Goal: Information Seeking & Learning: Learn about a topic

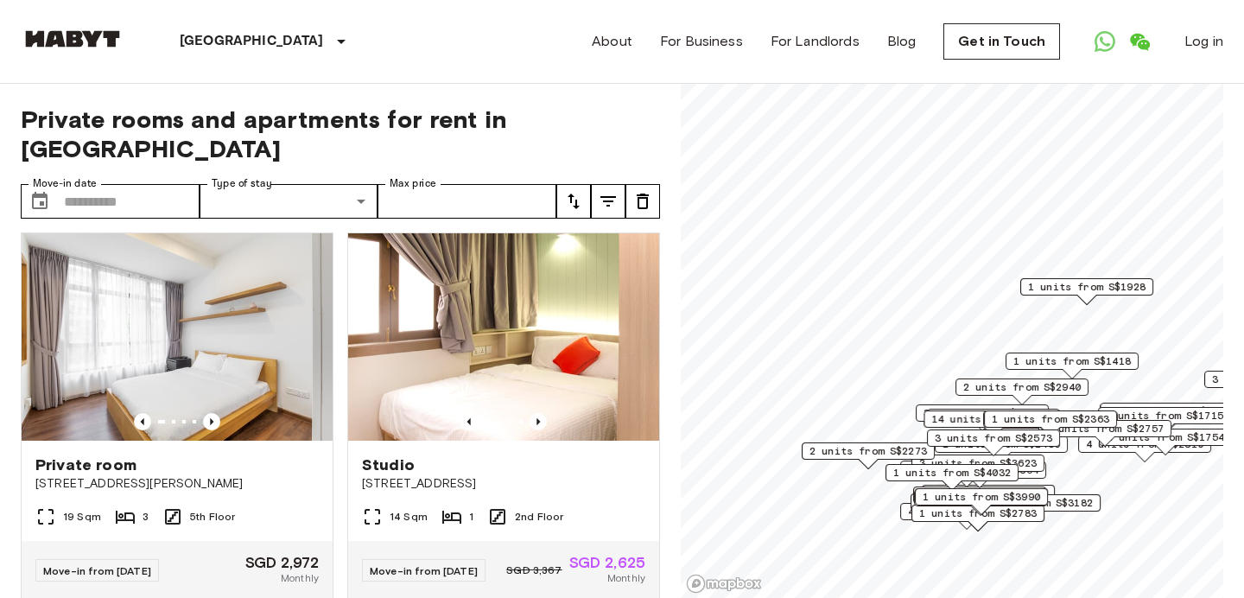
scroll to position [415, 0]
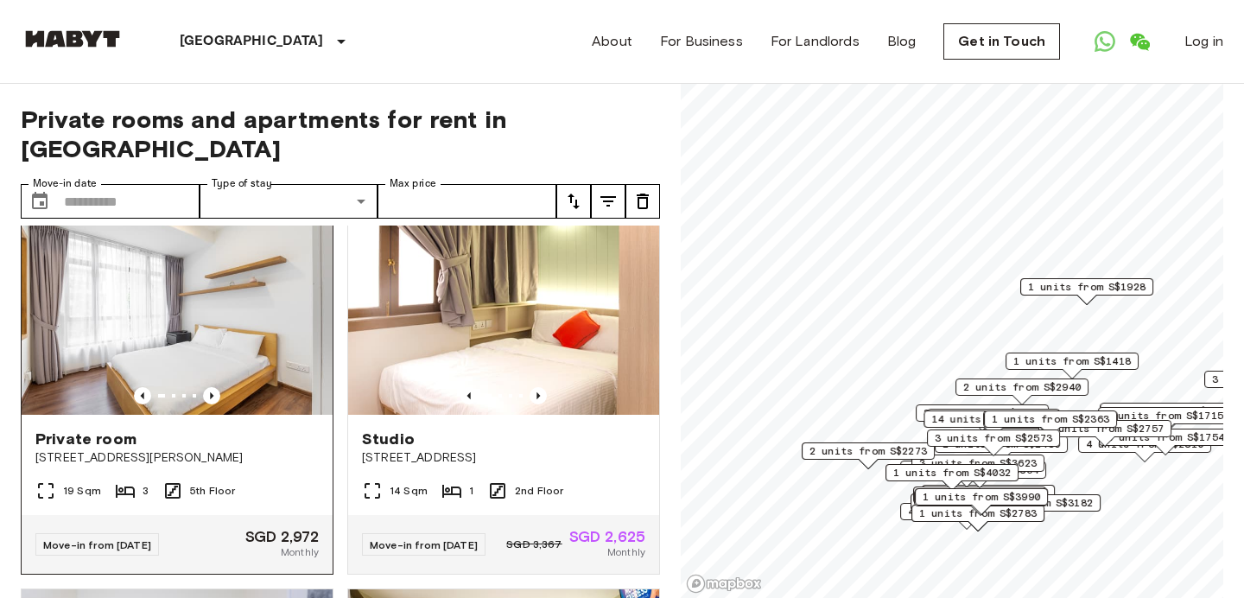
click at [224, 333] on img at bounding box center [177, 310] width 311 height 207
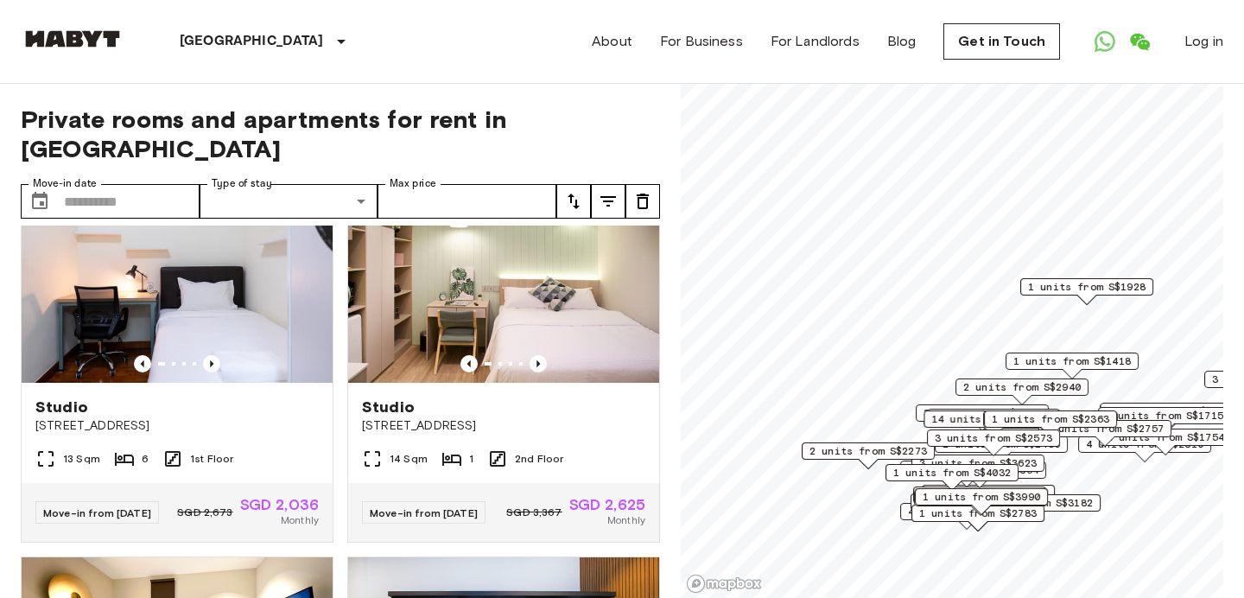
scroll to position [829, 0]
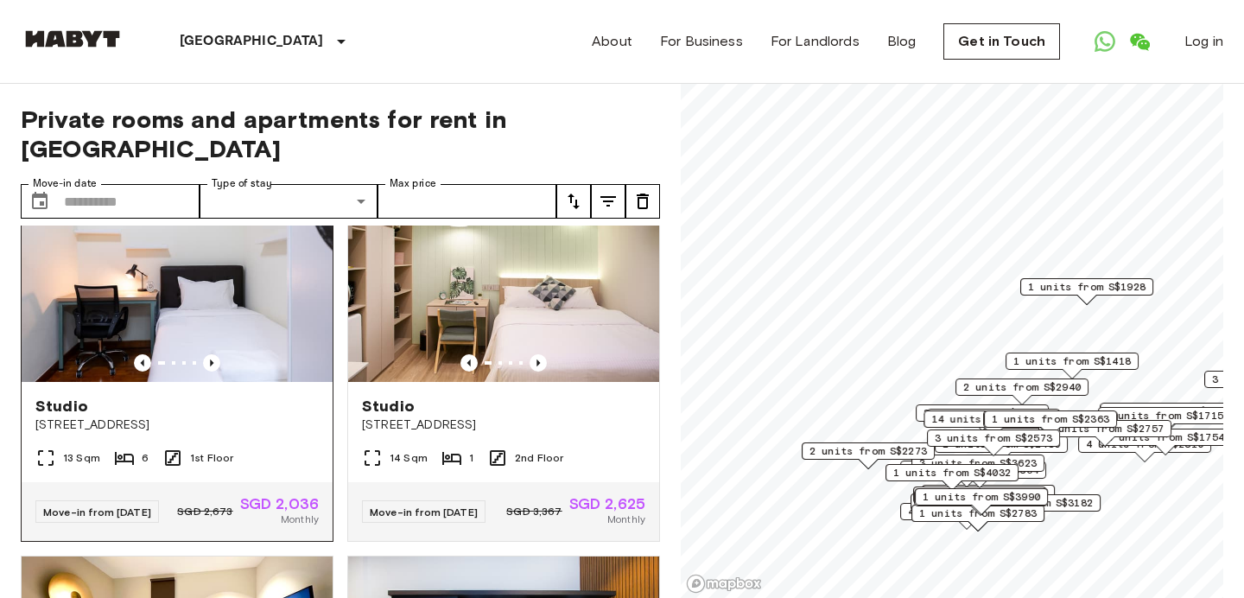
click at [193, 317] on img at bounding box center [177, 278] width 311 height 207
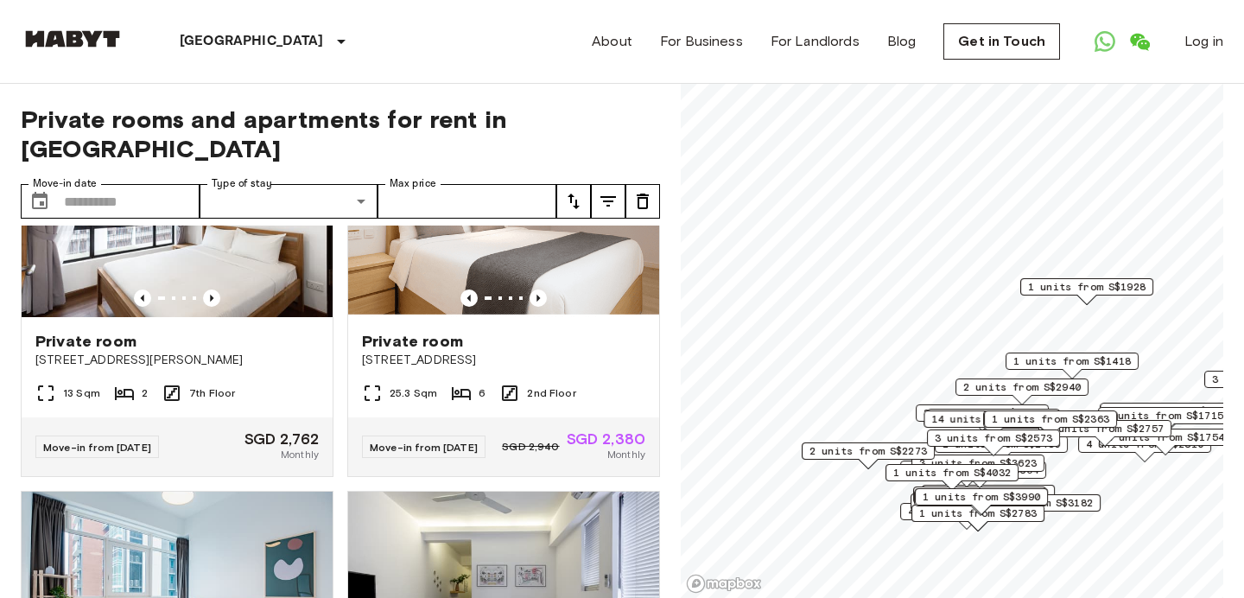
scroll to position [1659, 0]
click at [498, 266] on img at bounding box center [503, 212] width 311 height 207
click at [250, 274] on img at bounding box center [177, 212] width 311 height 207
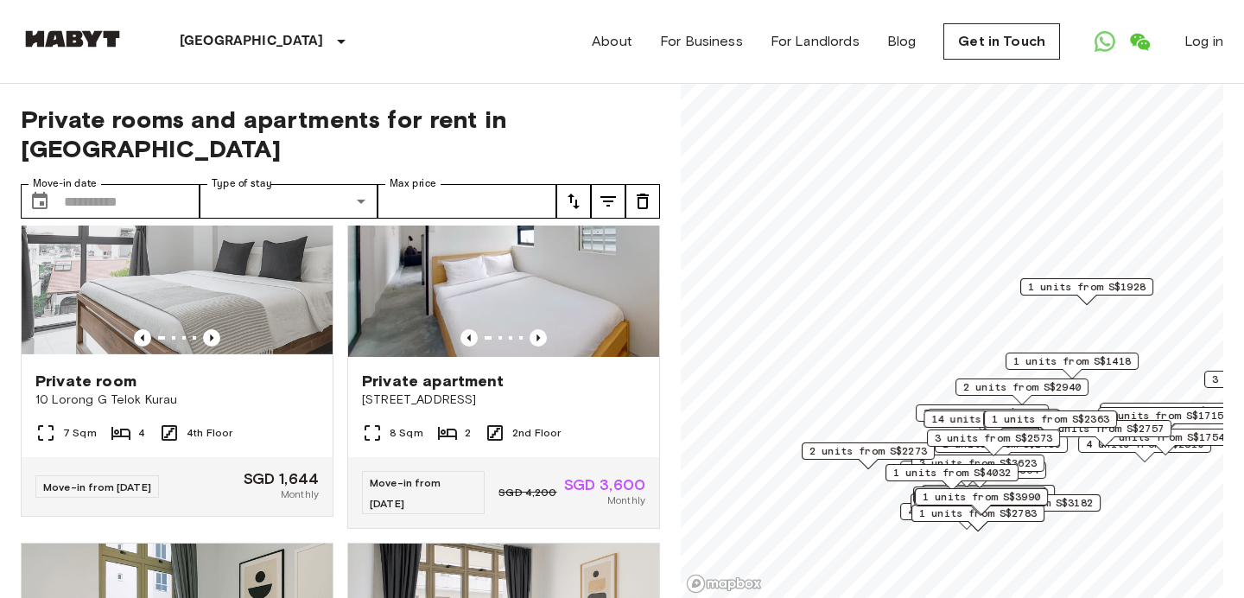
scroll to position [2765, 0]
click at [451, 306] on img at bounding box center [503, 252] width 311 height 207
click at [276, 257] on img at bounding box center [177, 252] width 311 height 207
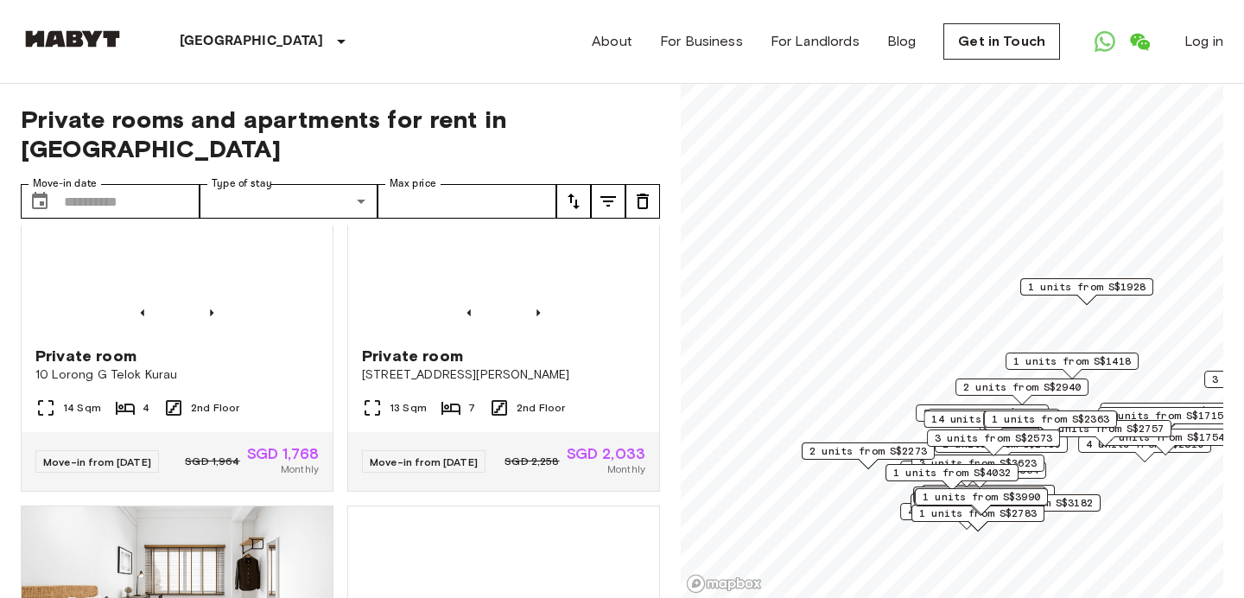
scroll to position [8563, 0]
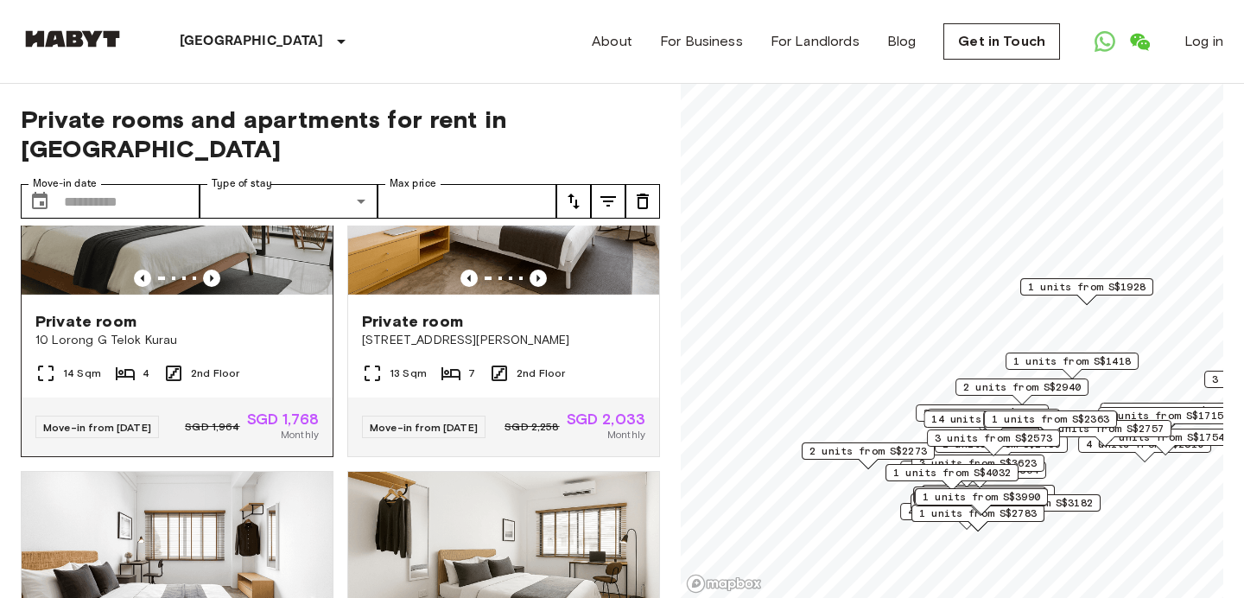
click at [220, 260] on img at bounding box center [177, 193] width 311 height 207
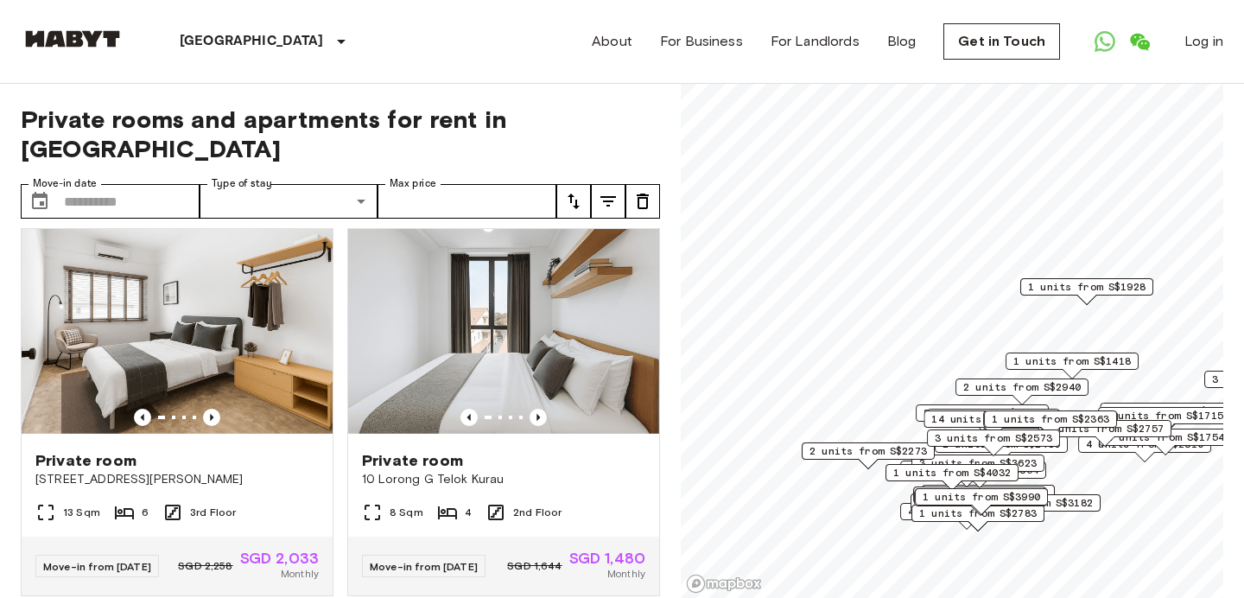
scroll to position [9185, 0]
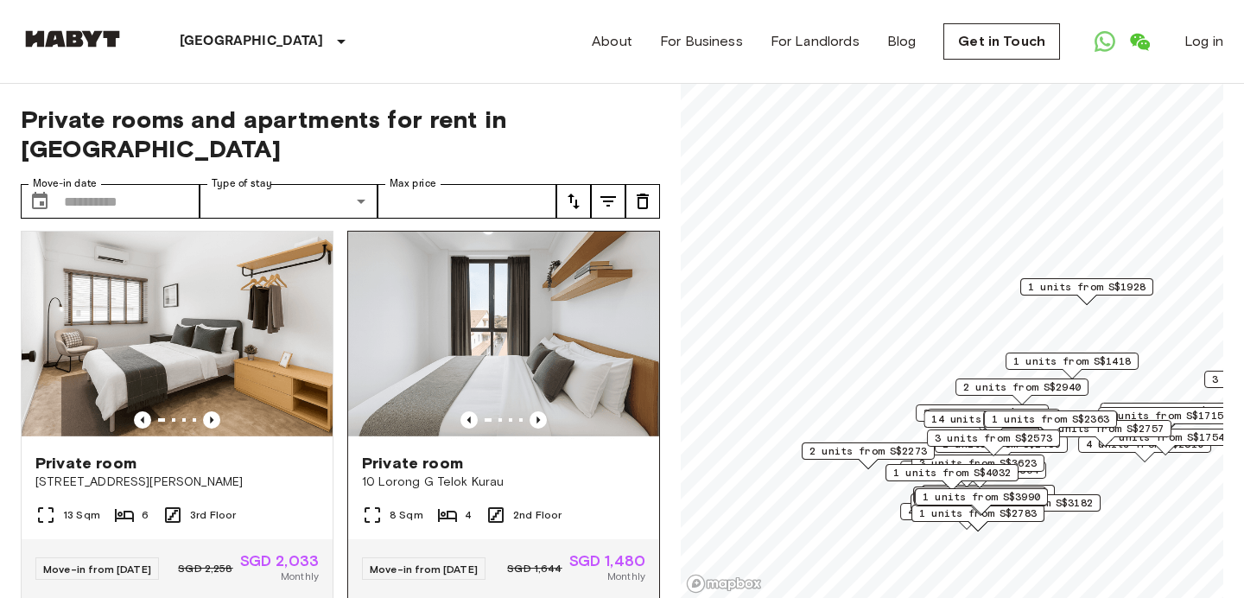
click at [514, 419] on img at bounding box center [503, 335] width 311 height 207
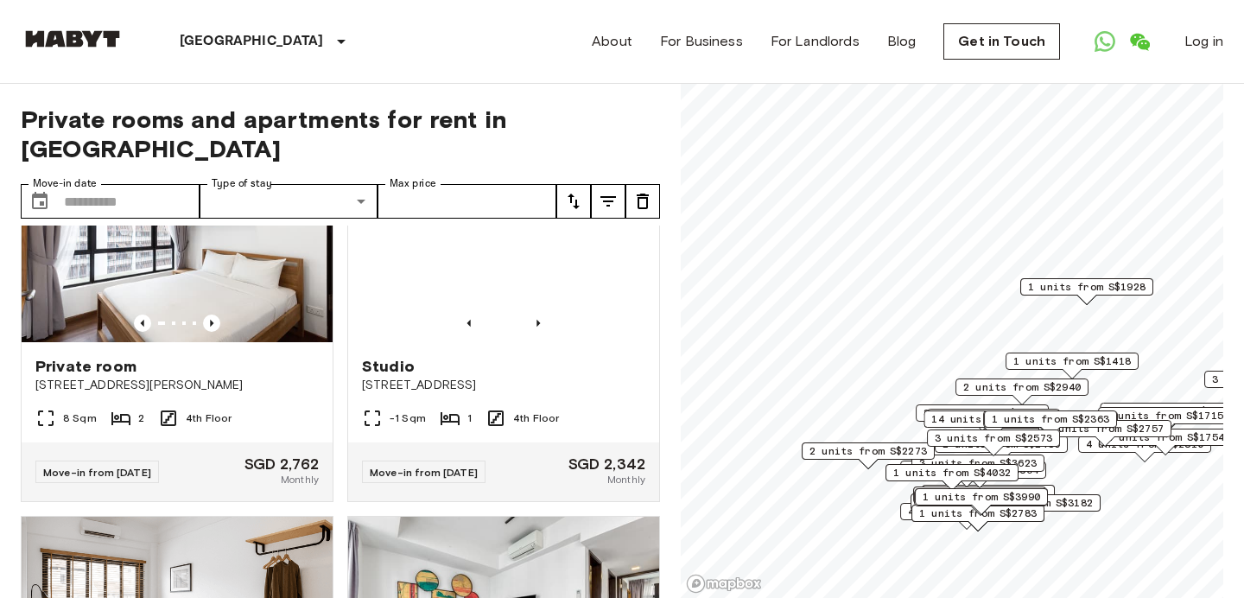
scroll to position [10844, 0]
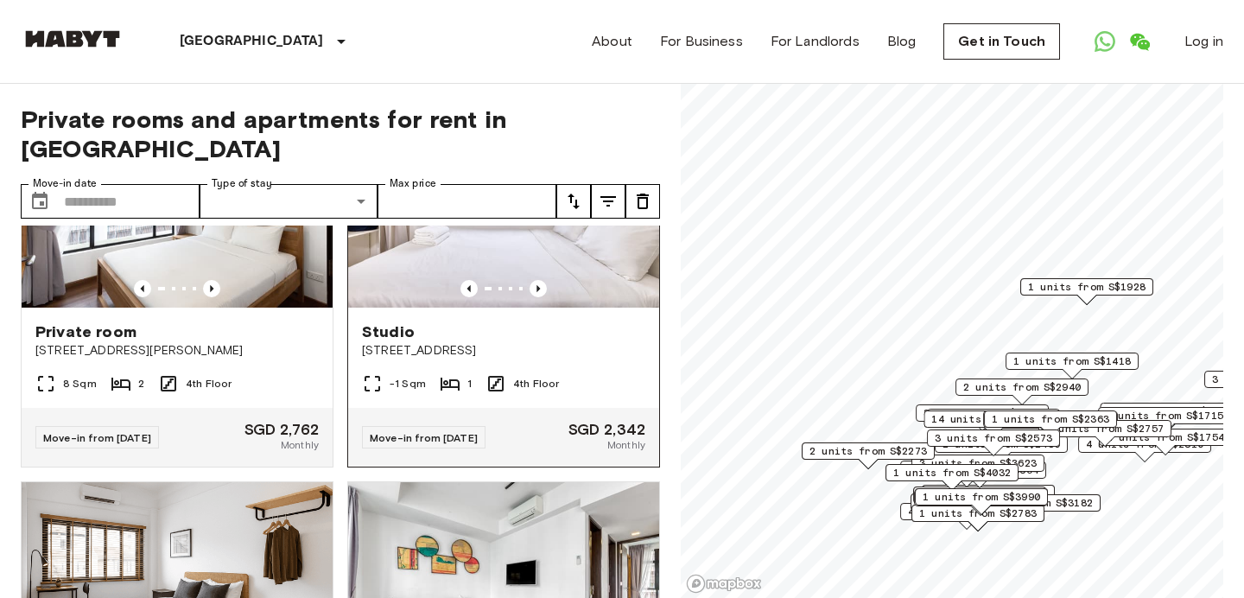
click at [565, 308] on img at bounding box center [503, 203] width 311 height 207
click at [1051, 362] on span "1 units from S$1418" at bounding box center [1071, 361] width 117 height 16
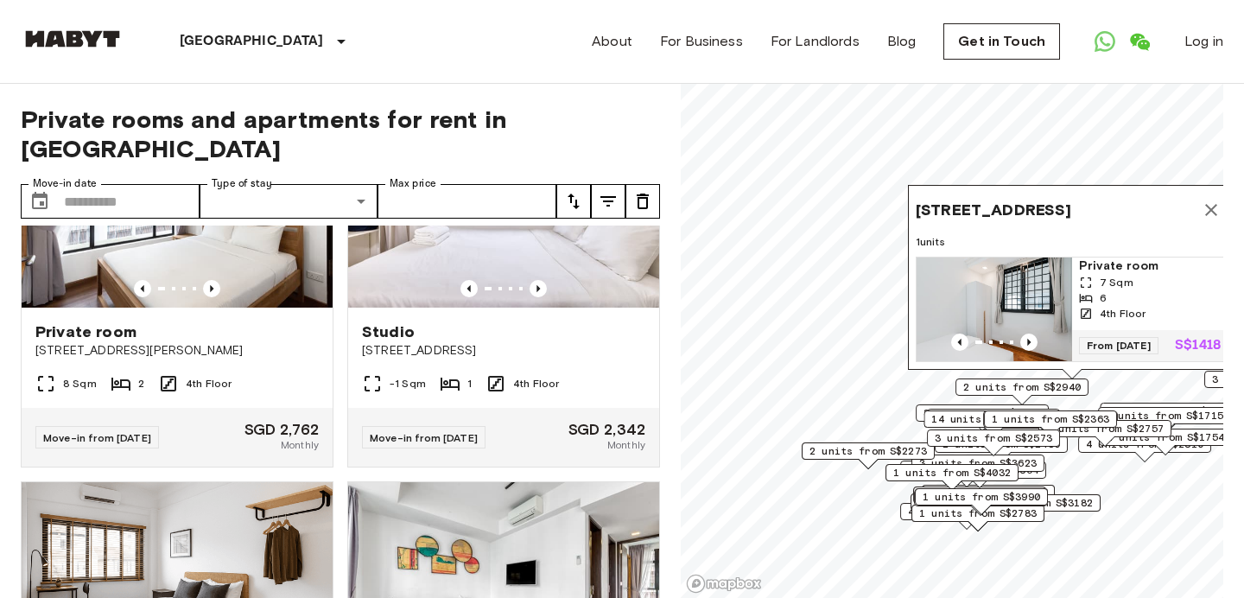
click at [993, 293] on img "Map marker" at bounding box center [995, 309] width 156 height 104
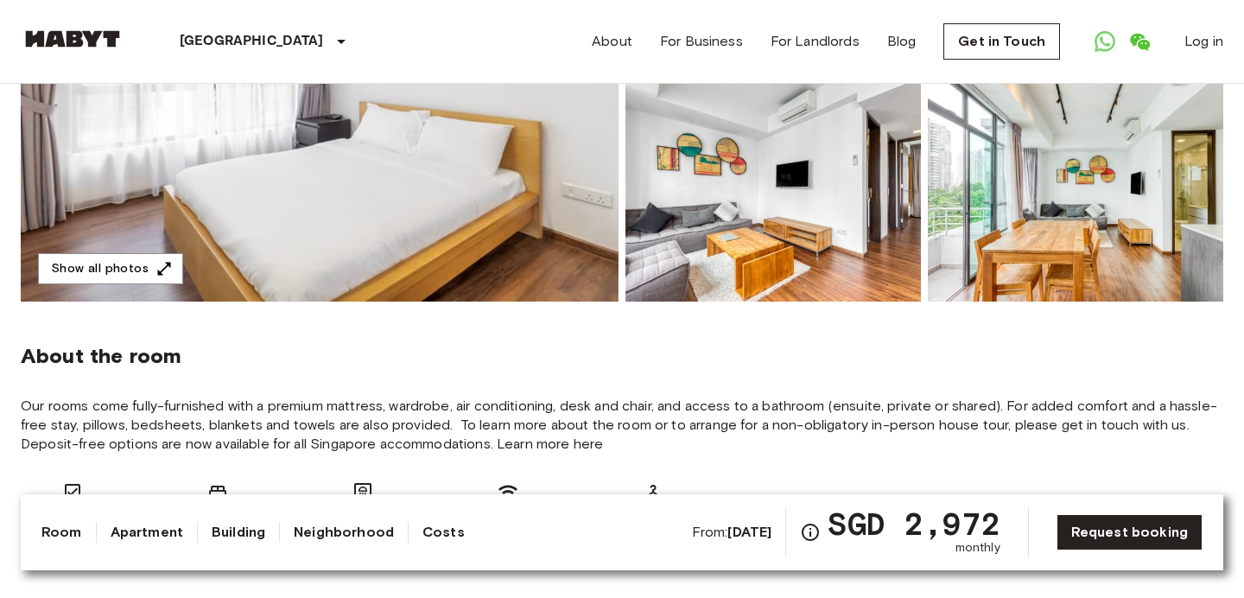
scroll to position [346, 0]
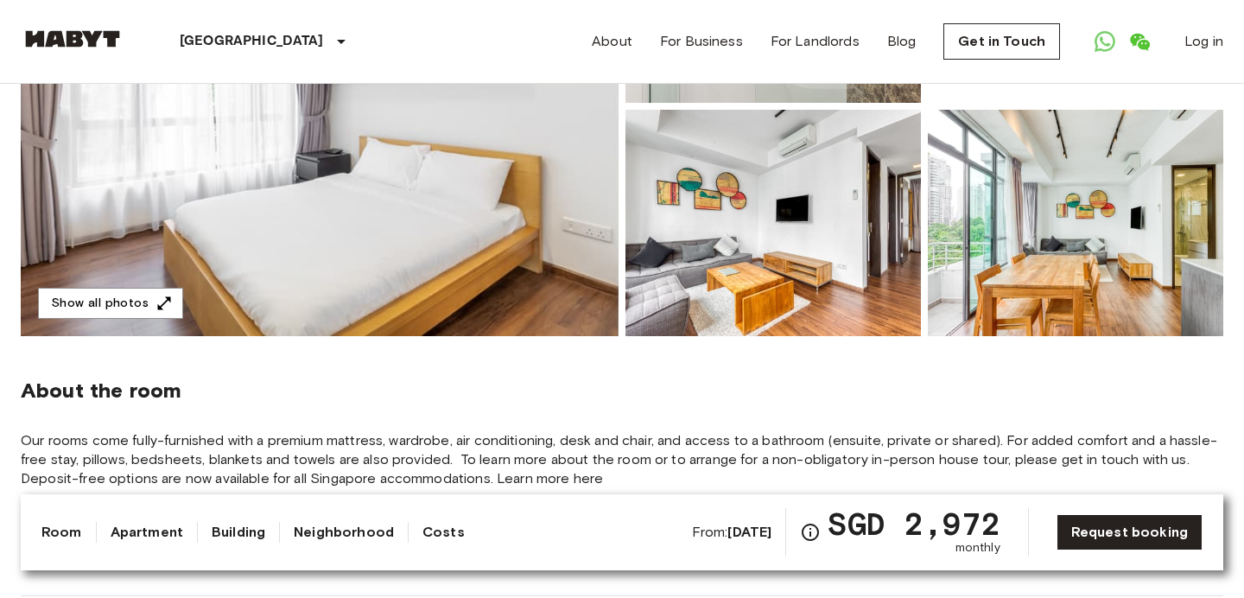
click at [744, 217] on img at bounding box center [772, 223] width 295 height 226
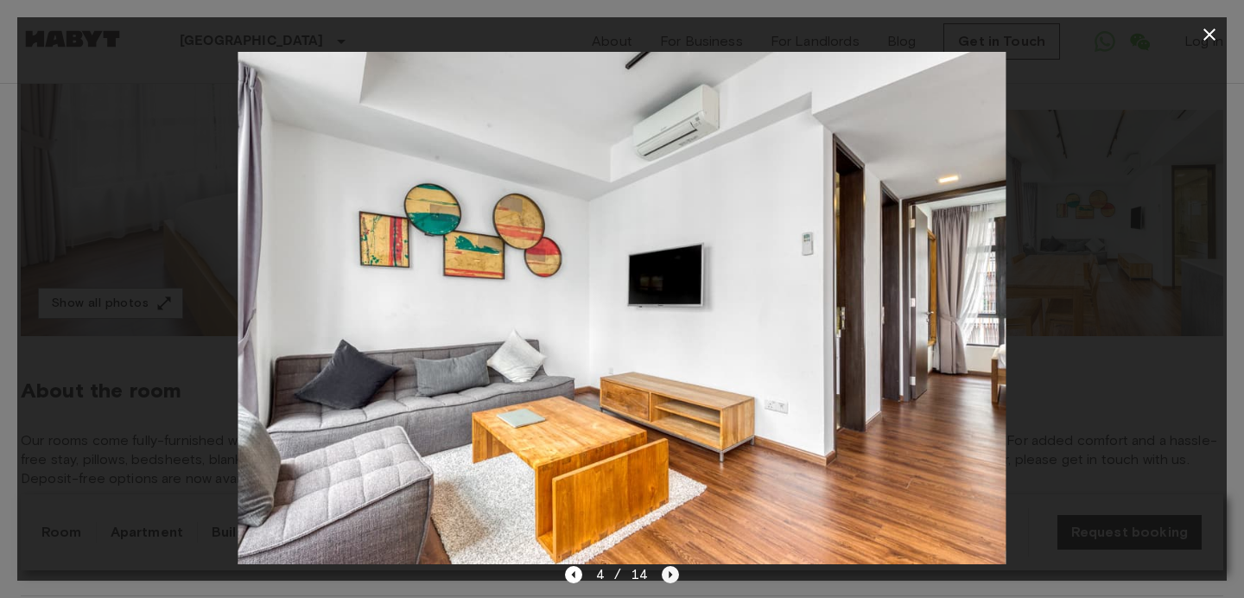
click at [670, 575] on icon "Next image" at bounding box center [671, 574] width 3 height 7
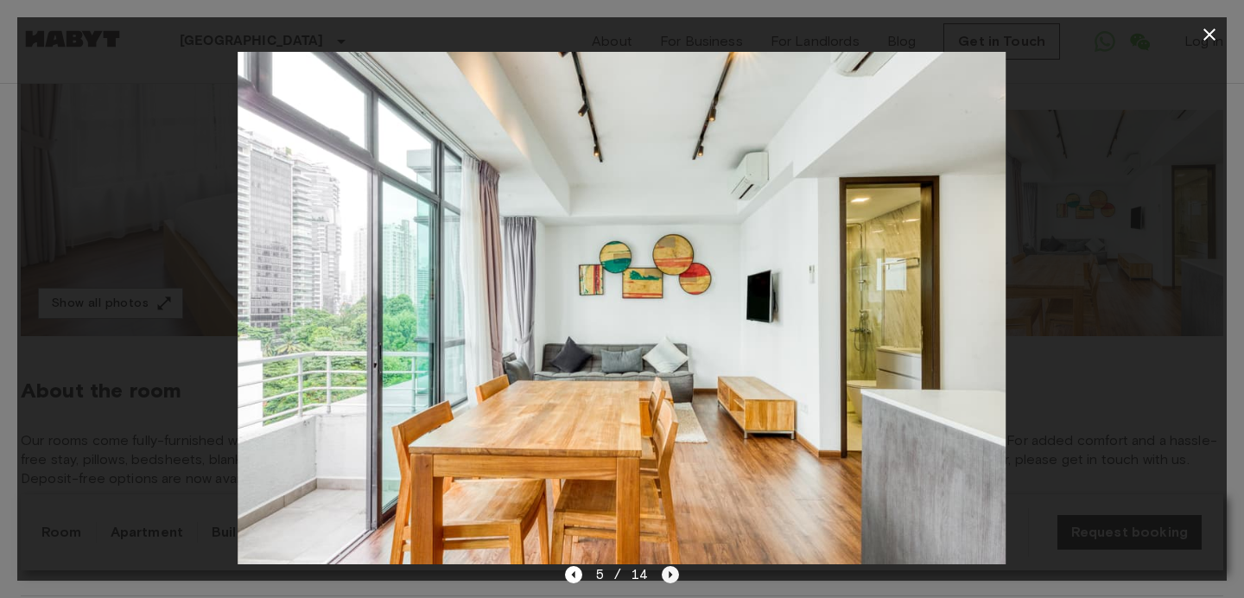
click at [670, 575] on icon "Next image" at bounding box center [671, 574] width 3 height 7
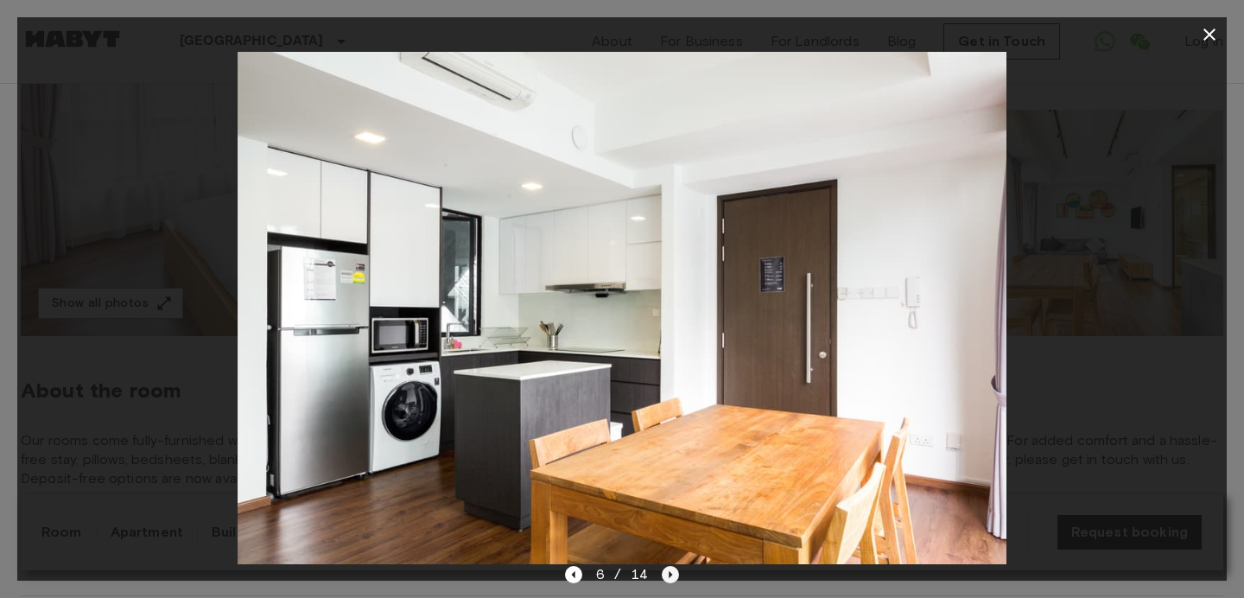
click at [670, 575] on icon "Next image" at bounding box center [671, 574] width 3 height 7
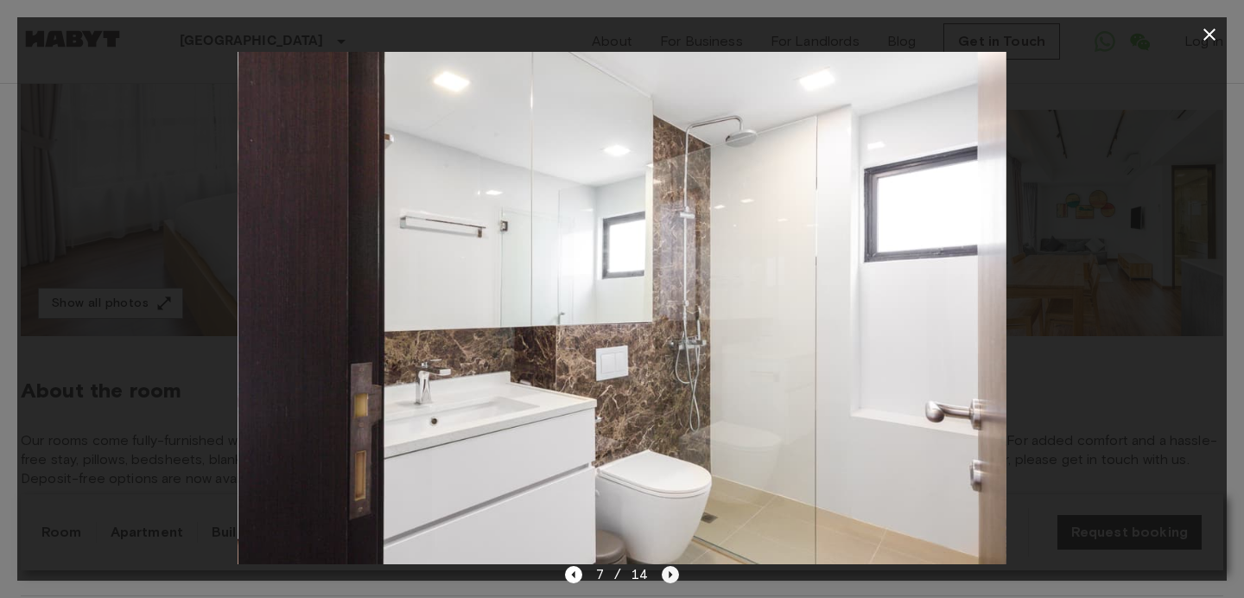
click at [670, 575] on icon "Next image" at bounding box center [671, 574] width 3 height 7
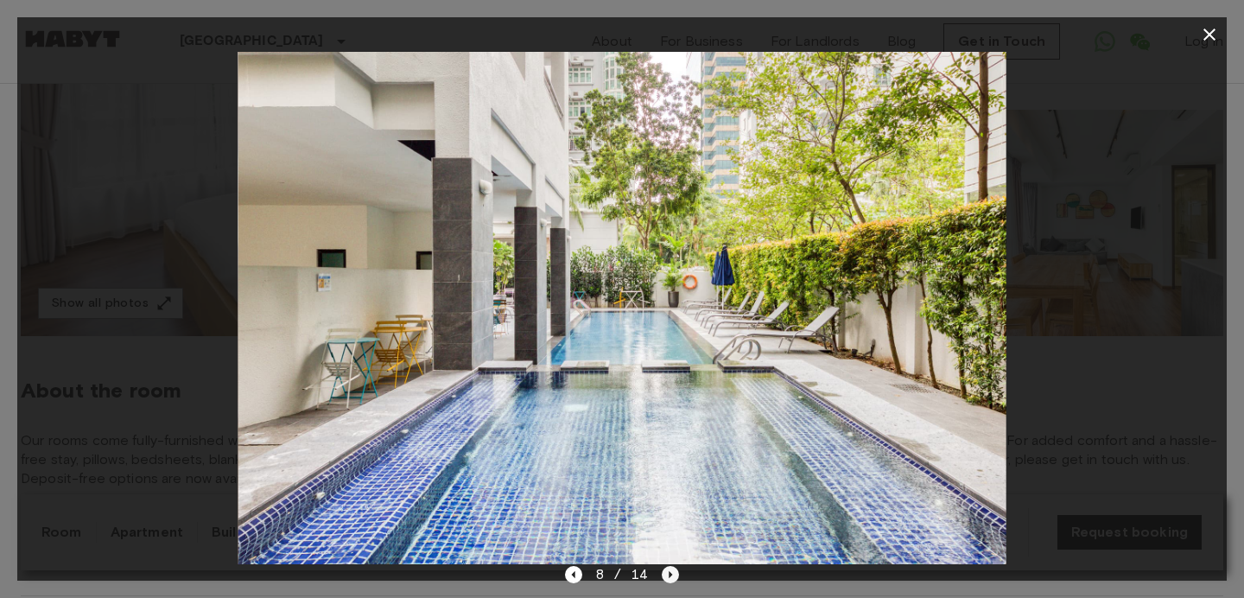
click at [670, 575] on icon "Next image" at bounding box center [671, 574] width 3 height 7
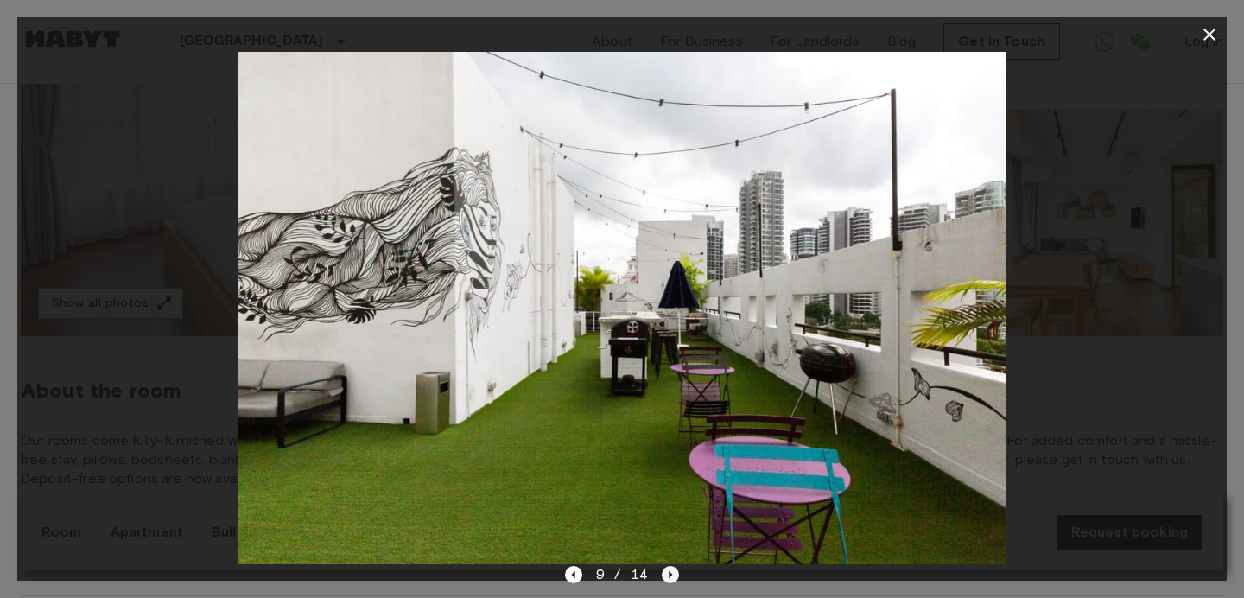
click at [670, 575] on icon "Next image" at bounding box center [671, 574] width 3 height 7
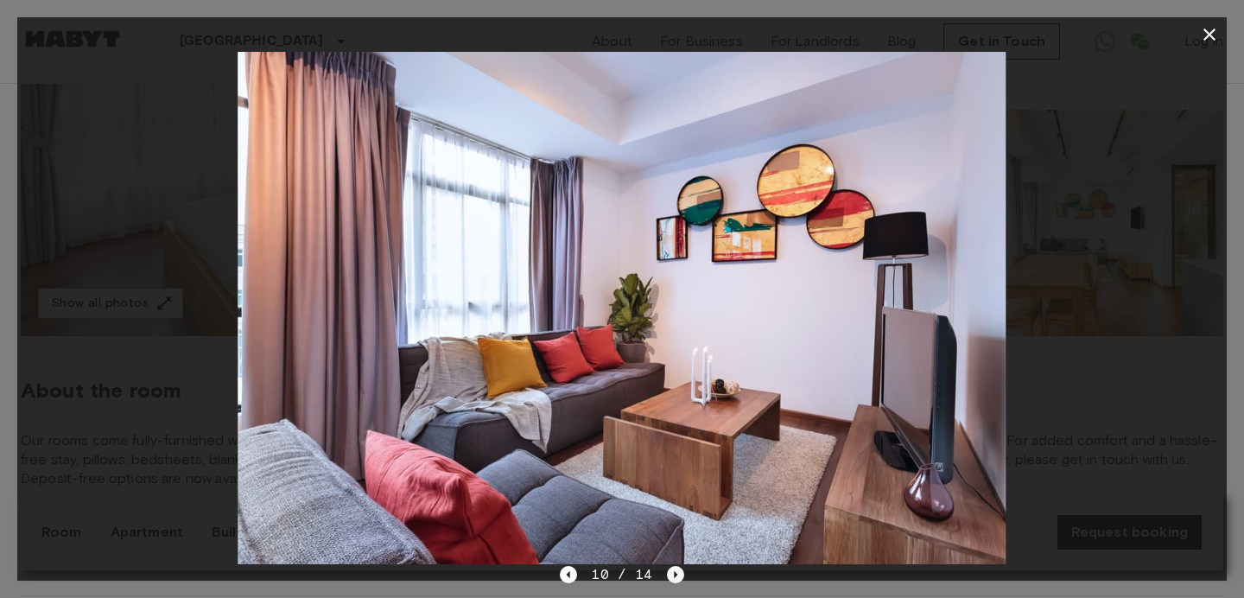
click at [670, 575] on icon "Next image" at bounding box center [675, 574] width 17 height 17
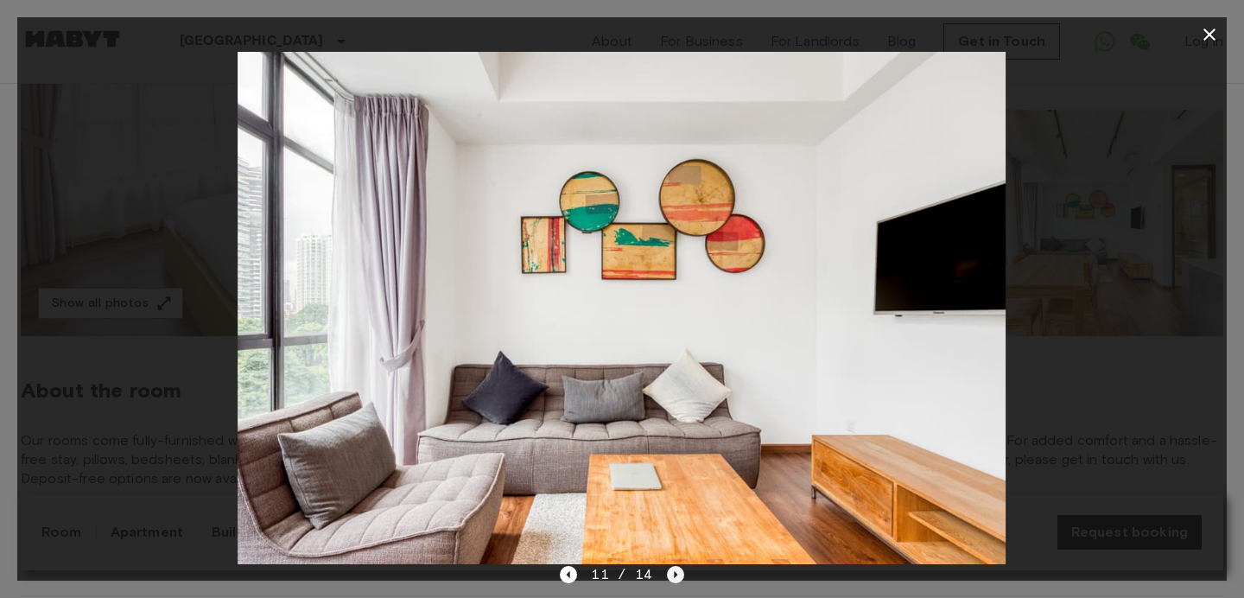
click at [670, 575] on icon "Next image" at bounding box center [675, 574] width 17 height 17
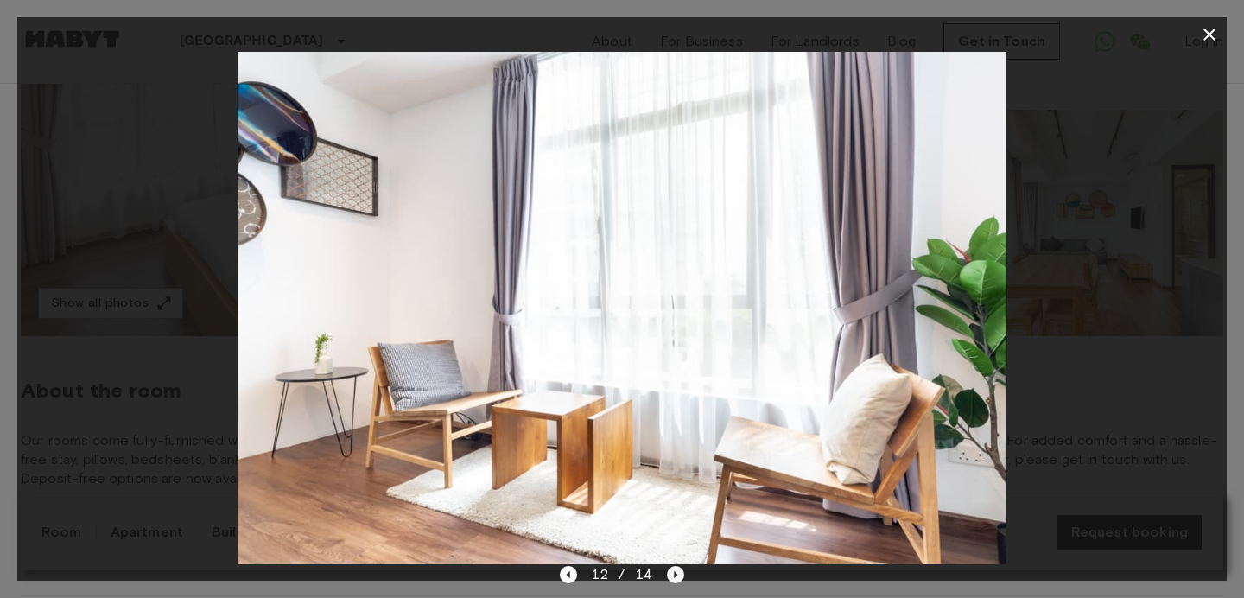
click at [670, 575] on icon "Next image" at bounding box center [675, 574] width 17 height 17
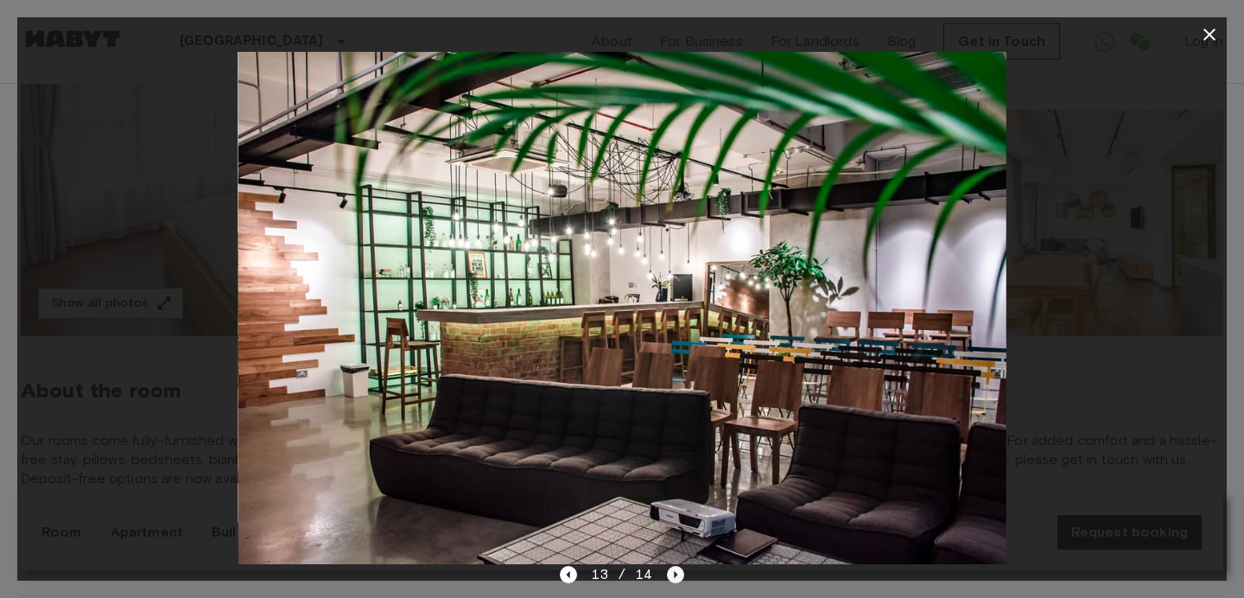
click at [670, 575] on icon "Next image" at bounding box center [675, 574] width 17 height 17
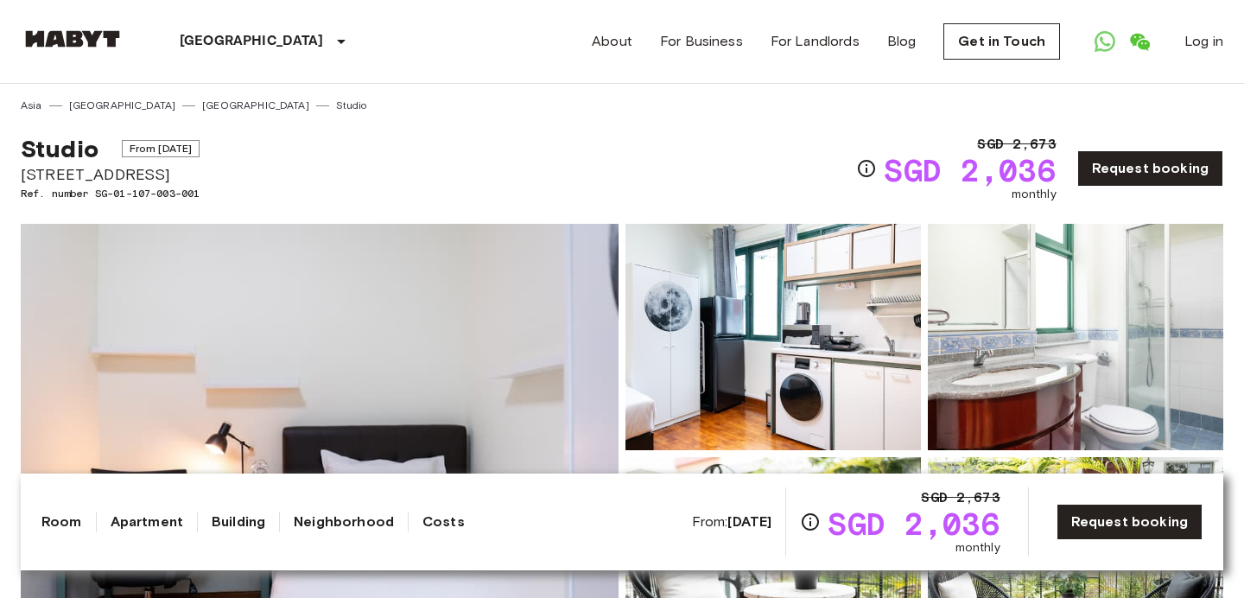
click at [711, 364] on img at bounding box center [772, 337] width 295 height 226
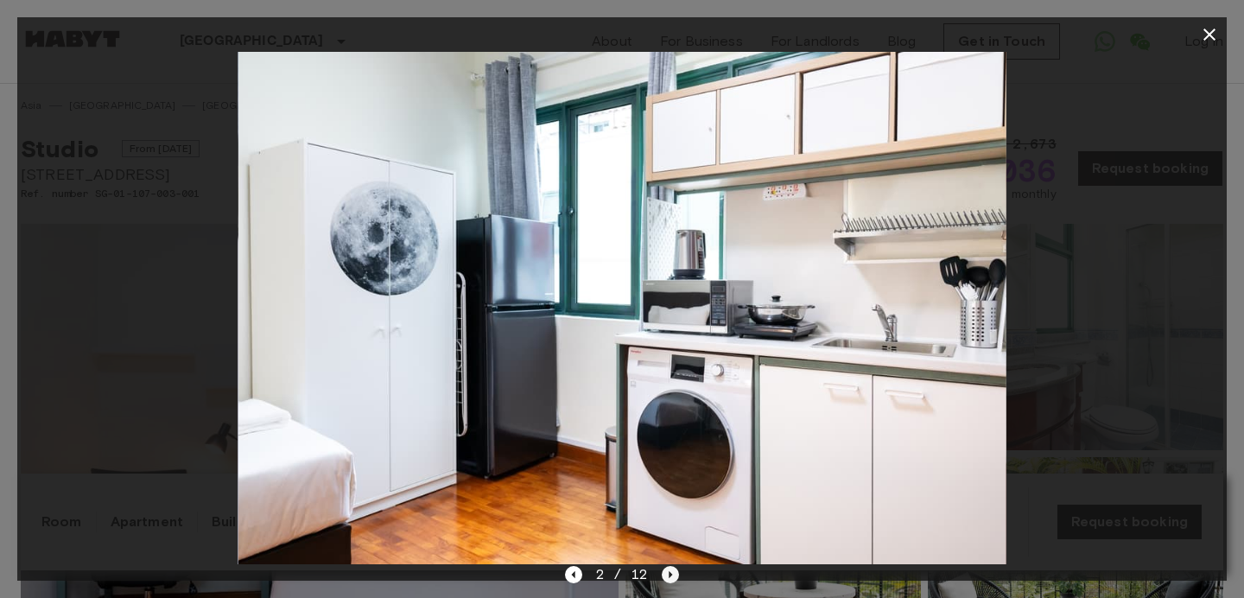
click at [670, 573] on icon "Next image" at bounding box center [671, 574] width 3 height 7
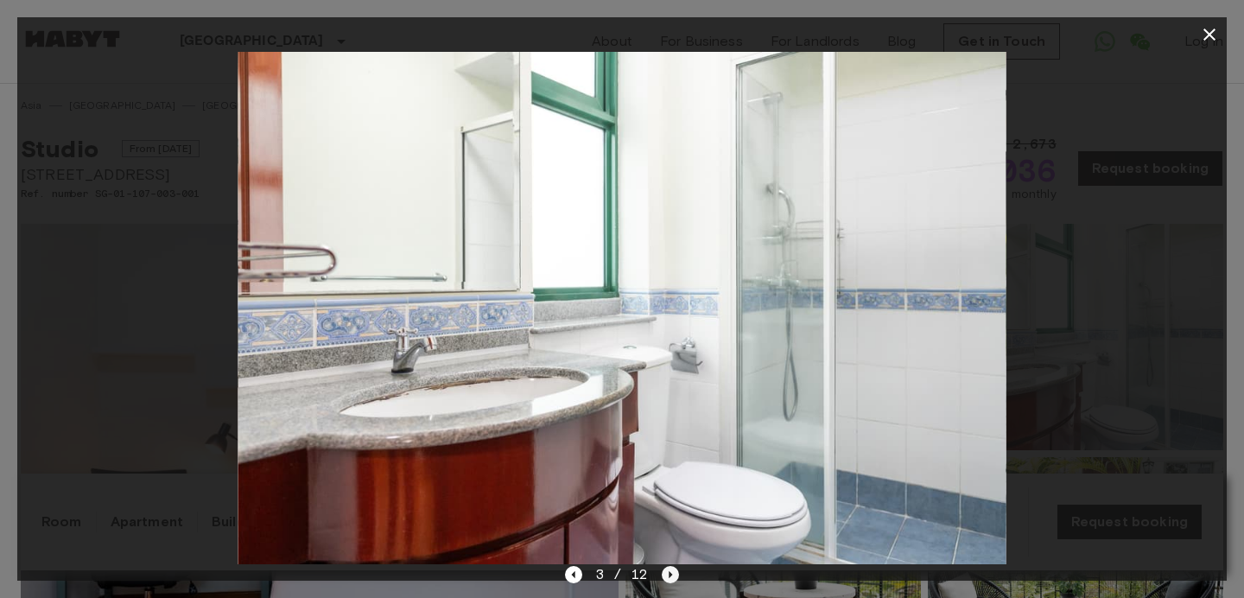
click at [670, 573] on icon "Next image" at bounding box center [671, 574] width 3 height 7
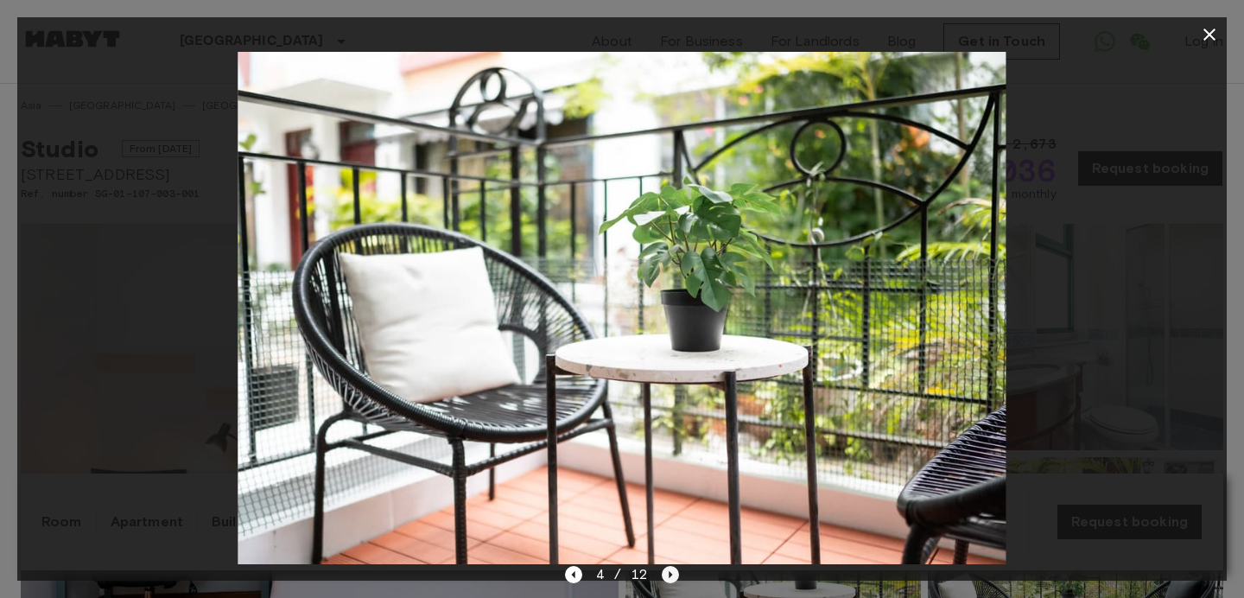
click at [670, 573] on icon "Next image" at bounding box center [671, 574] width 3 height 7
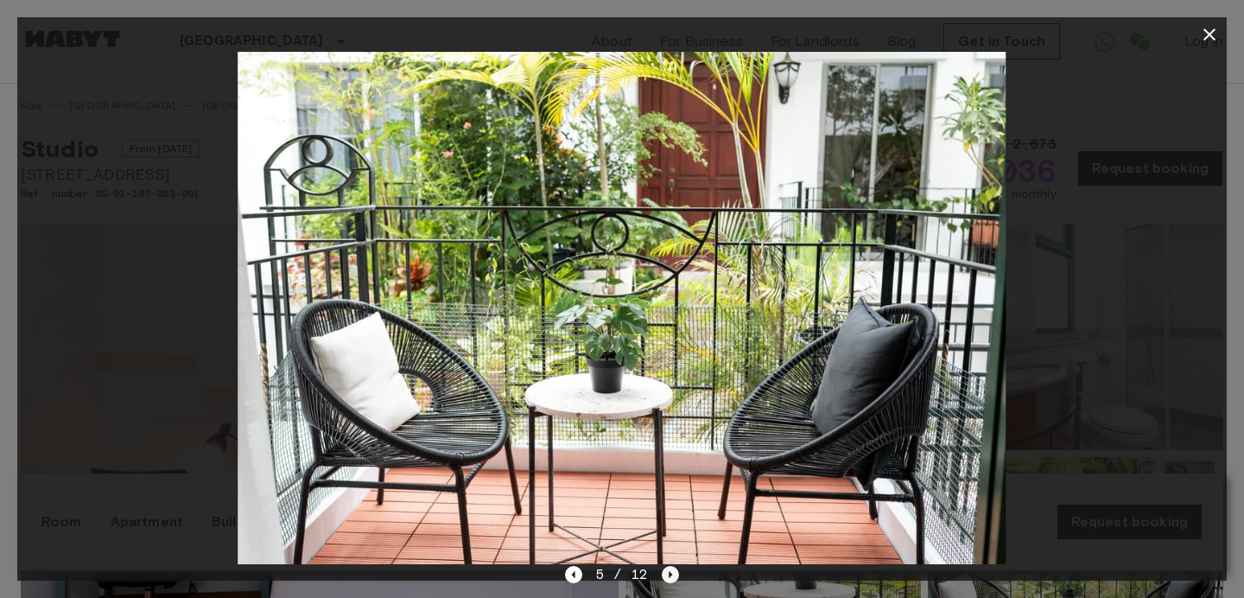
click at [670, 573] on icon "Next image" at bounding box center [671, 574] width 3 height 7
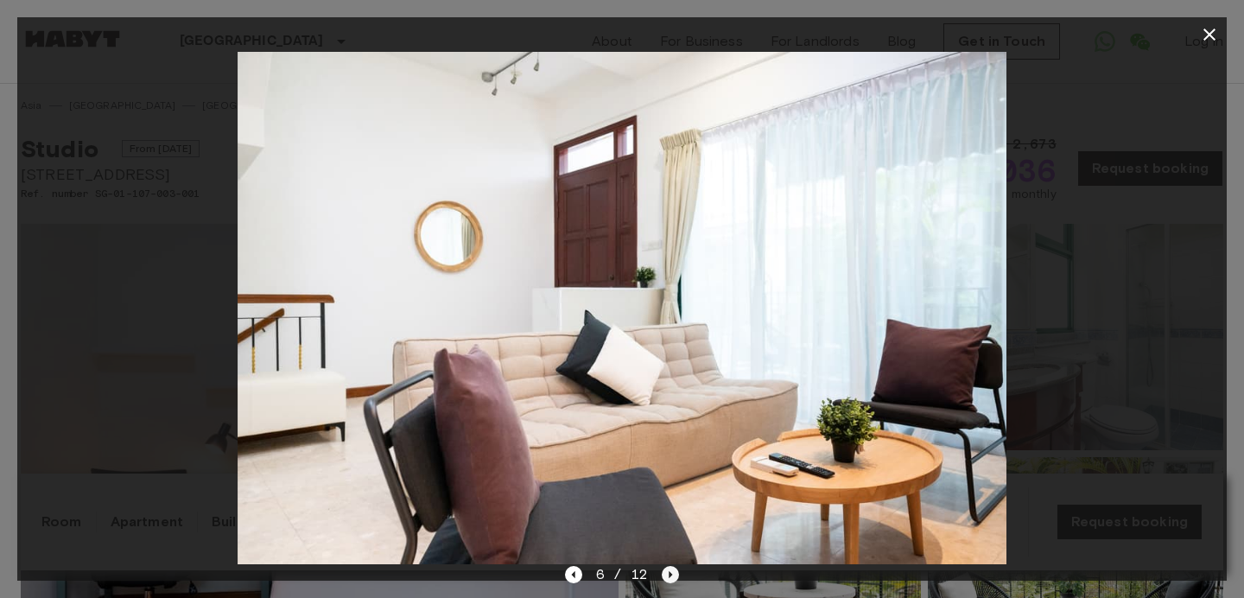
click at [670, 573] on icon "Next image" at bounding box center [671, 574] width 3 height 7
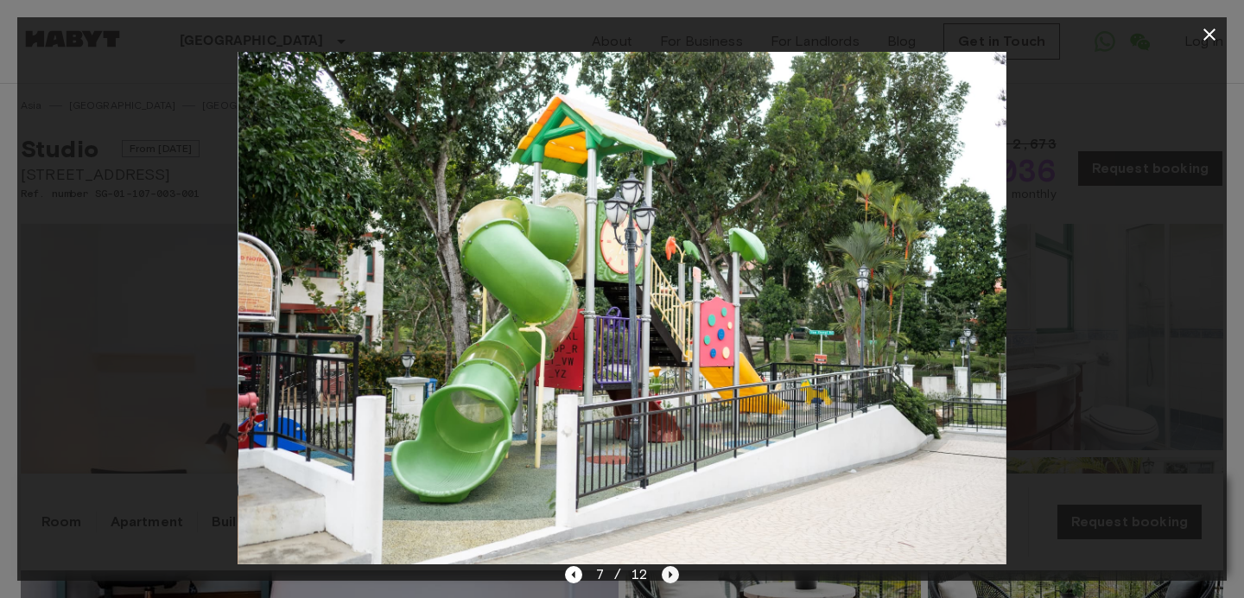
click at [670, 573] on icon "Next image" at bounding box center [671, 574] width 3 height 7
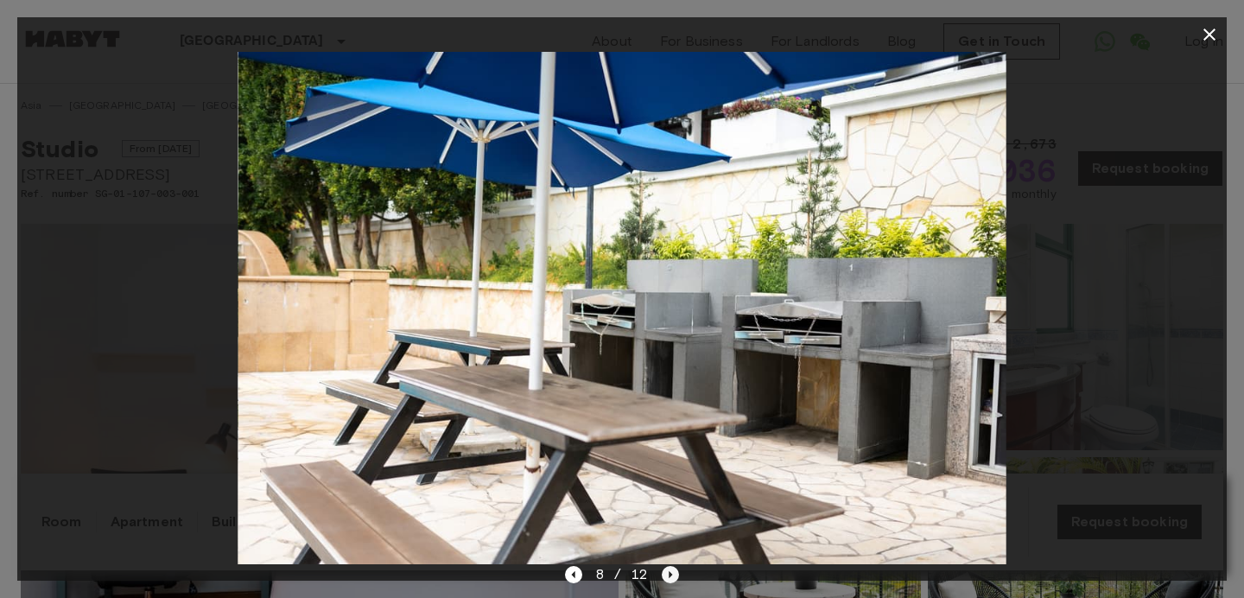
click at [670, 573] on icon "Next image" at bounding box center [671, 574] width 3 height 7
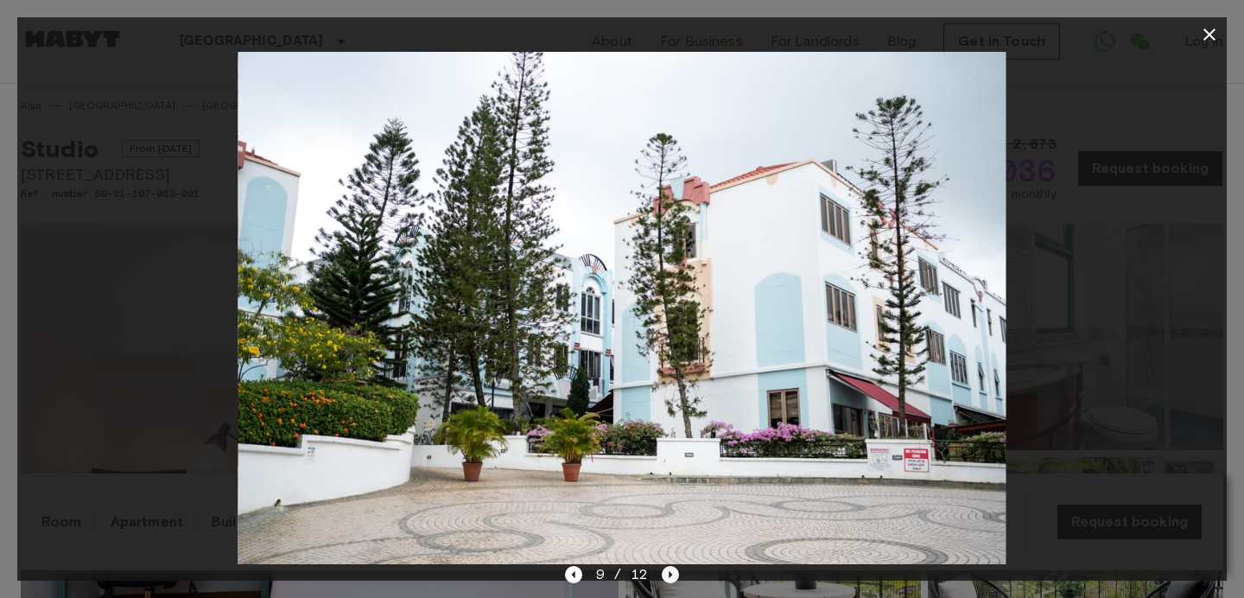
click at [670, 573] on icon "Next image" at bounding box center [671, 574] width 3 height 7
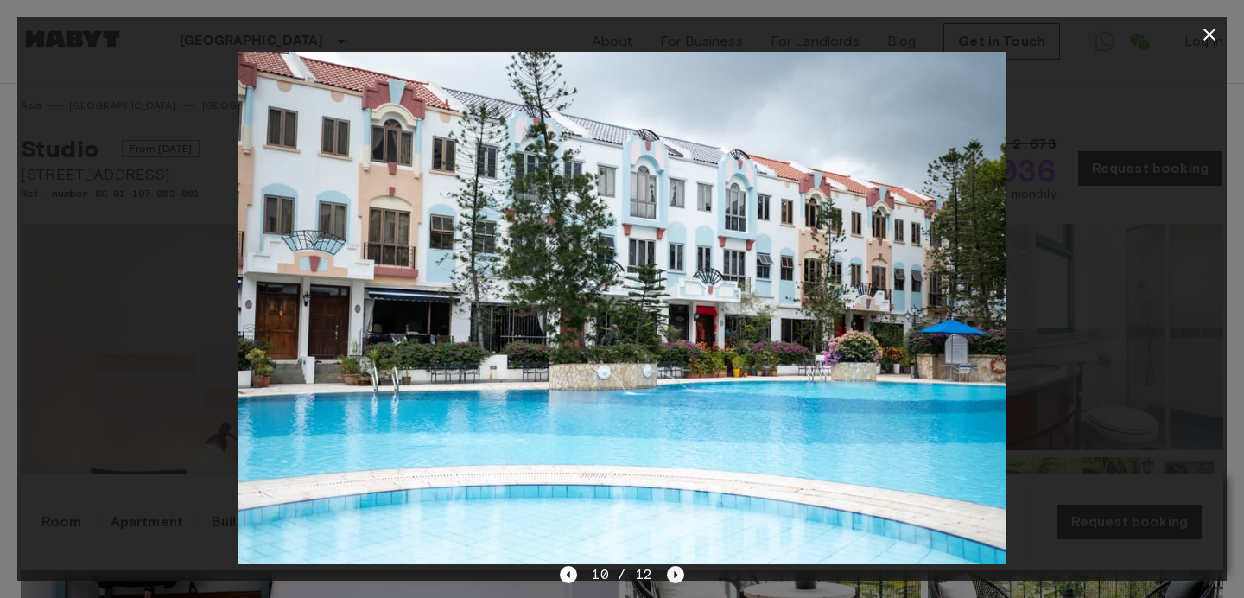
click at [670, 573] on icon "Next image" at bounding box center [675, 574] width 17 height 17
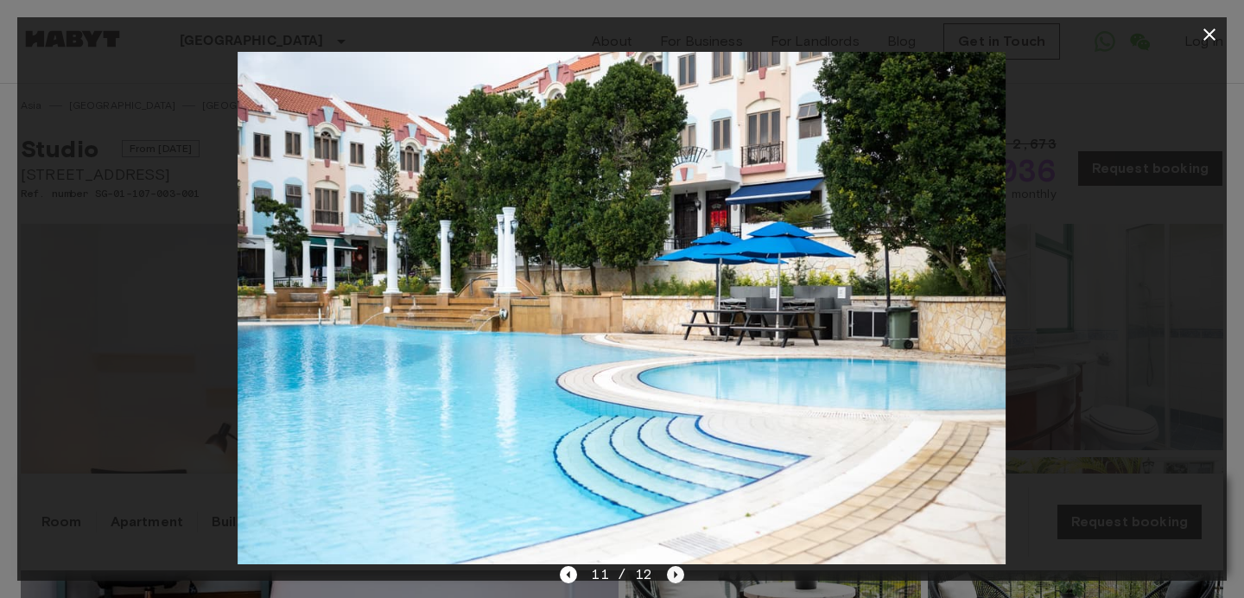
click at [670, 573] on icon "Next image" at bounding box center [675, 574] width 17 height 17
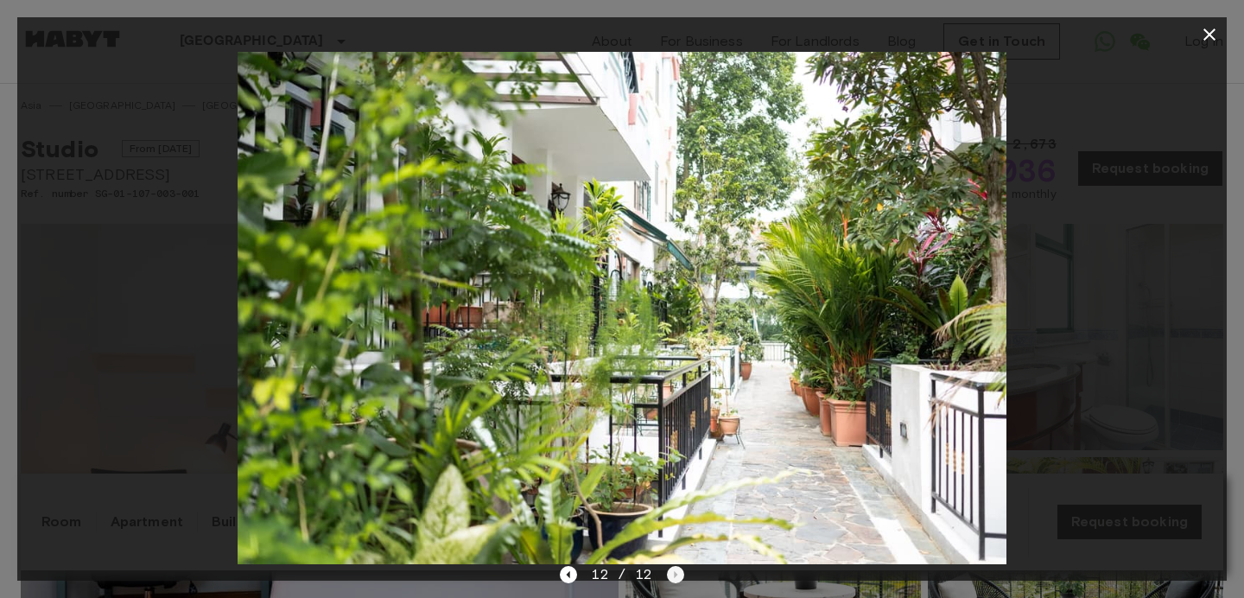
click at [670, 573] on div "12 / 12" at bounding box center [622, 574] width 124 height 21
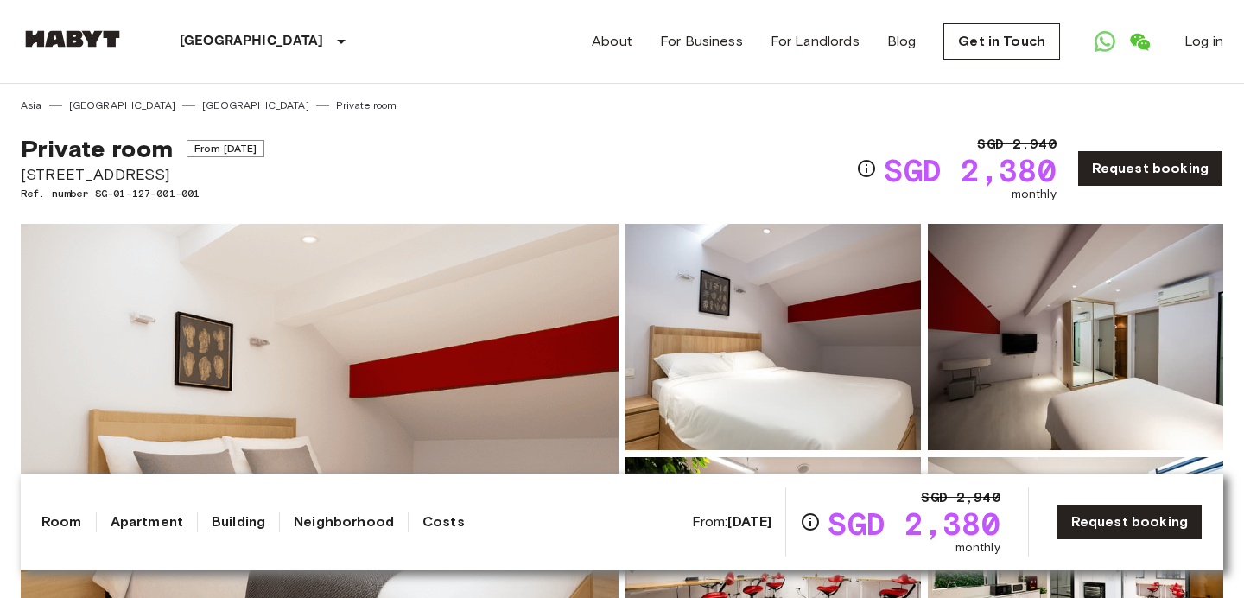
click at [701, 412] on img at bounding box center [772, 337] width 295 height 226
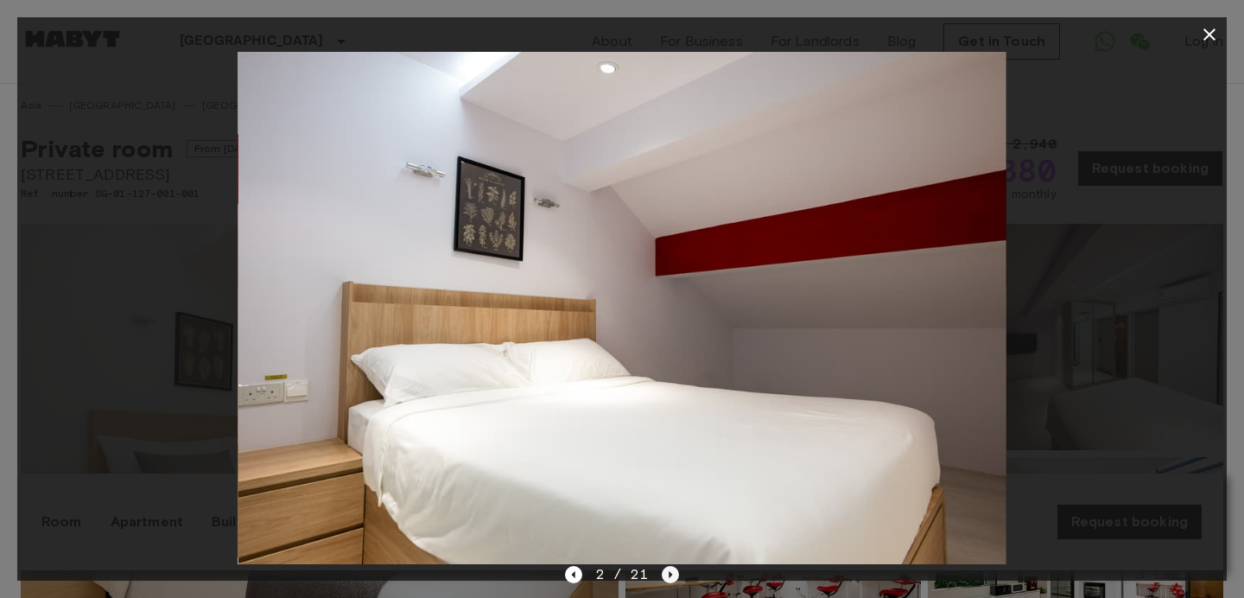
click at [670, 575] on icon "Next image" at bounding box center [671, 574] width 3 height 7
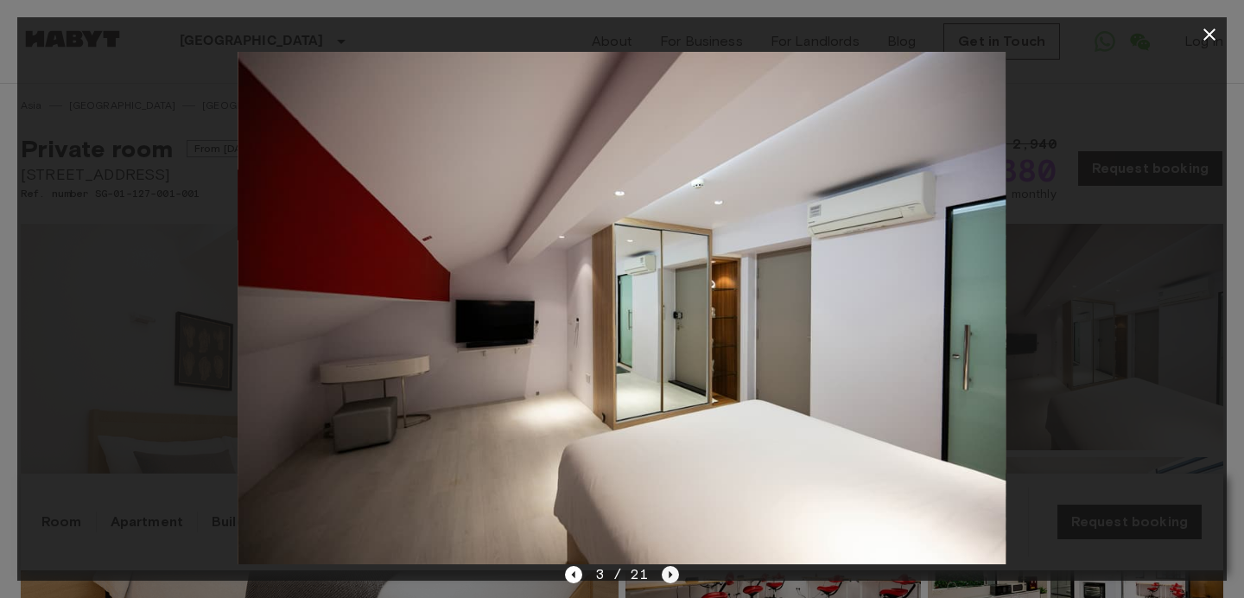
click at [670, 575] on icon "Next image" at bounding box center [671, 574] width 3 height 7
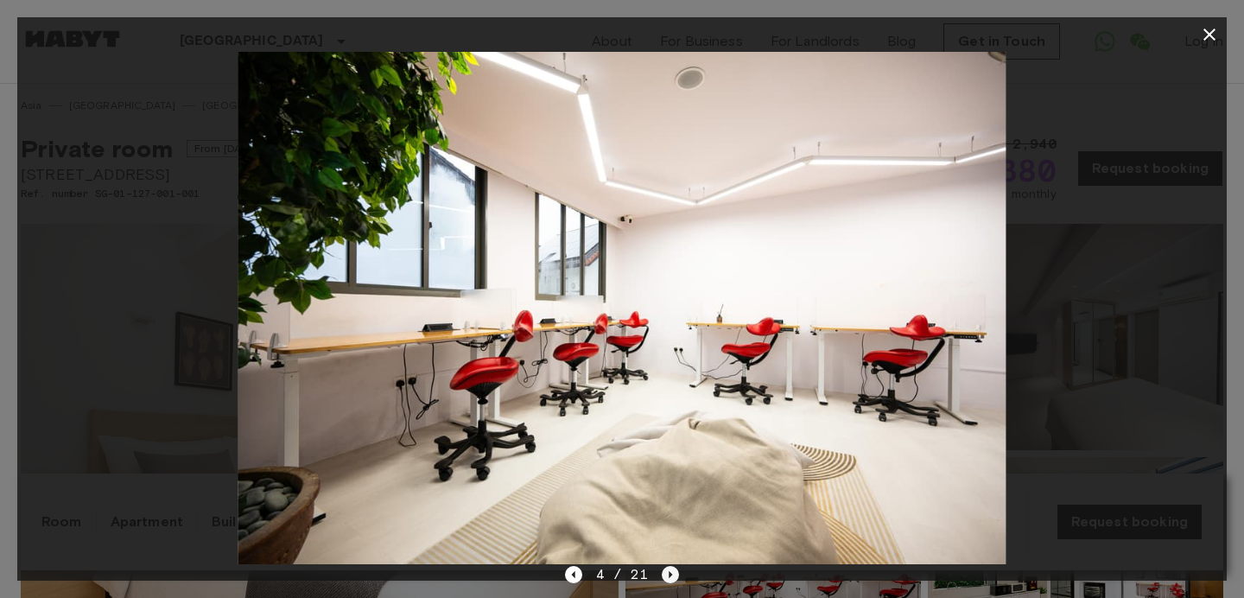
click at [670, 575] on icon "Next image" at bounding box center [671, 574] width 3 height 7
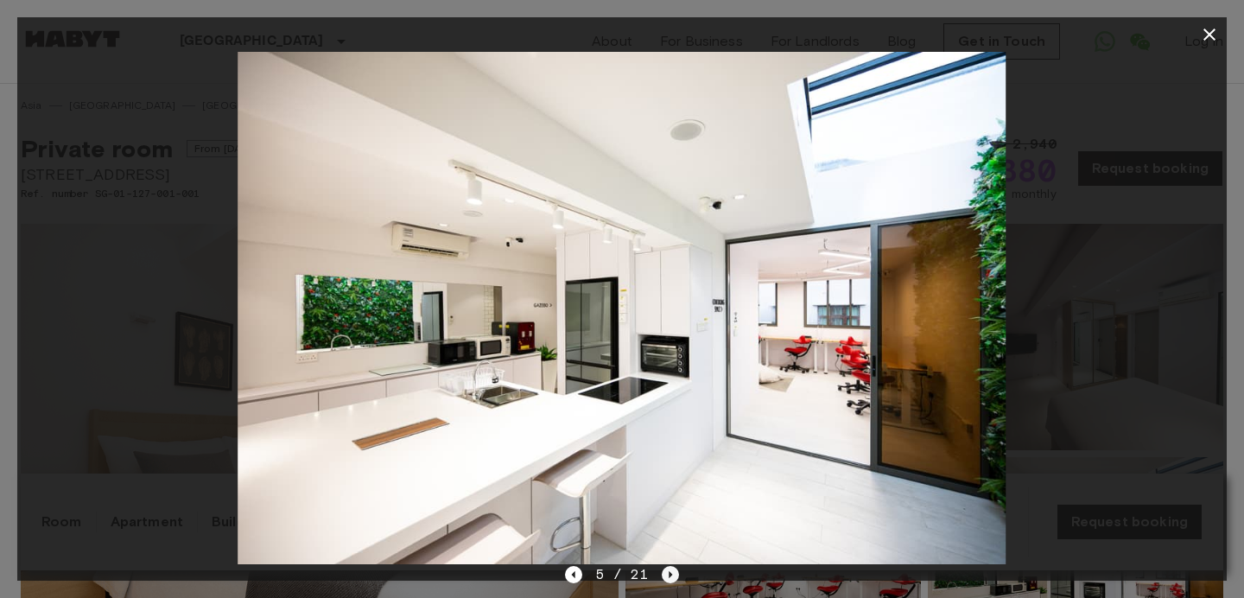
click at [670, 575] on icon "Next image" at bounding box center [671, 574] width 3 height 7
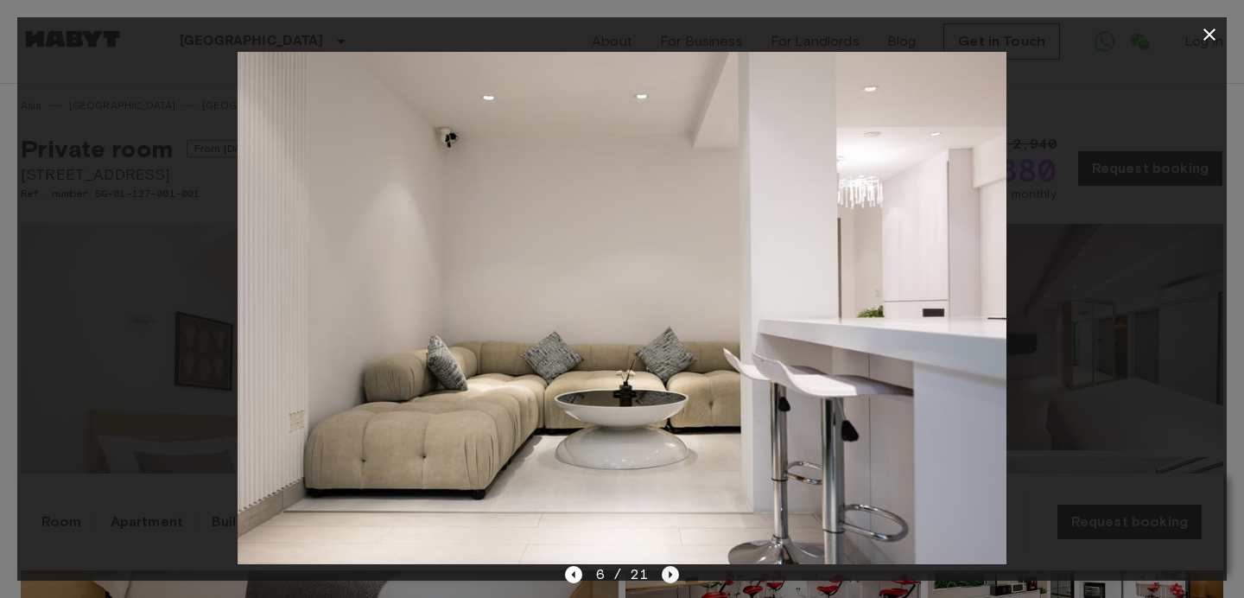
click at [670, 575] on icon "Next image" at bounding box center [671, 574] width 3 height 7
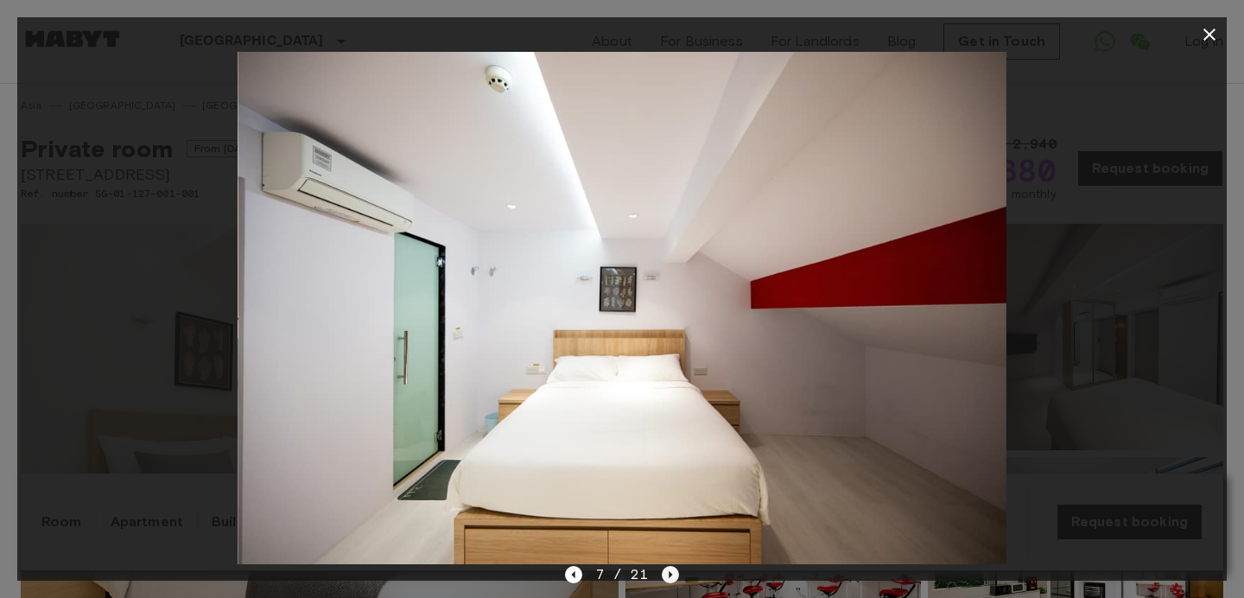
click at [670, 575] on icon "Next image" at bounding box center [671, 574] width 3 height 7
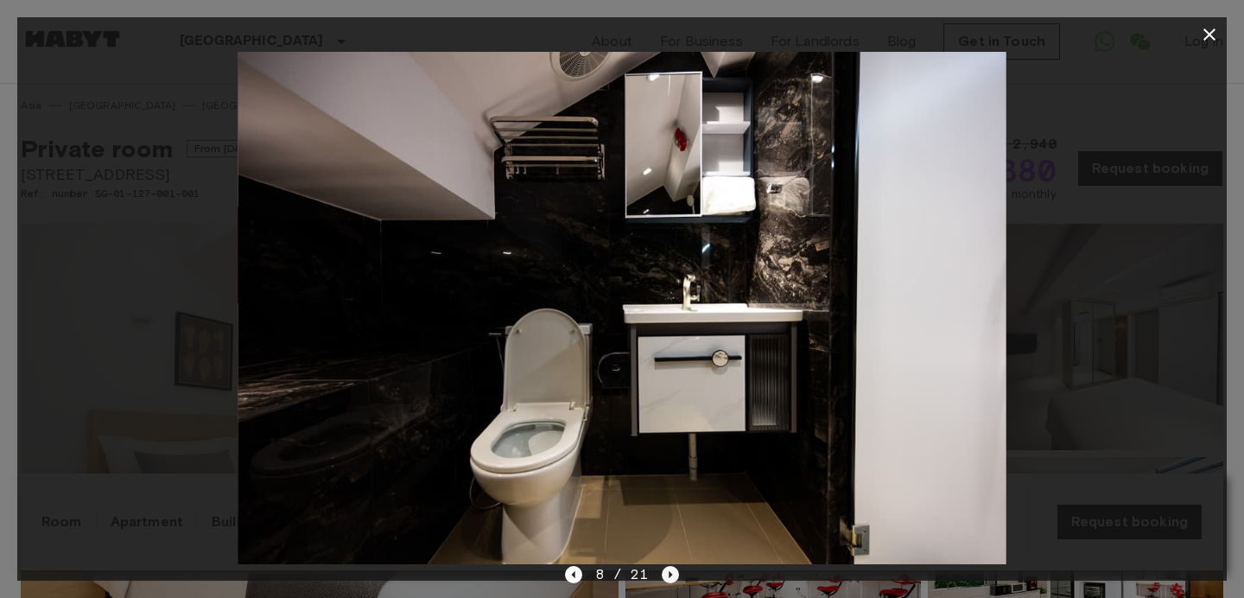
click at [670, 575] on icon "Next image" at bounding box center [671, 574] width 3 height 7
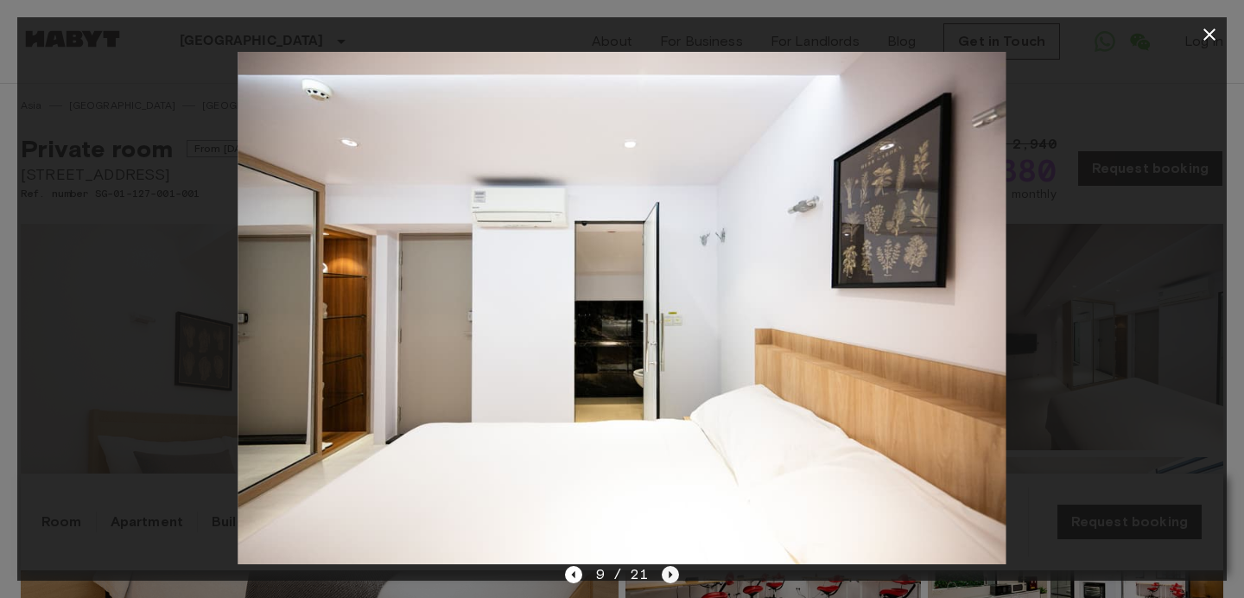
click at [670, 575] on icon "Next image" at bounding box center [671, 574] width 3 height 7
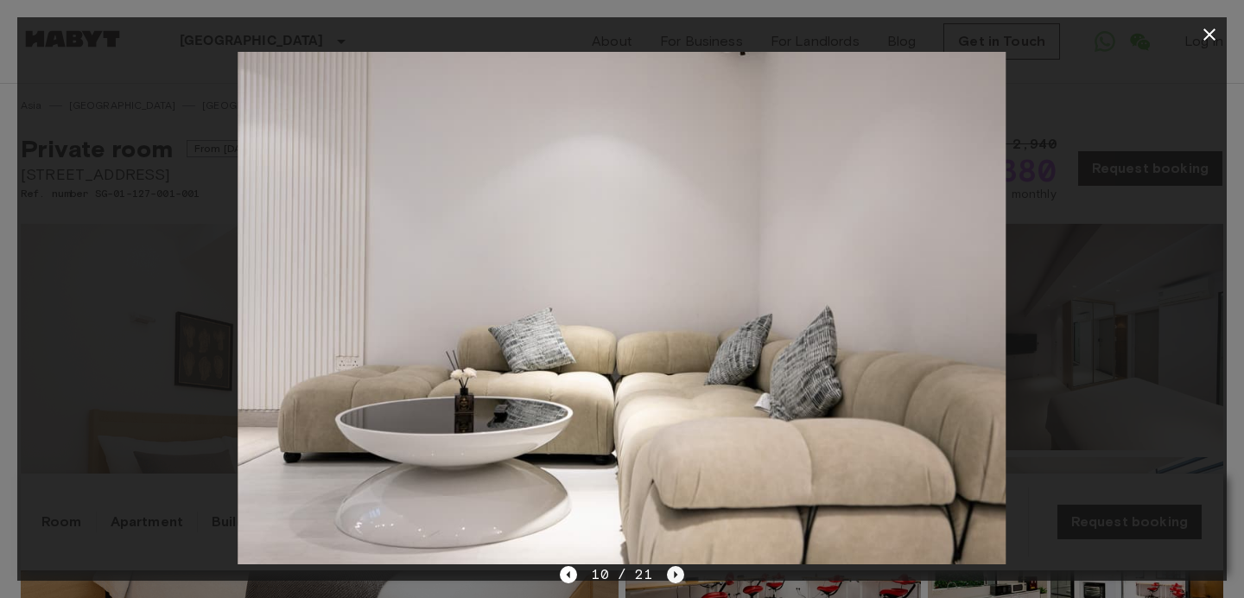
click at [670, 575] on icon "Next image" at bounding box center [675, 574] width 17 height 17
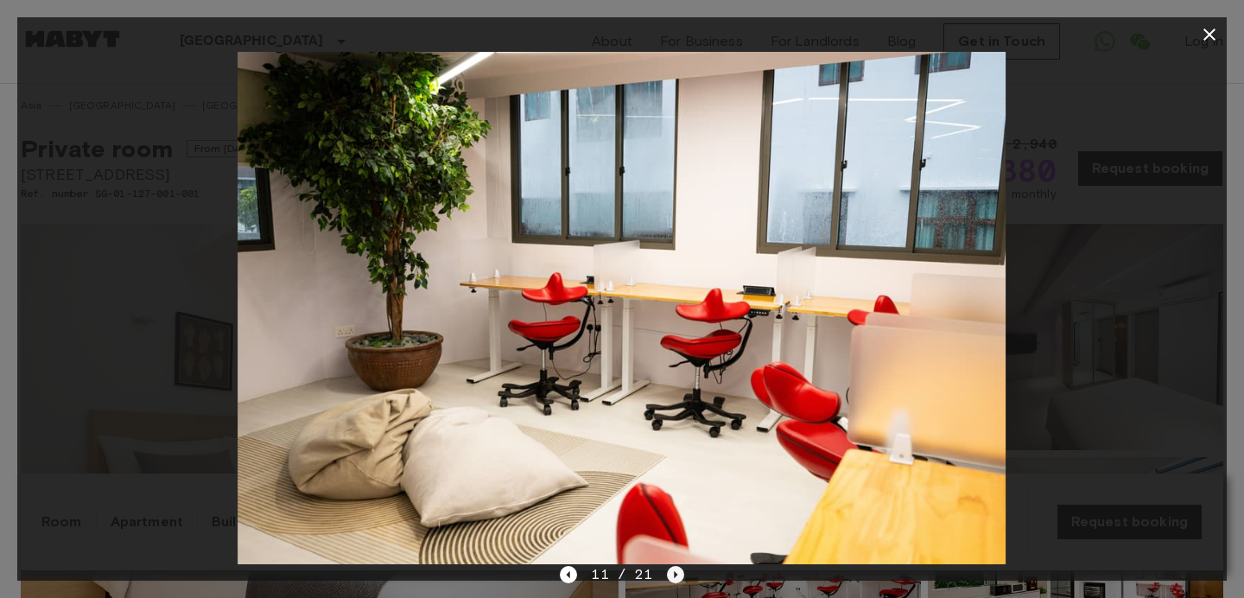
click at [670, 575] on icon "Next image" at bounding box center [675, 574] width 17 height 17
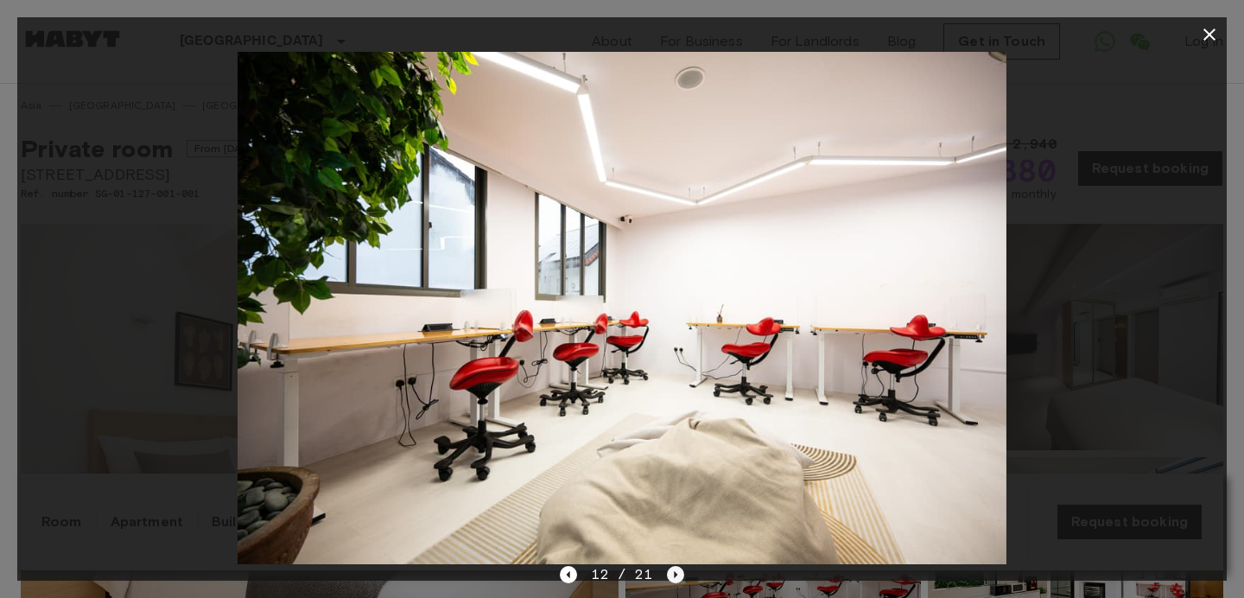
click at [670, 575] on icon "Next image" at bounding box center [675, 574] width 17 height 17
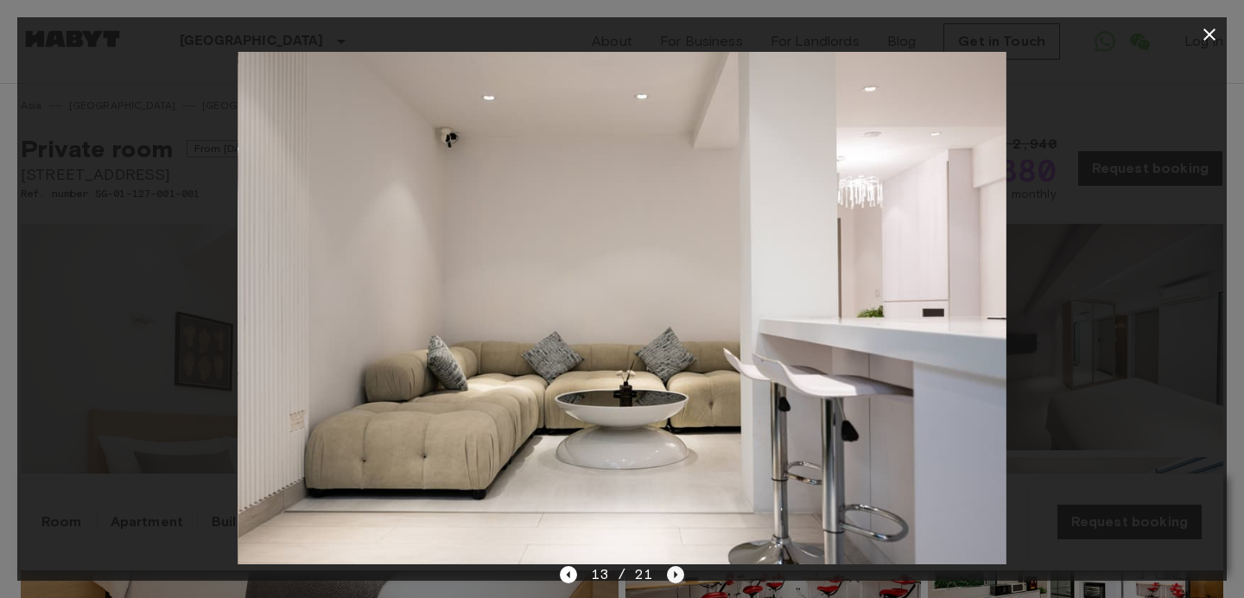
click at [670, 575] on icon "Next image" at bounding box center [675, 574] width 17 height 17
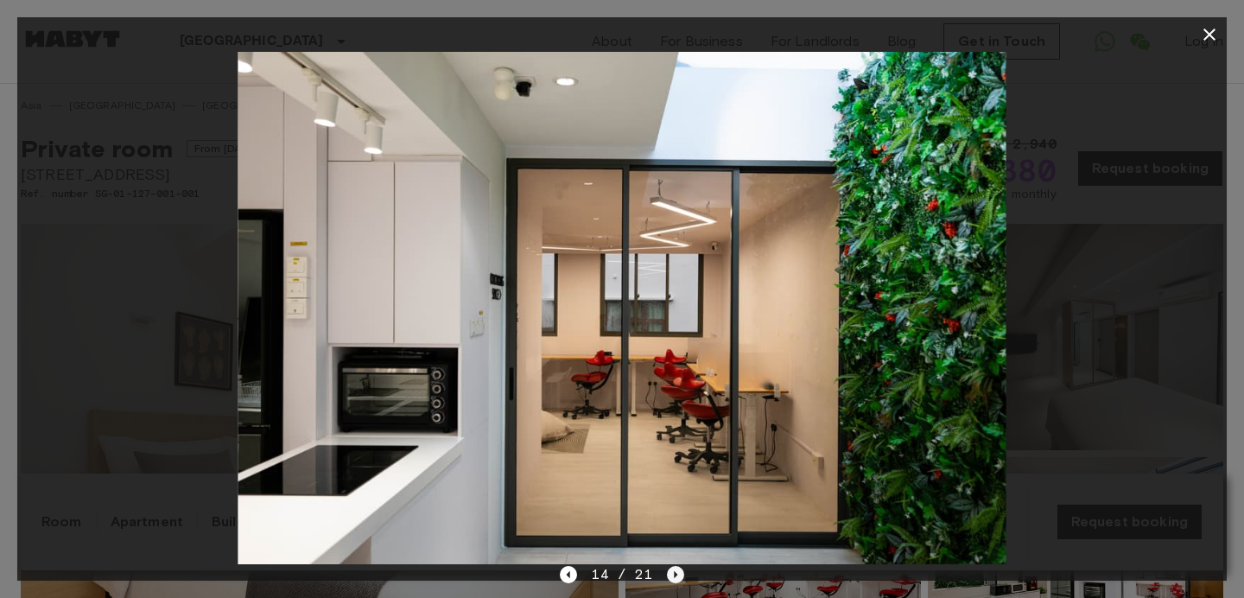
click at [670, 575] on icon "Next image" at bounding box center [675, 574] width 17 height 17
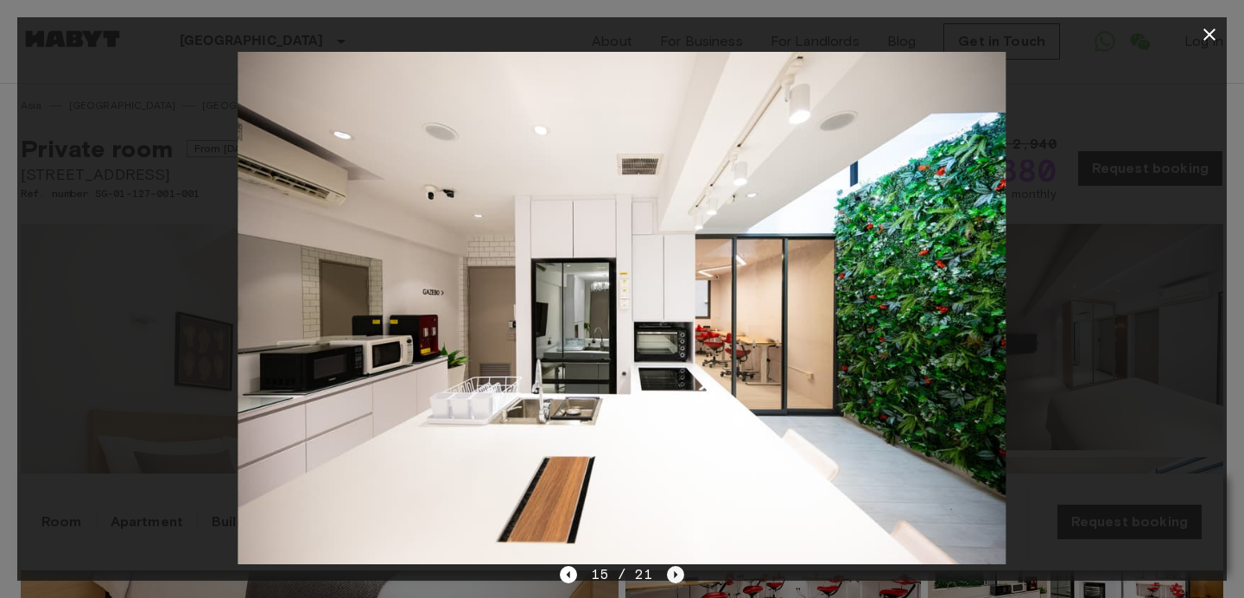
click at [670, 575] on icon "Next image" at bounding box center [675, 574] width 17 height 17
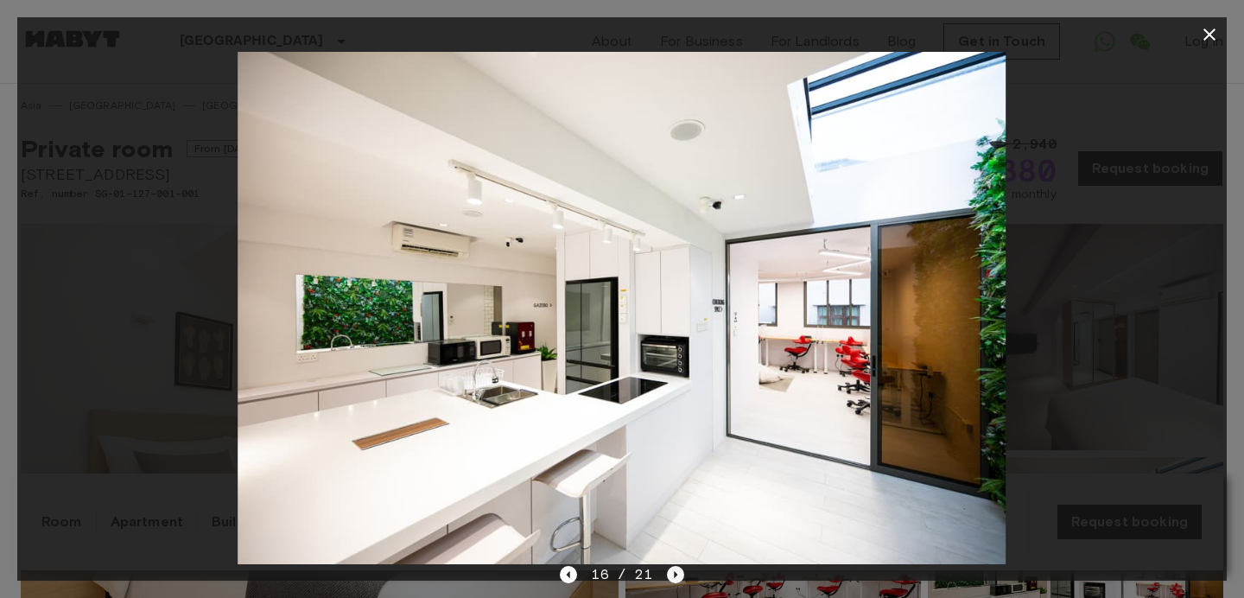
click at [670, 575] on icon "Next image" at bounding box center [675, 574] width 17 height 17
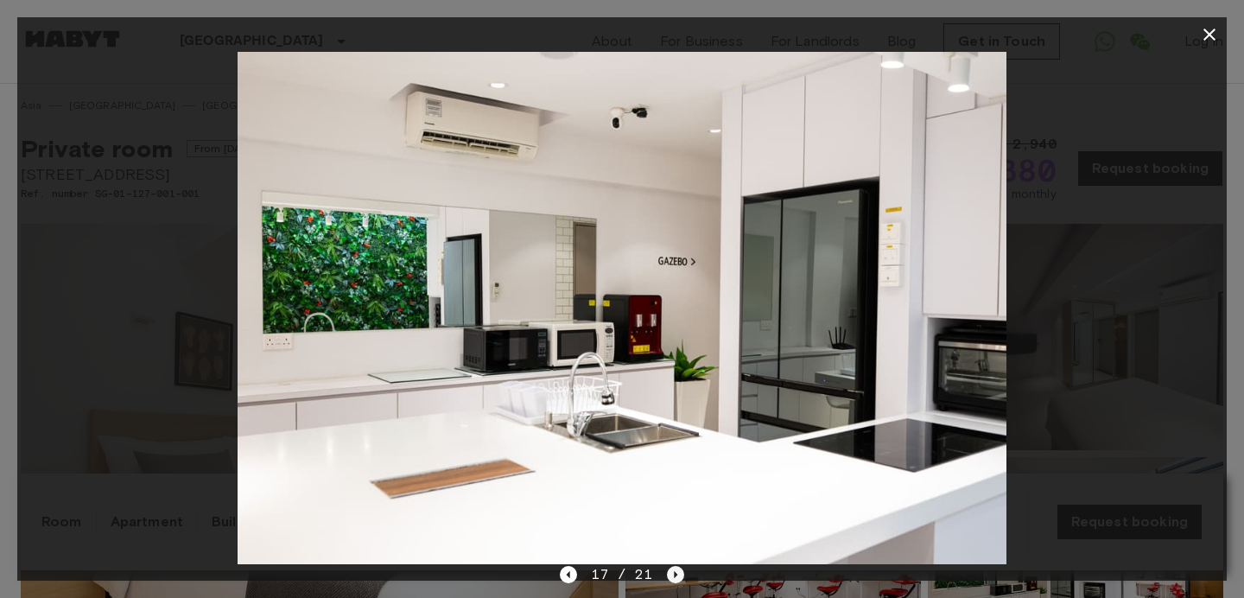
click at [670, 575] on icon "Next image" at bounding box center [675, 574] width 17 height 17
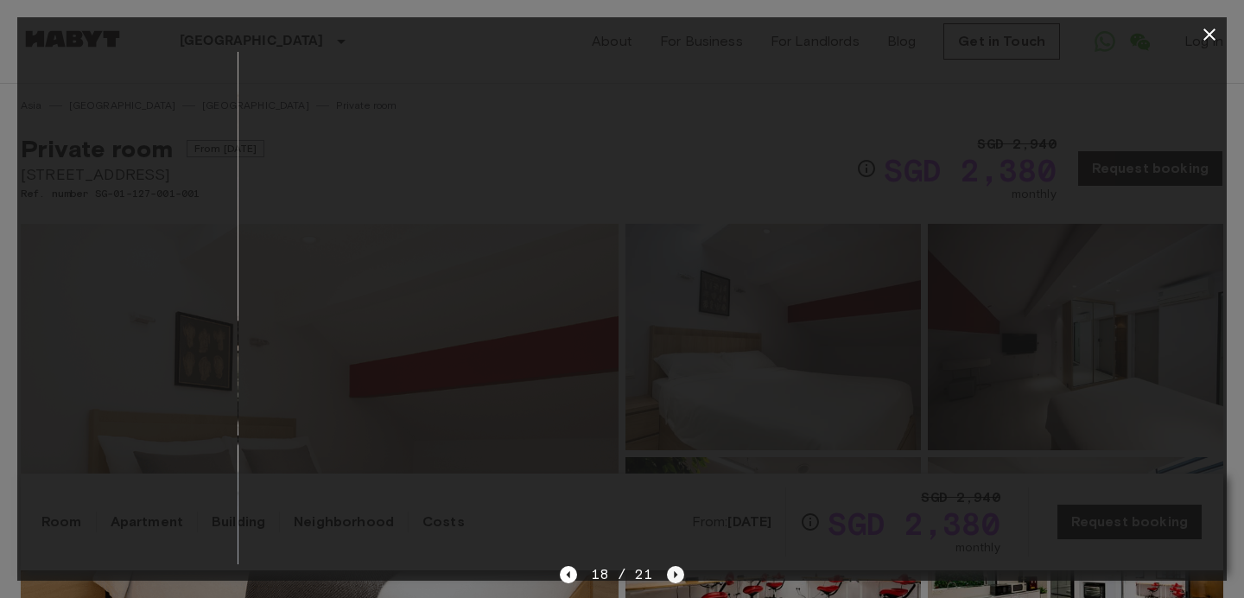
click at [670, 575] on icon "Next image" at bounding box center [675, 574] width 17 height 17
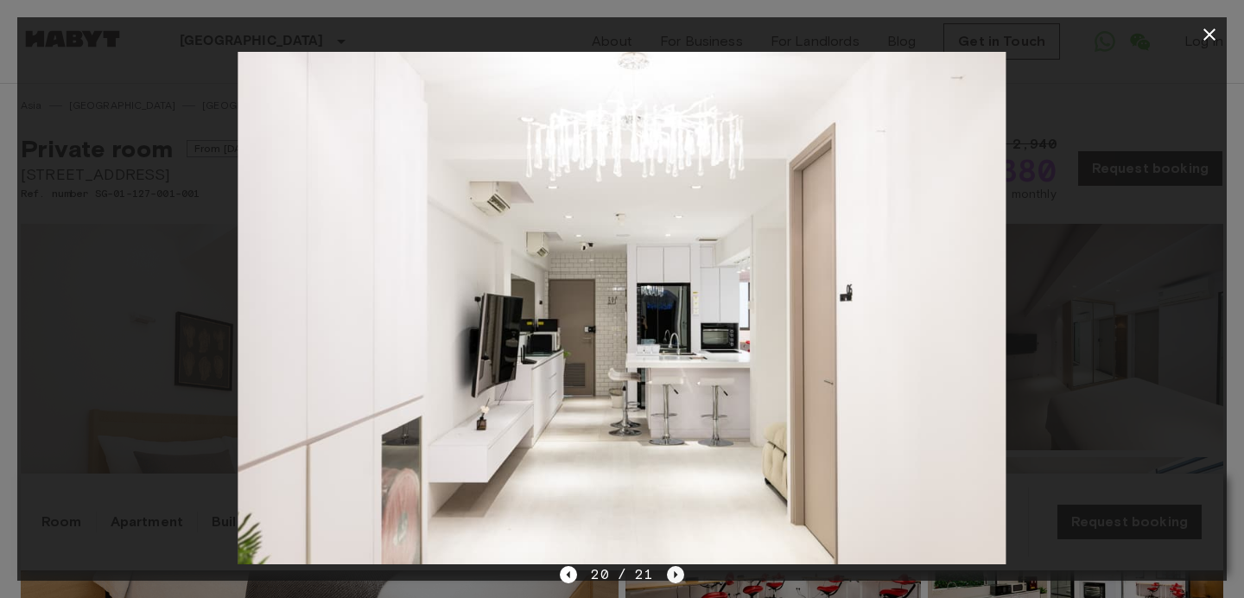
click at [676, 576] on icon "Next image" at bounding box center [675, 574] width 17 height 17
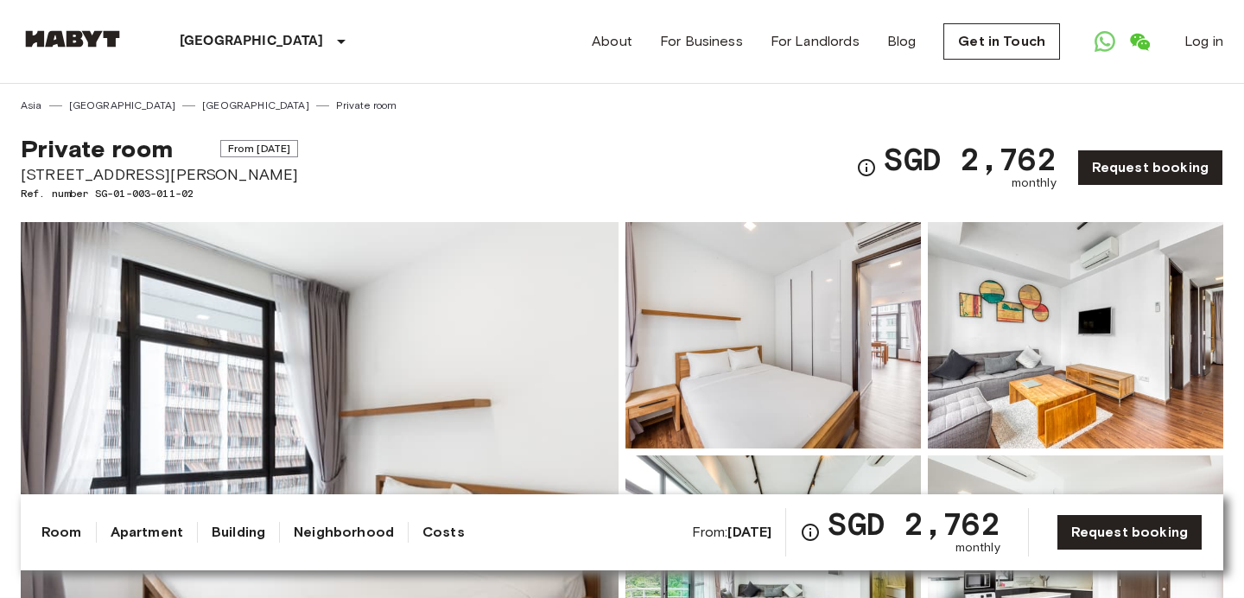
click at [706, 385] on img at bounding box center [772, 335] width 295 height 226
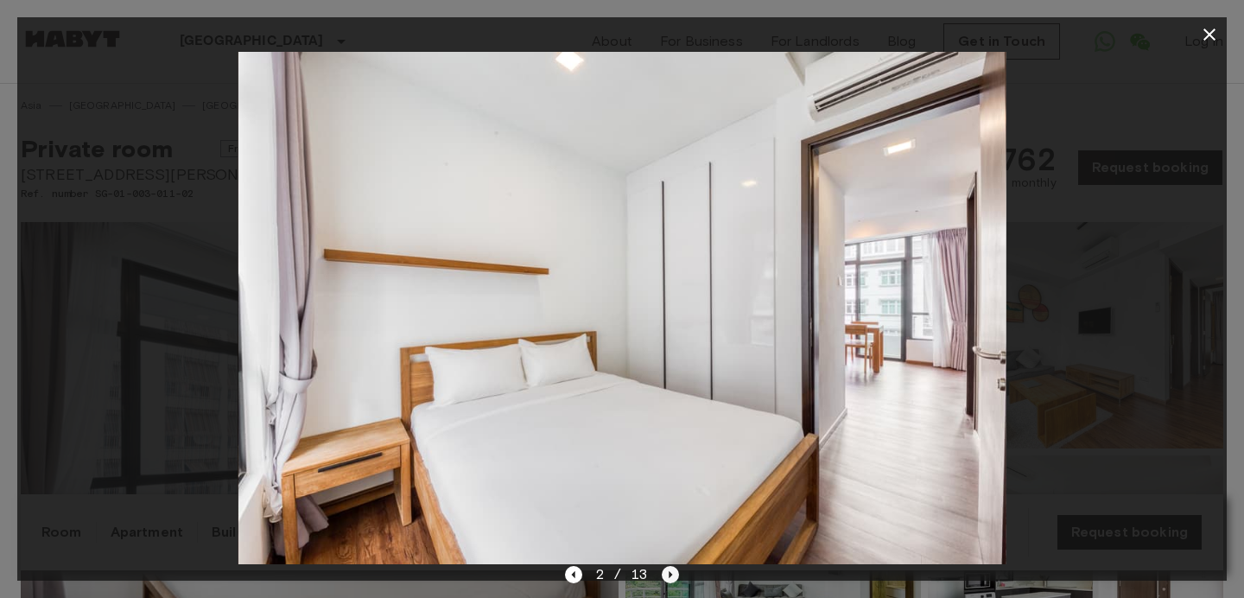
click at [670, 574] on icon "Next image" at bounding box center [671, 574] width 3 height 7
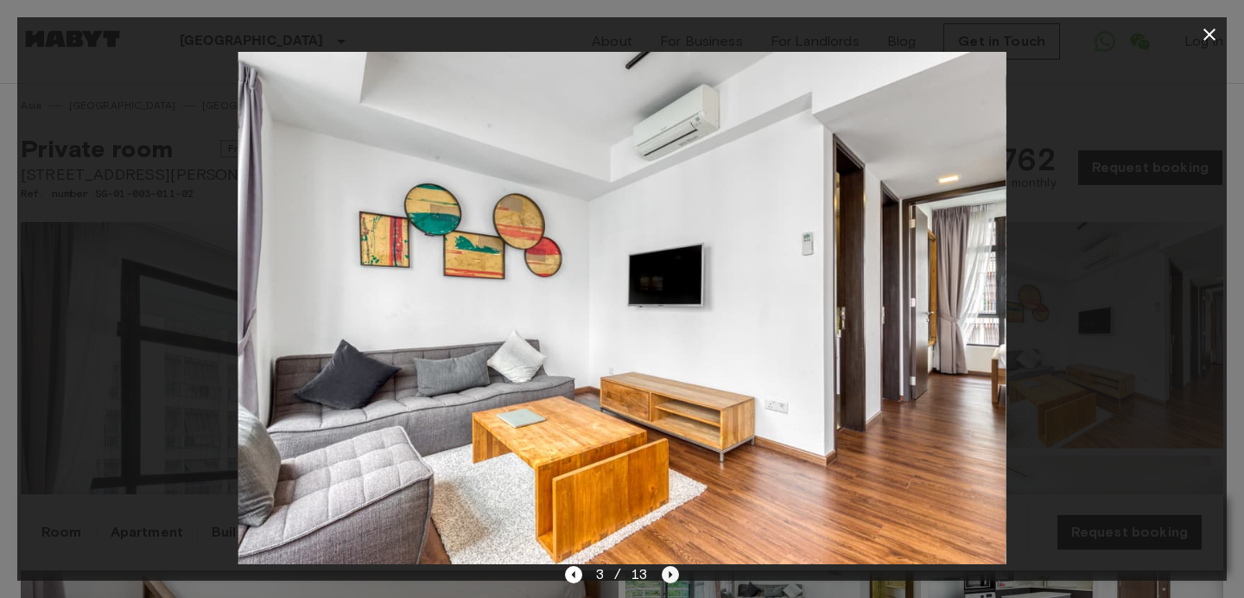
click at [670, 574] on icon "Next image" at bounding box center [671, 574] width 3 height 7
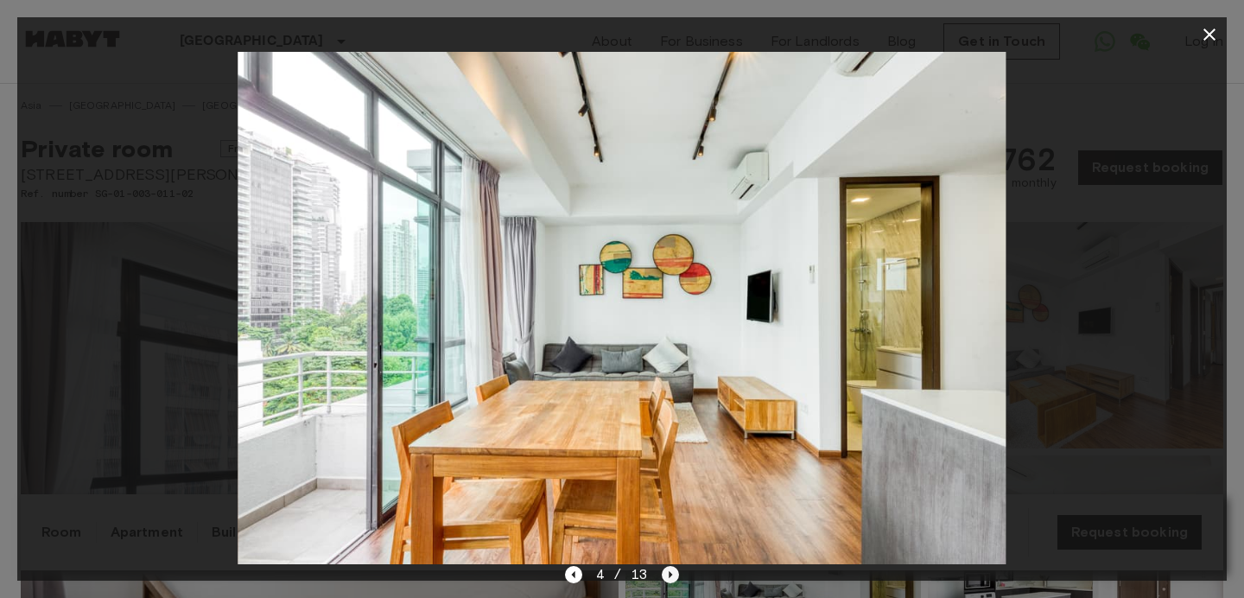
click at [670, 574] on icon "Next image" at bounding box center [671, 574] width 3 height 7
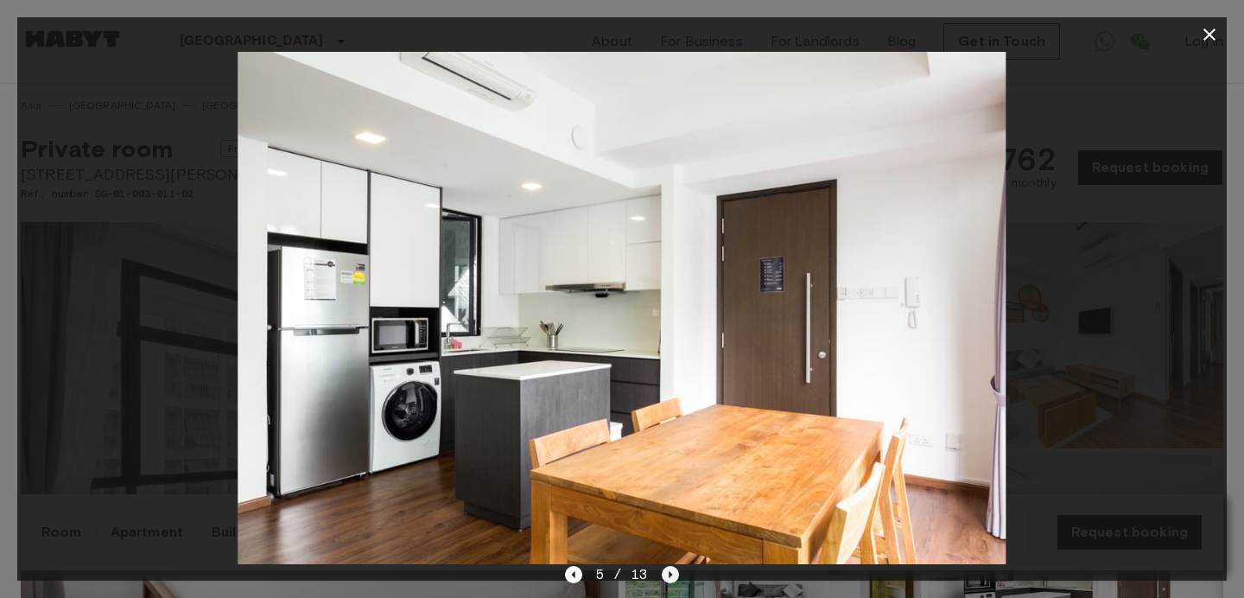
click at [670, 574] on icon "Next image" at bounding box center [671, 574] width 3 height 7
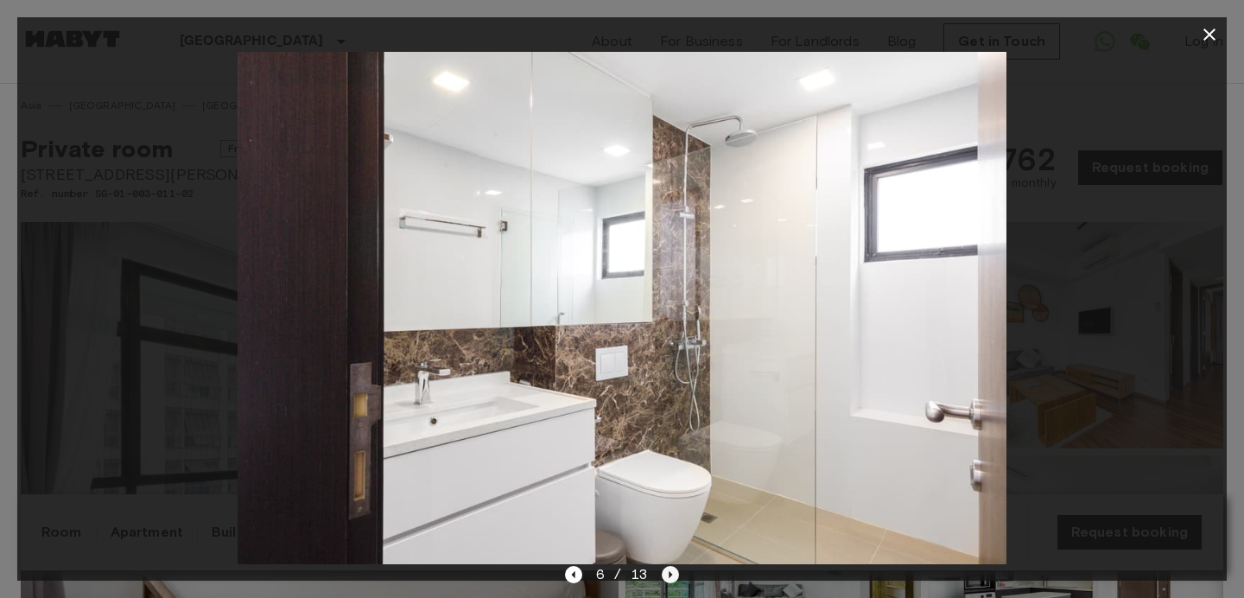
click at [670, 574] on icon "Next image" at bounding box center [671, 574] width 3 height 7
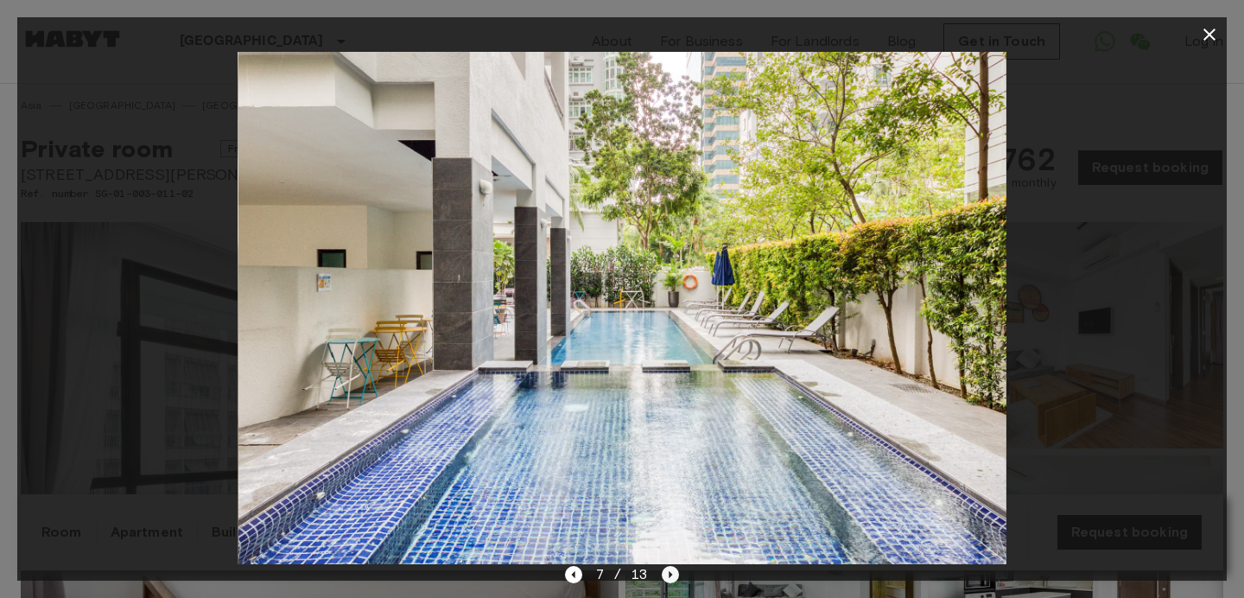
click at [670, 574] on icon "Next image" at bounding box center [671, 574] width 3 height 7
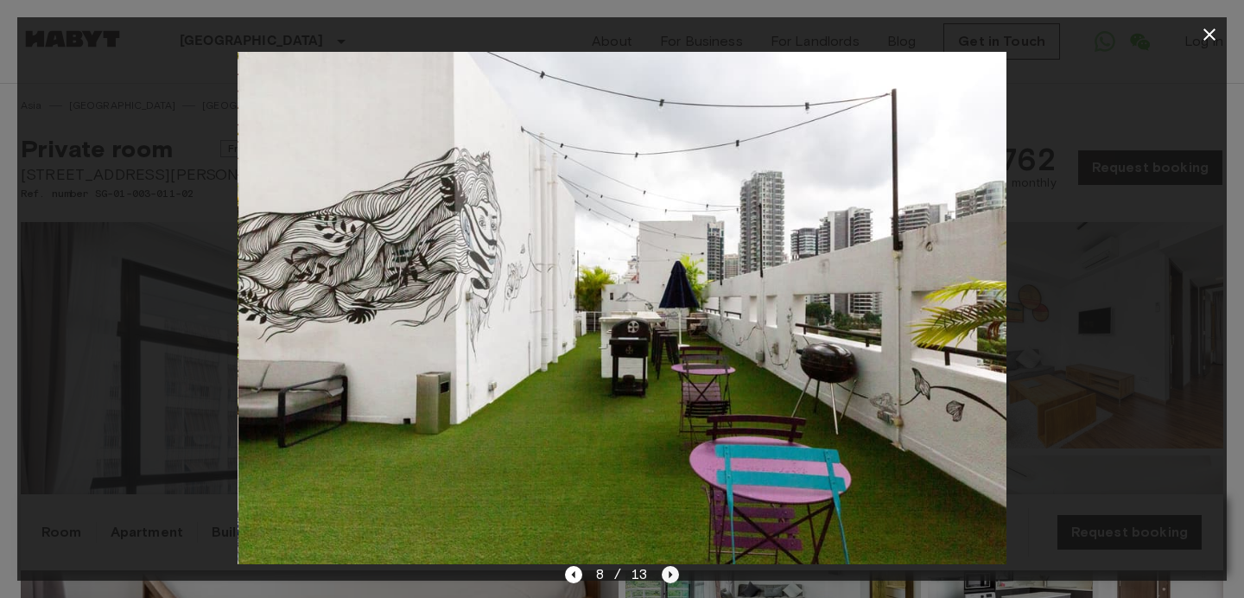
click at [670, 574] on icon "Next image" at bounding box center [671, 574] width 3 height 7
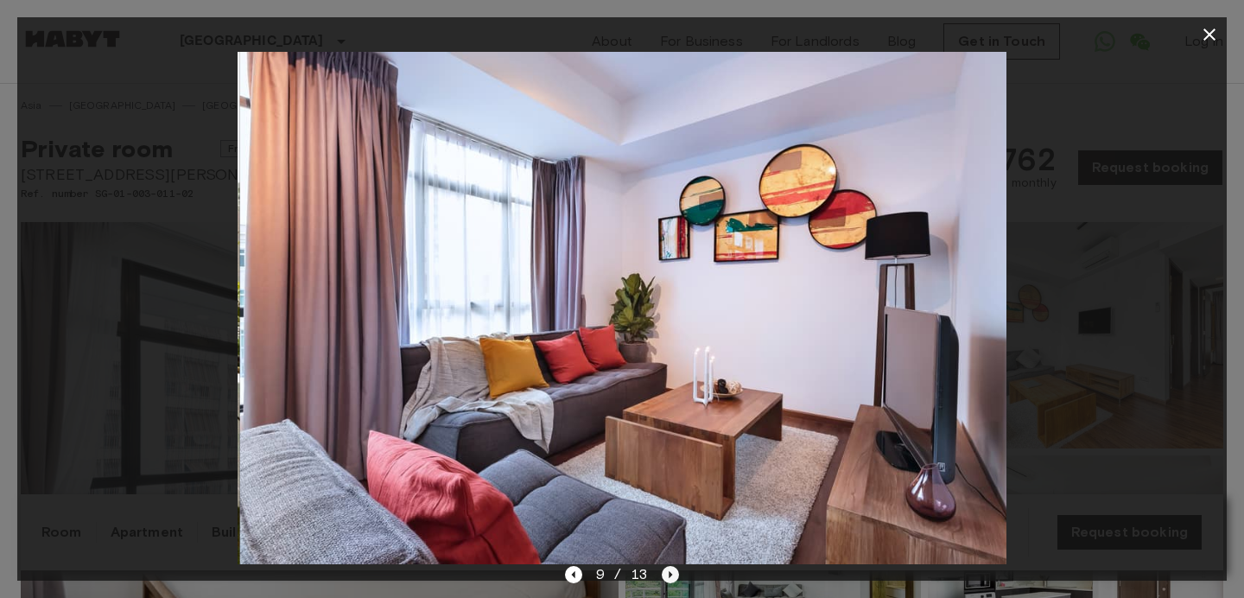
click at [670, 574] on icon "Next image" at bounding box center [671, 574] width 3 height 7
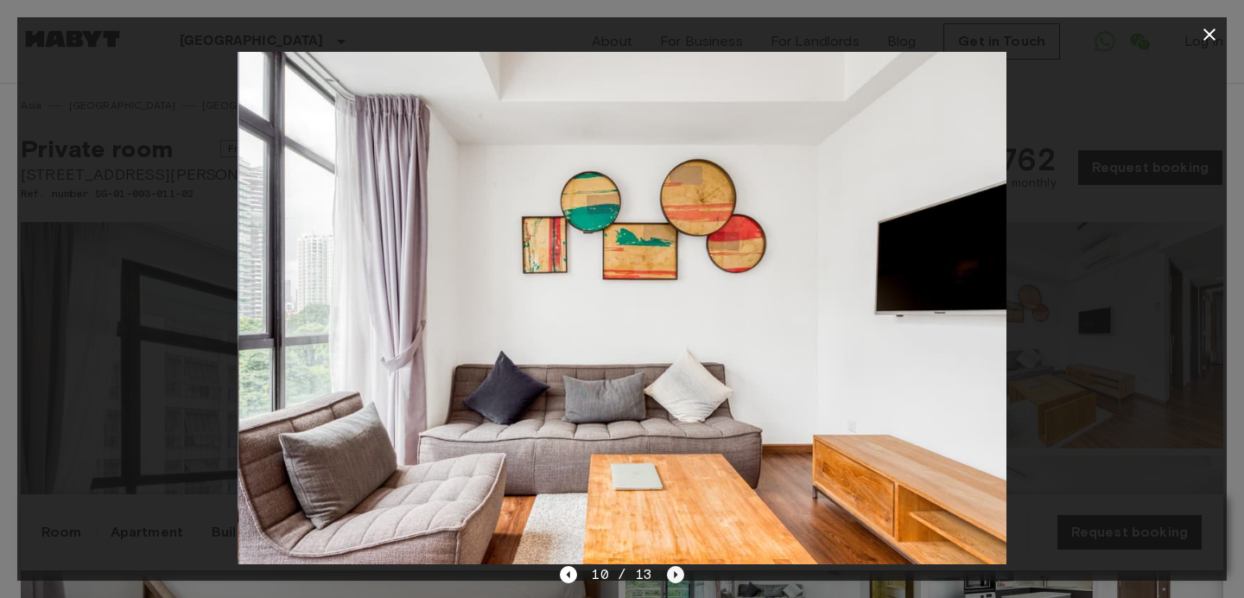
click at [670, 574] on icon "Next image" at bounding box center [675, 574] width 17 height 17
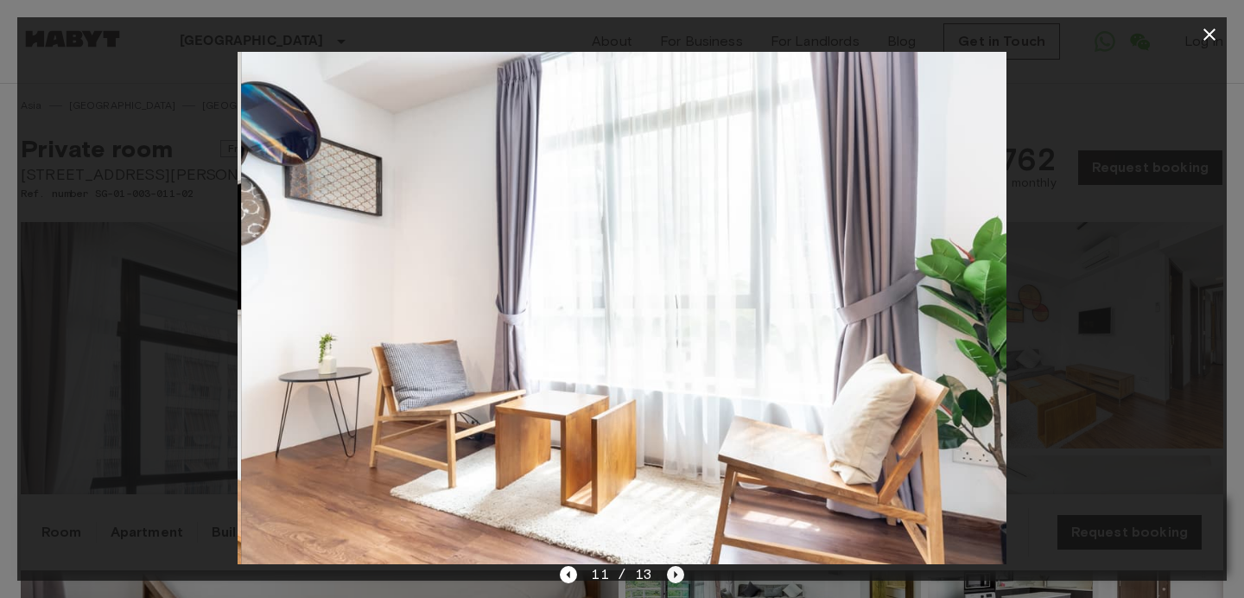
click at [670, 574] on icon "Next image" at bounding box center [675, 574] width 17 height 17
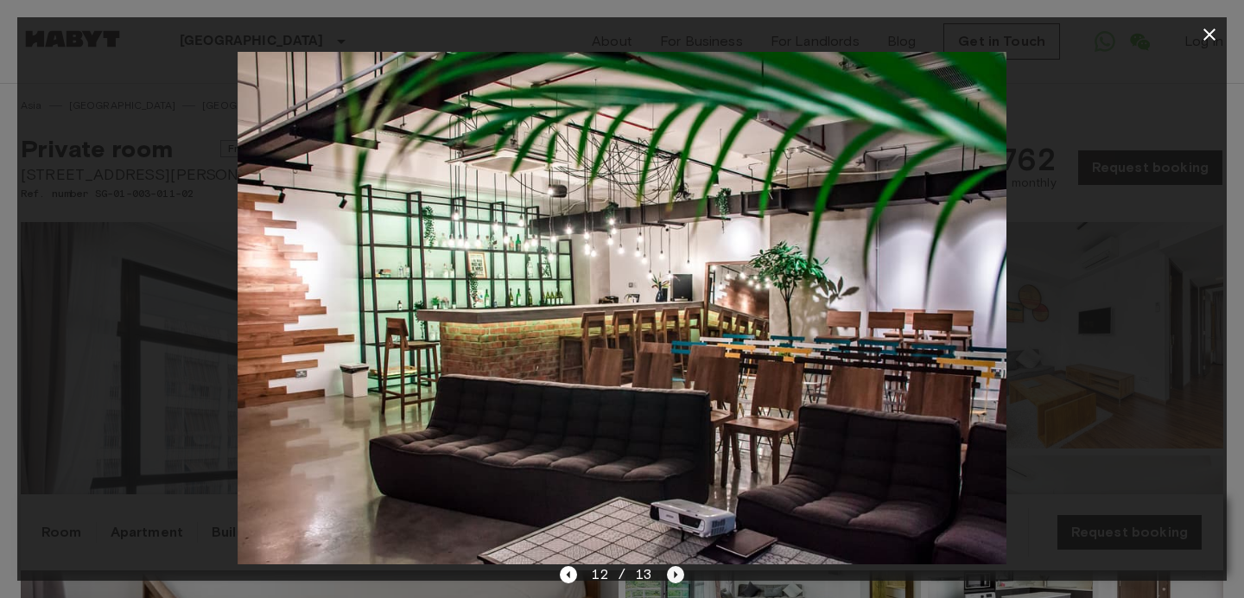
click at [670, 574] on icon "Next image" at bounding box center [675, 574] width 17 height 17
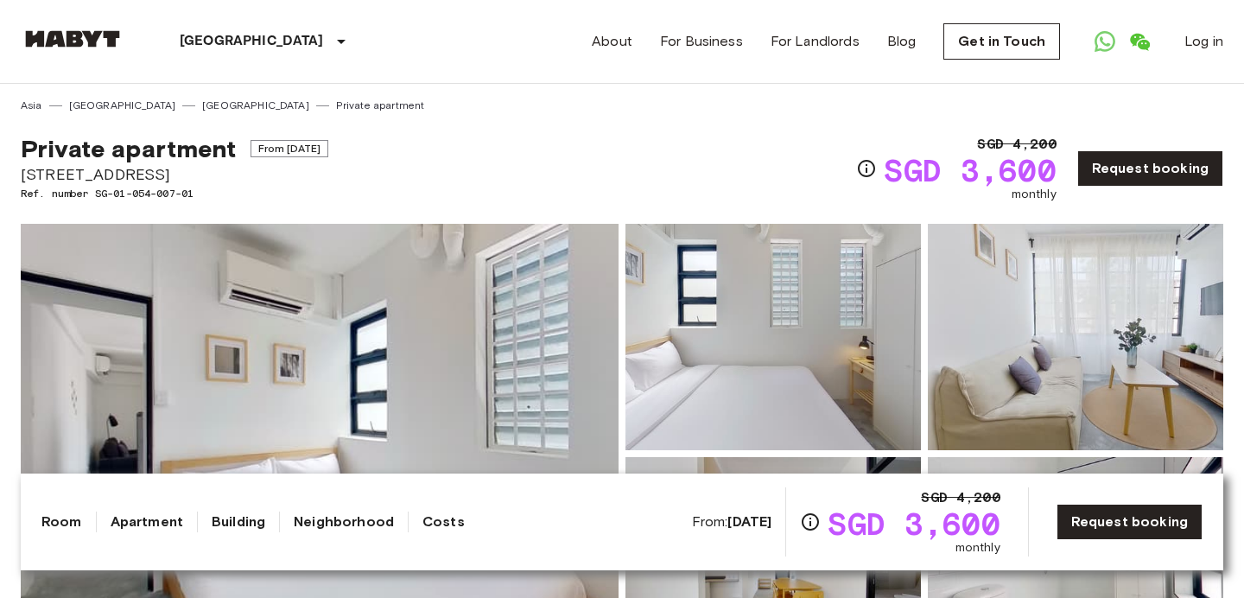
click at [724, 376] on img at bounding box center [772, 337] width 295 height 226
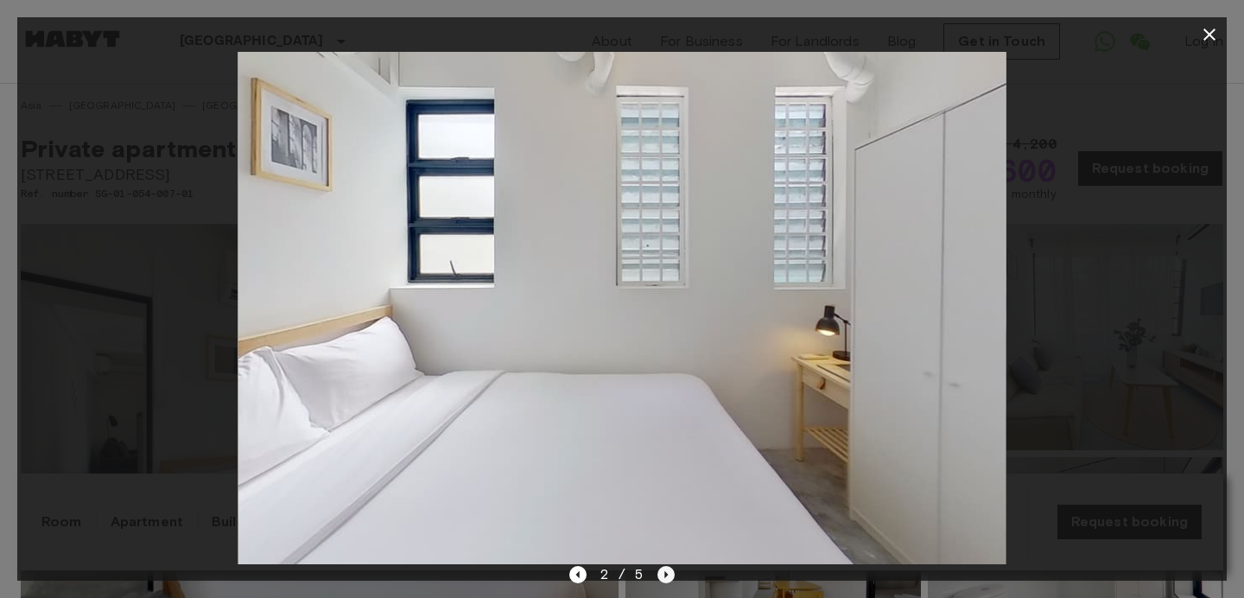
click at [667, 570] on icon "Next image" at bounding box center [665, 574] width 17 height 17
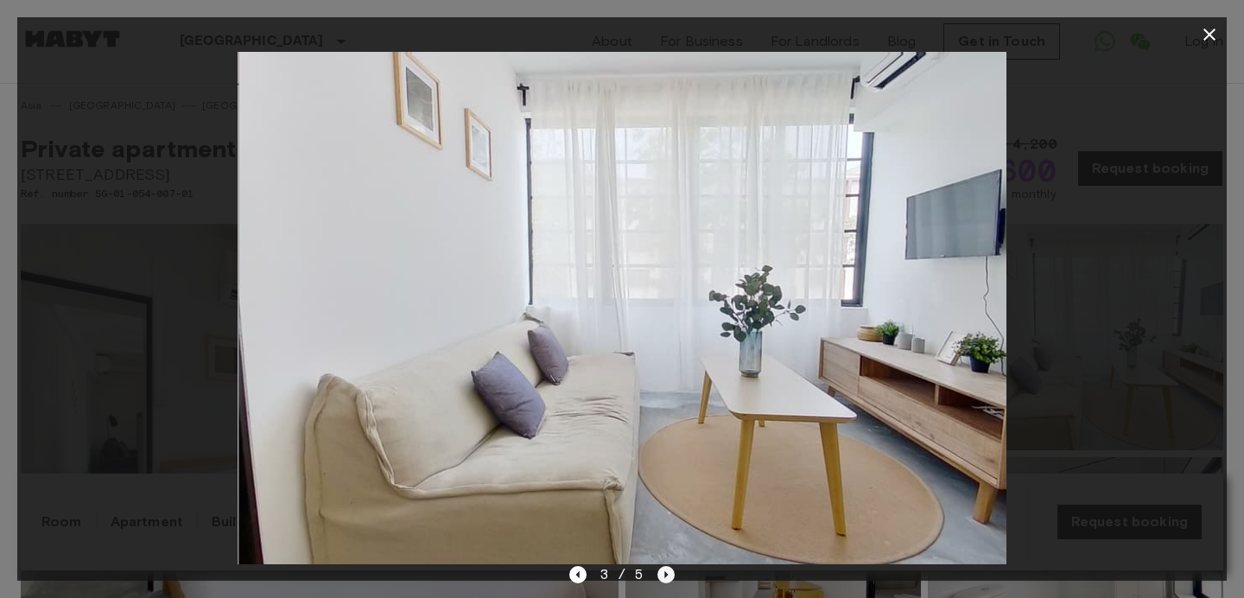
click at [667, 570] on icon "Next image" at bounding box center [665, 574] width 17 height 17
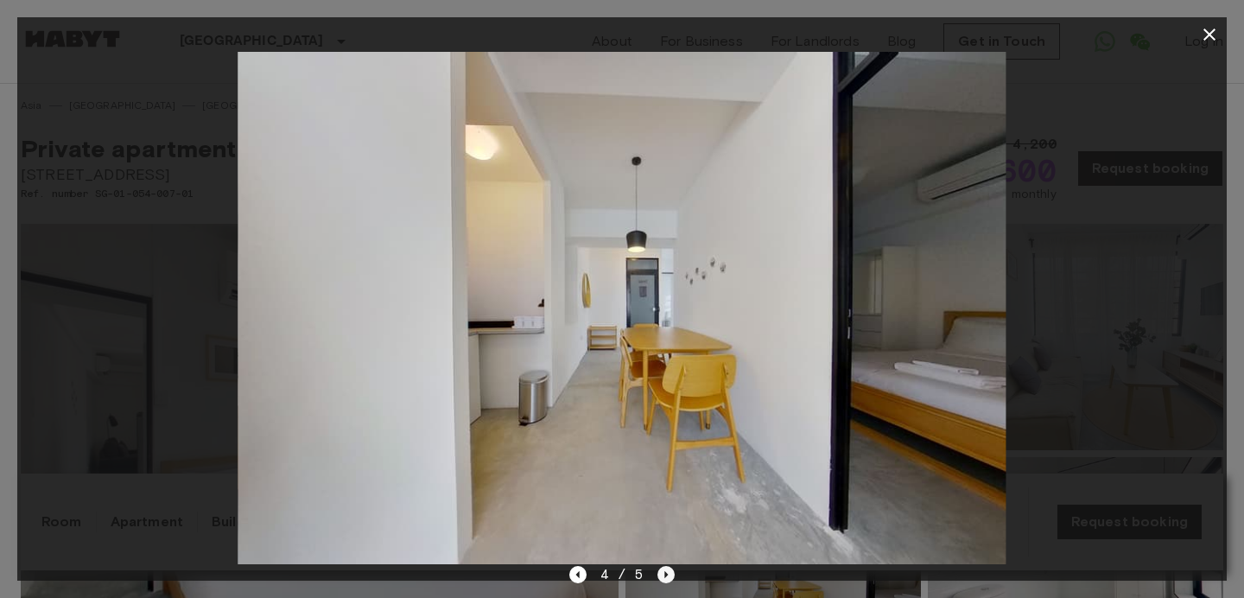
click at [667, 570] on icon "Next image" at bounding box center [665, 574] width 17 height 17
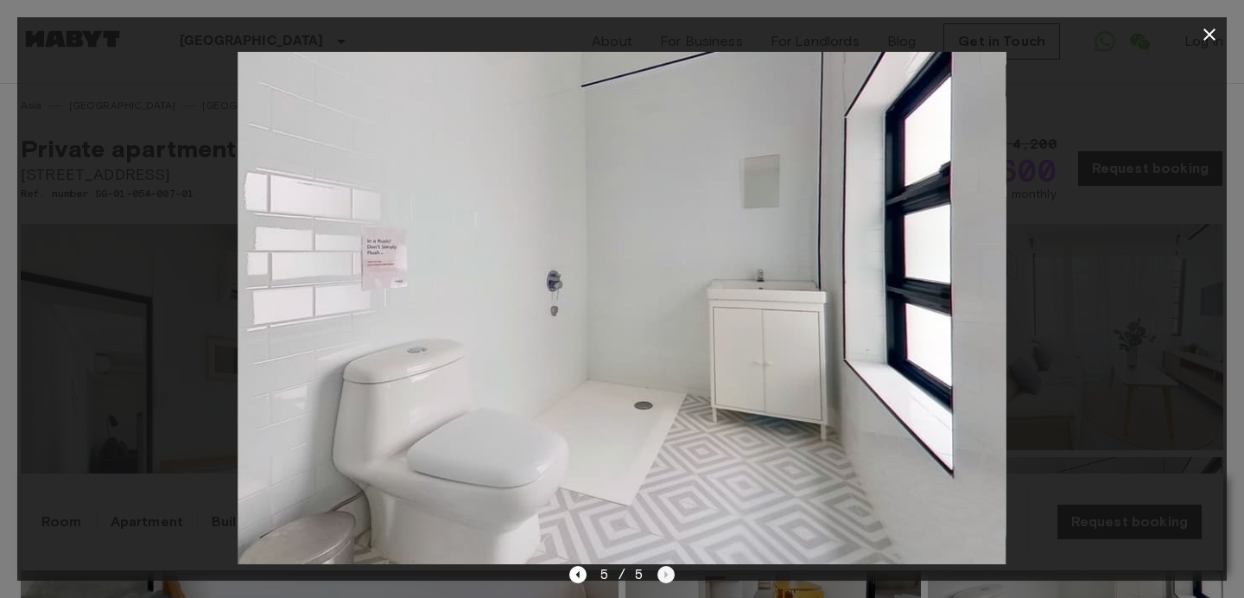
click at [667, 570] on div "5 / 5" at bounding box center [622, 574] width 106 height 21
click at [576, 575] on icon "Previous image" at bounding box center [577, 574] width 17 height 17
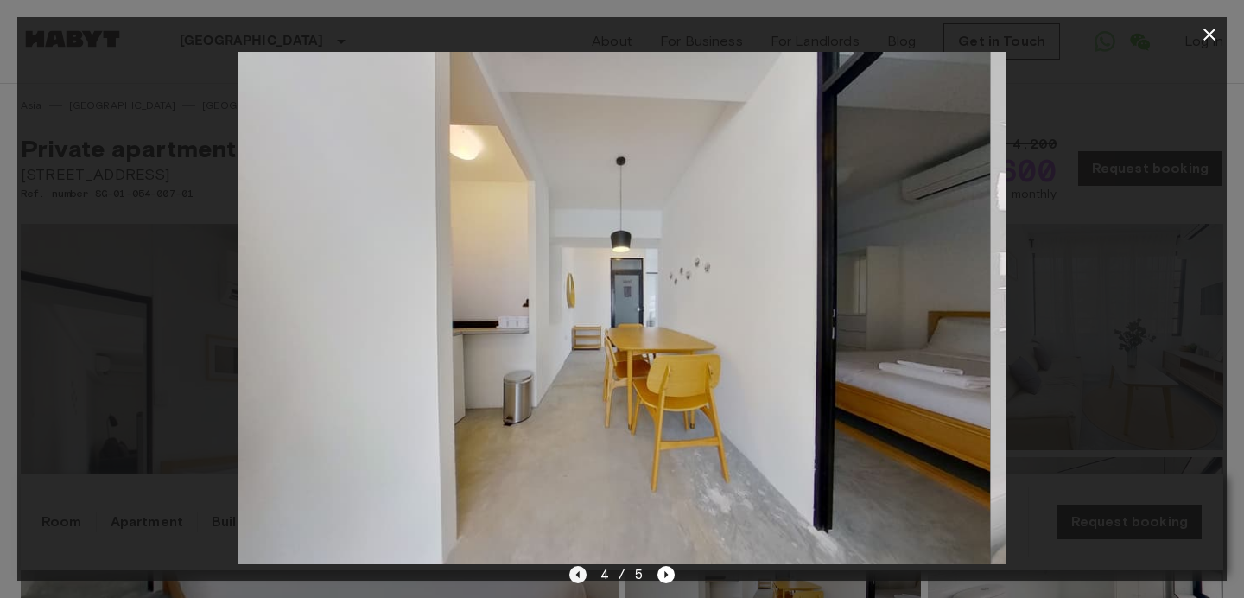
click at [576, 575] on icon "Previous image" at bounding box center [577, 574] width 17 height 17
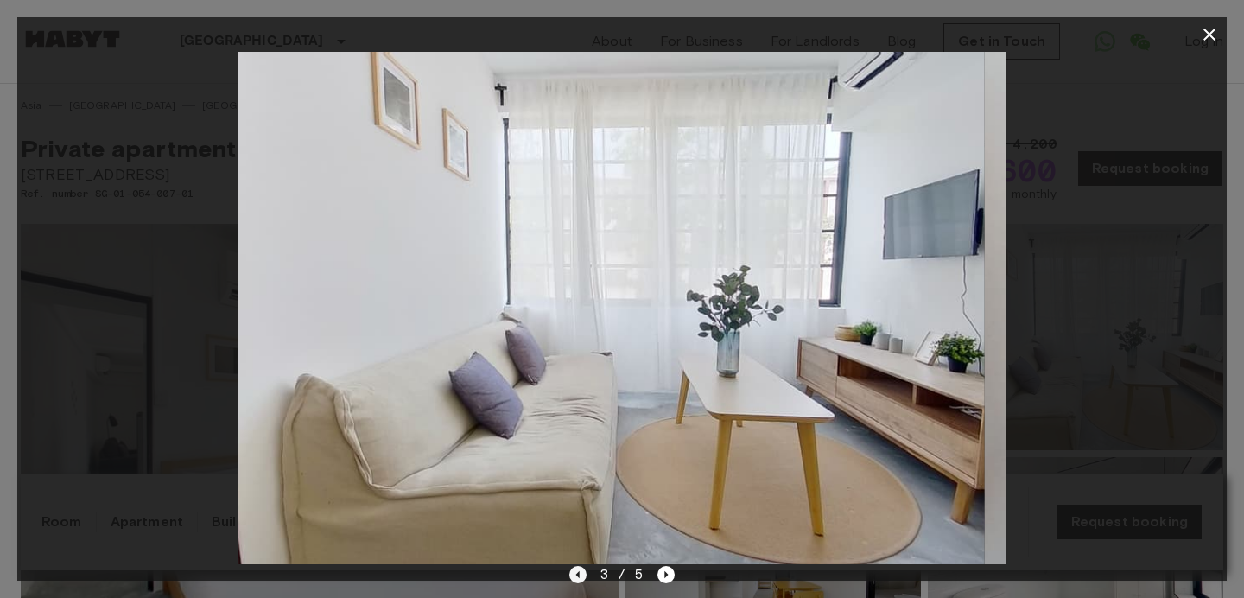
click at [576, 575] on icon "Previous image" at bounding box center [577, 574] width 17 height 17
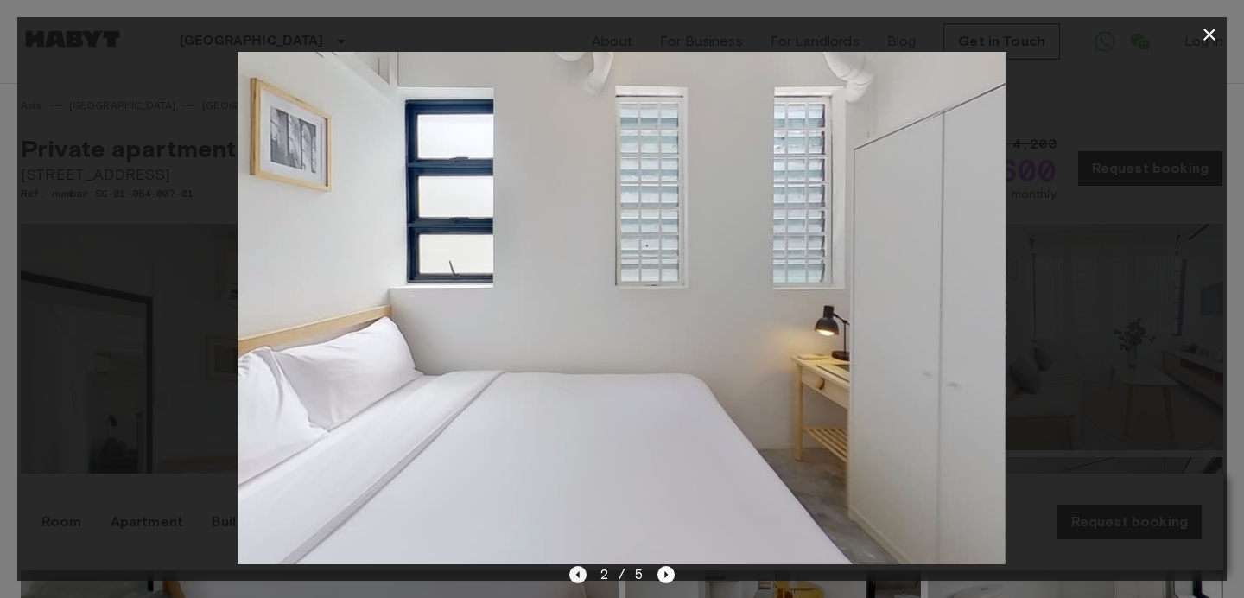
click at [576, 575] on icon "Previous image" at bounding box center [577, 574] width 17 height 17
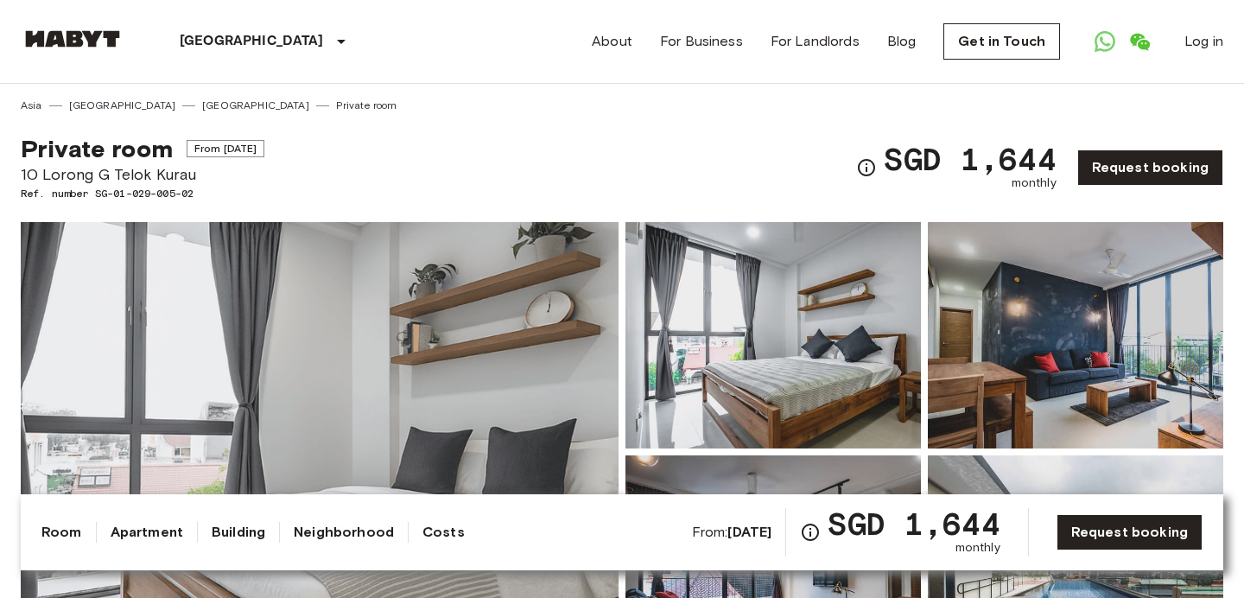
click at [727, 393] on img at bounding box center [772, 335] width 295 height 226
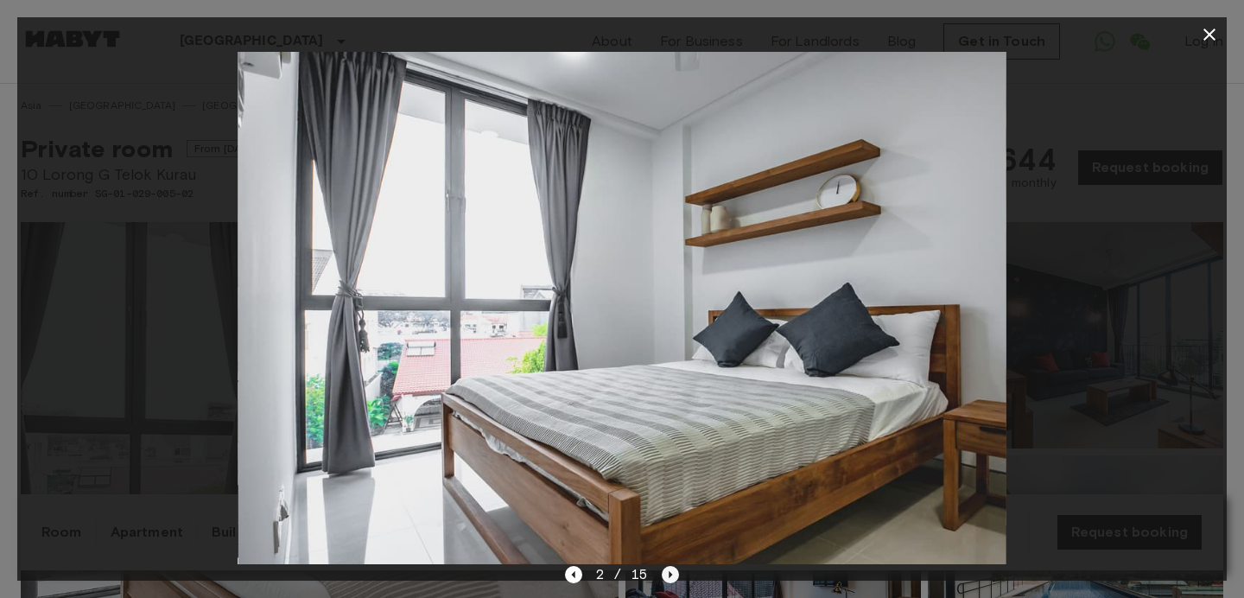
click at [674, 578] on icon "Next image" at bounding box center [670, 574] width 17 height 17
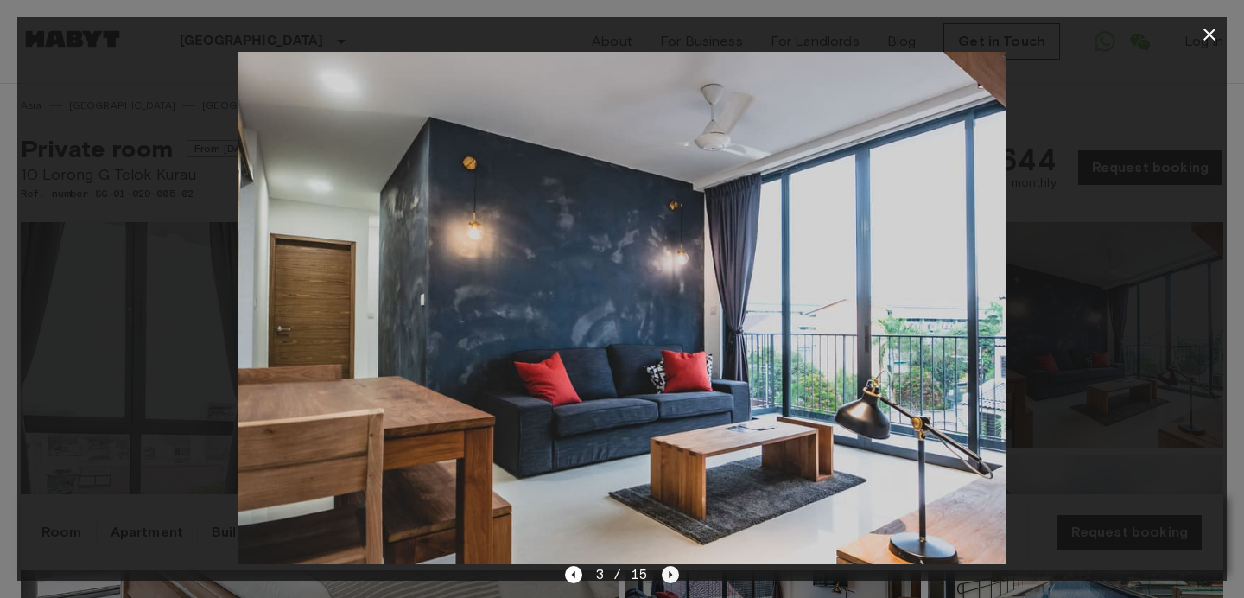
click at [674, 578] on icon "Next image" at bounding box center [670, 574] width 17 height 17
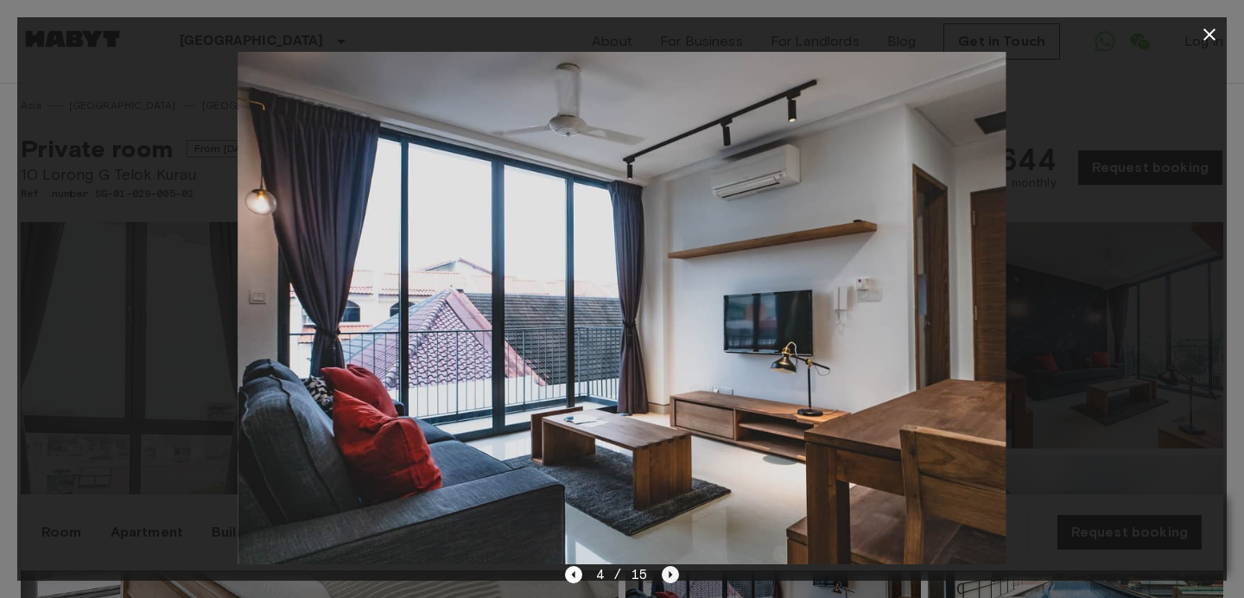
click at [674, 578] on icon "Next image" at bounding box center [670, 574] width 17 height 17
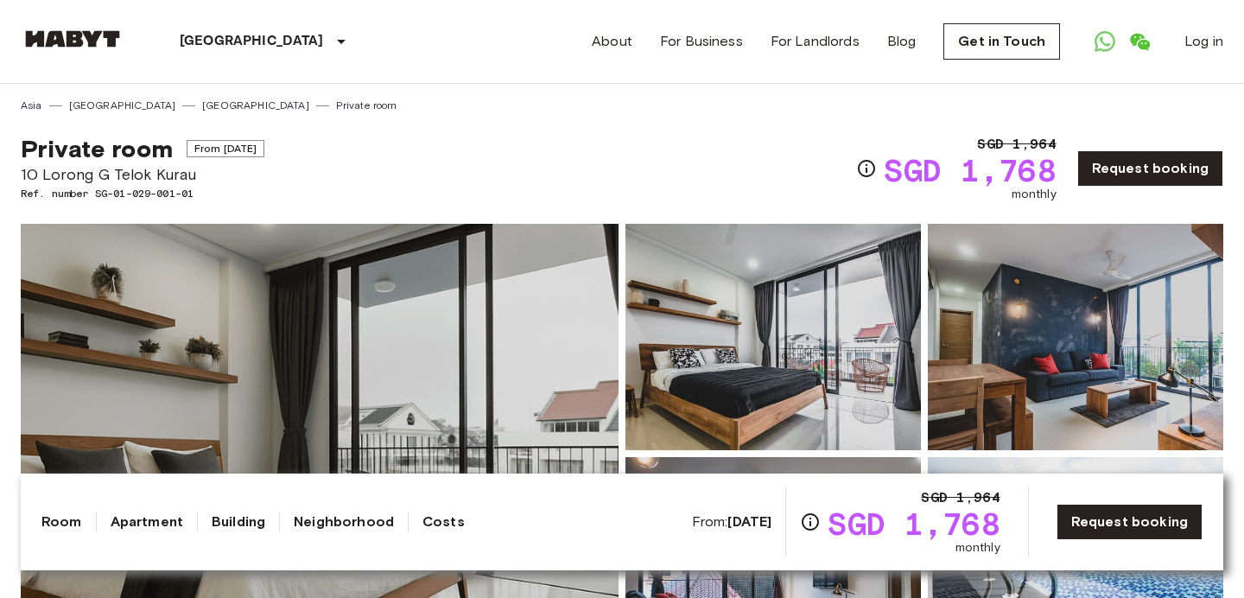
click at [696, 388] on img at bounding box center [772, 337] width 295 height 226
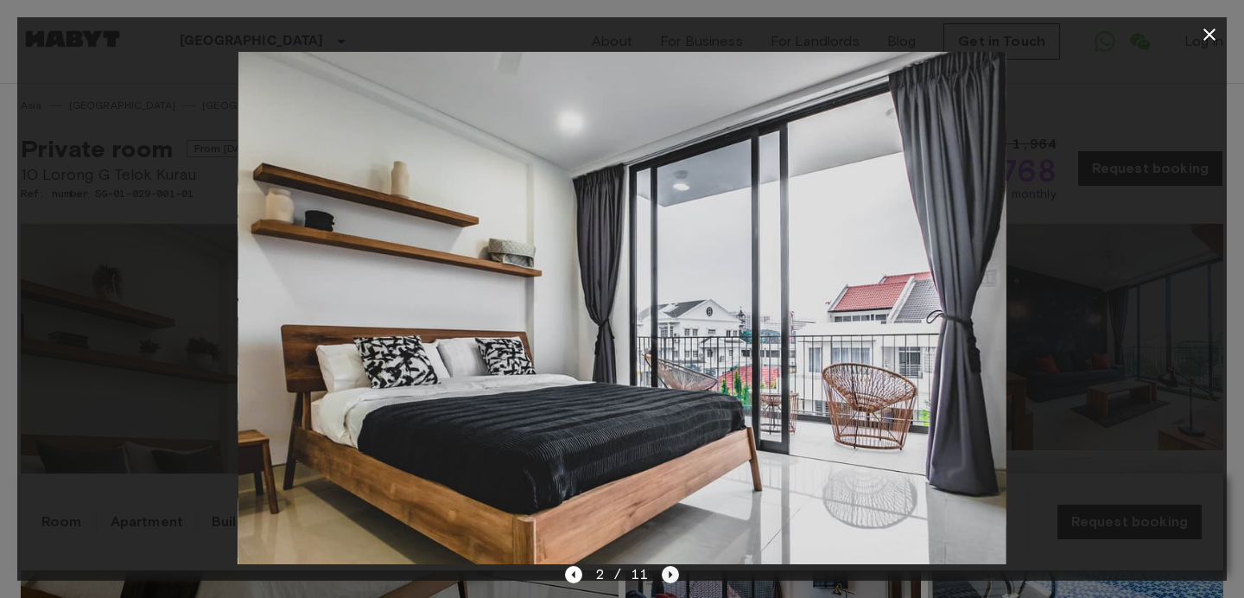
click at [667, 578] on icon "Next image" at bounding box center [670, 574] width 17 height 17
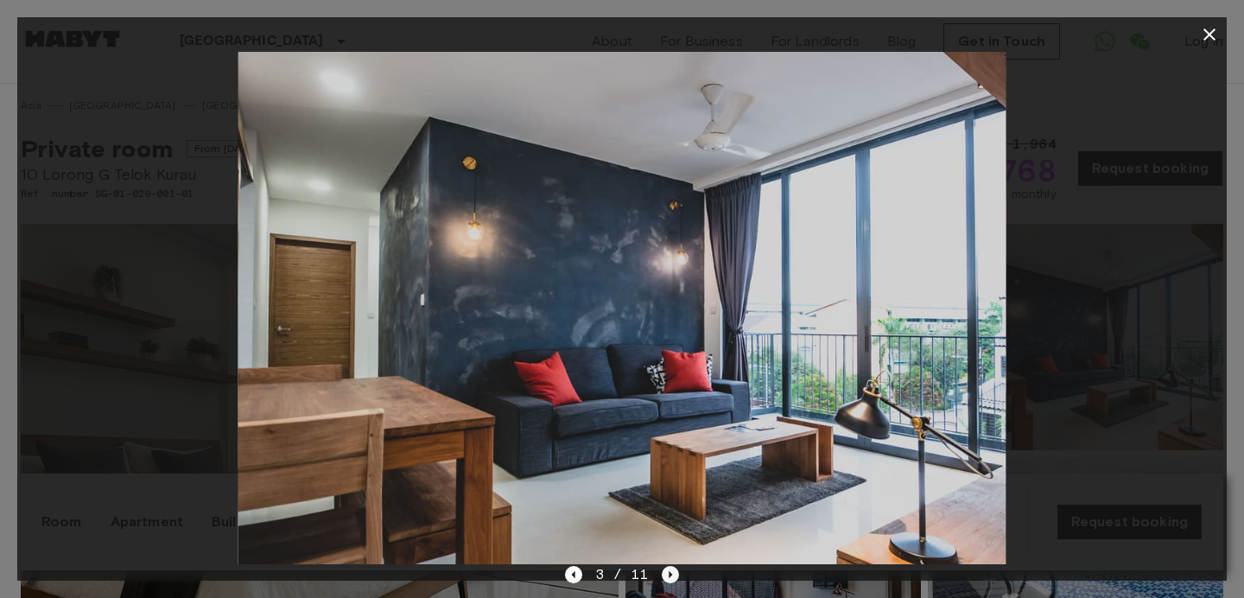
click at [667, 578] on icon "Next image" at bounding box center [670, 574] width 17 height 17
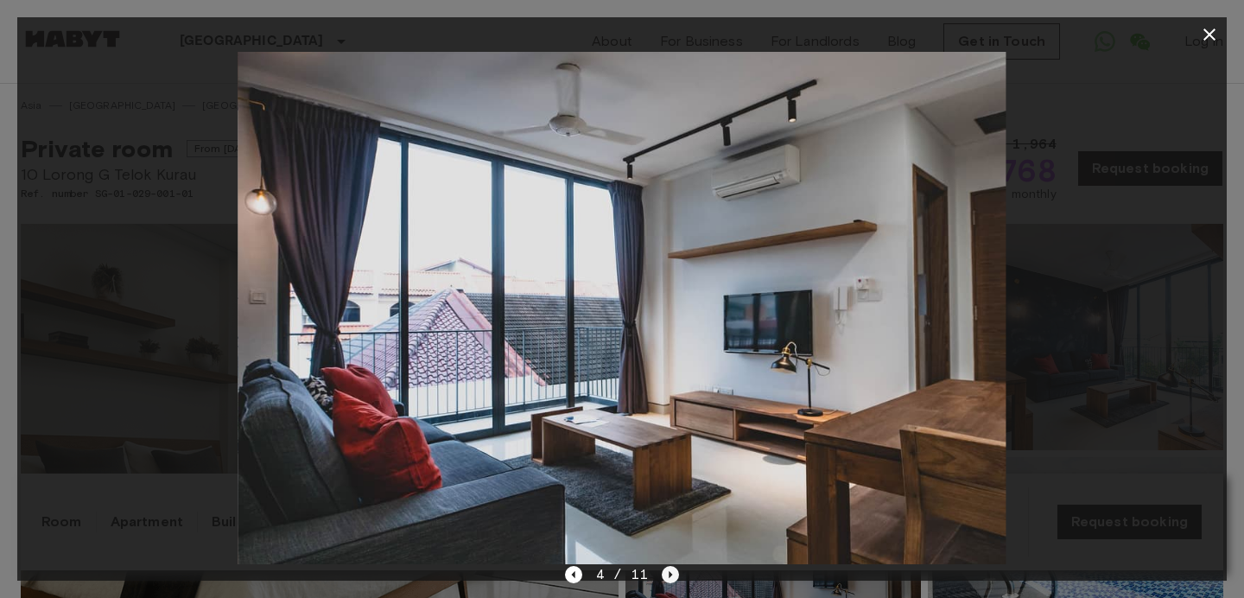
click at [667, 578] on icon "Next image" at bounding box center [670, 574] width 17 height 17
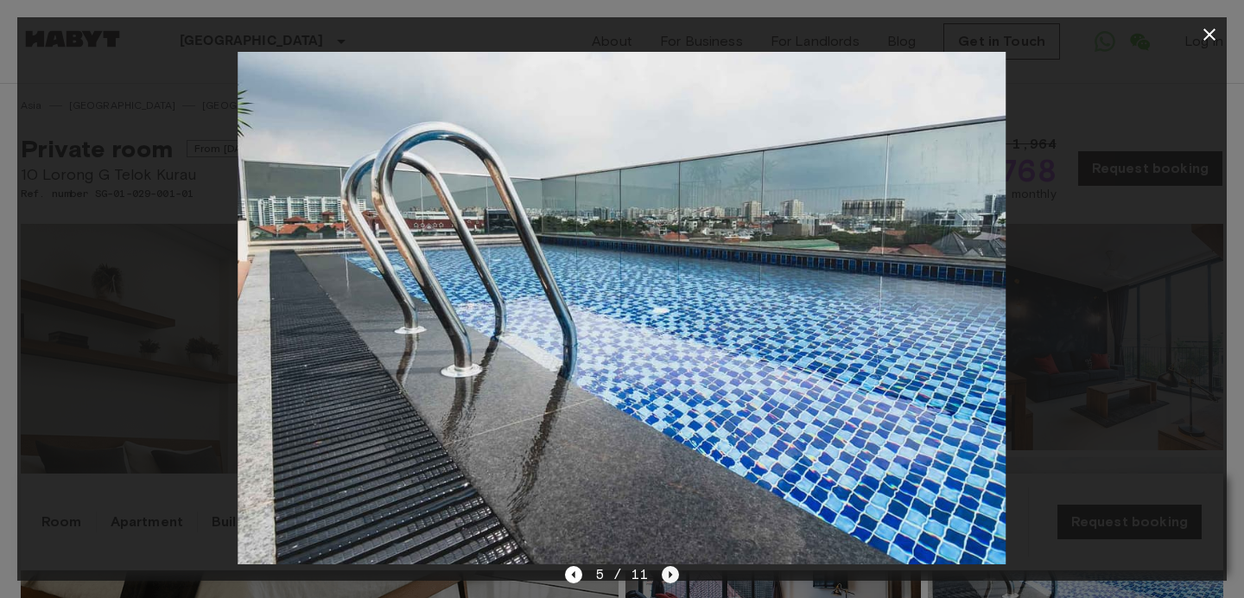
click at [670, 575] on icon "Next image" at bounding box center [671, 574] width 3 height 7
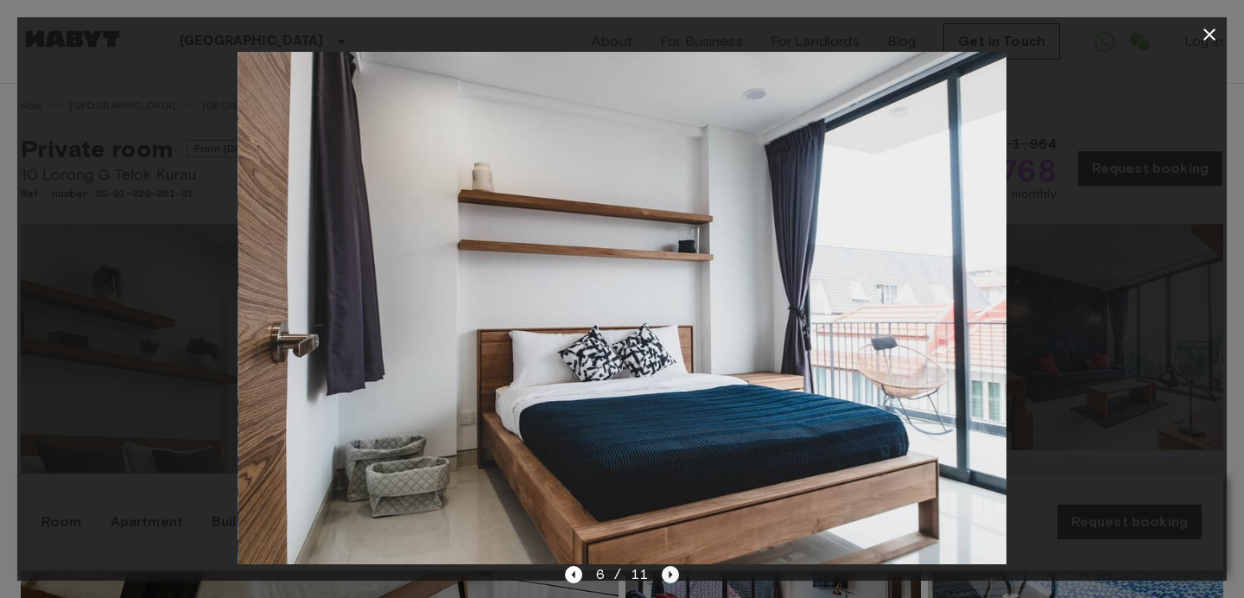
click at [670, 575] on icon "Next image" at bounding box center [671, 574] width 3 height 7
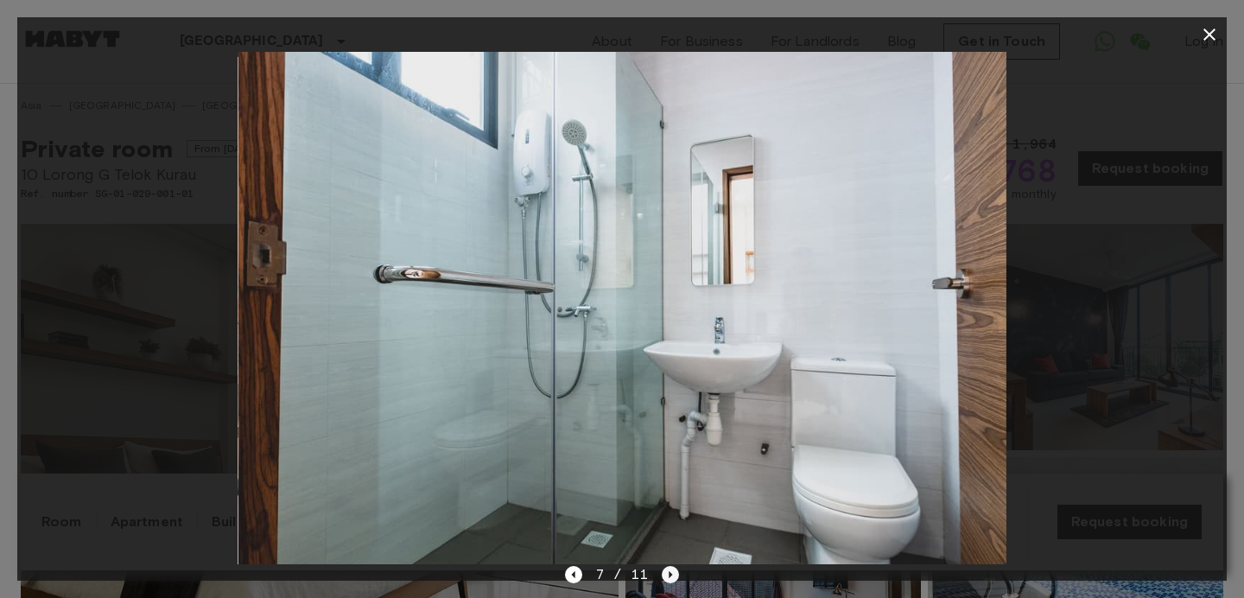
click at [670, 575] on icon "Next image" at bounding box center [671, 574] width 3 height 7
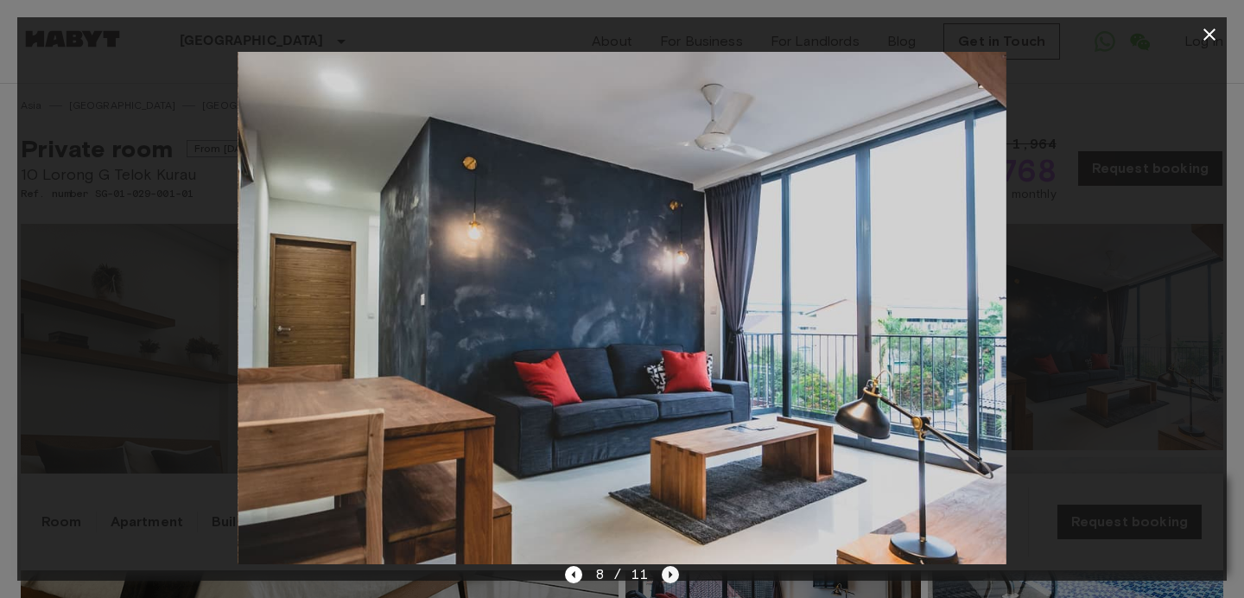
click at [670, 575] on icon "Next image" at bounding box center [671, 574] width 3 height 7
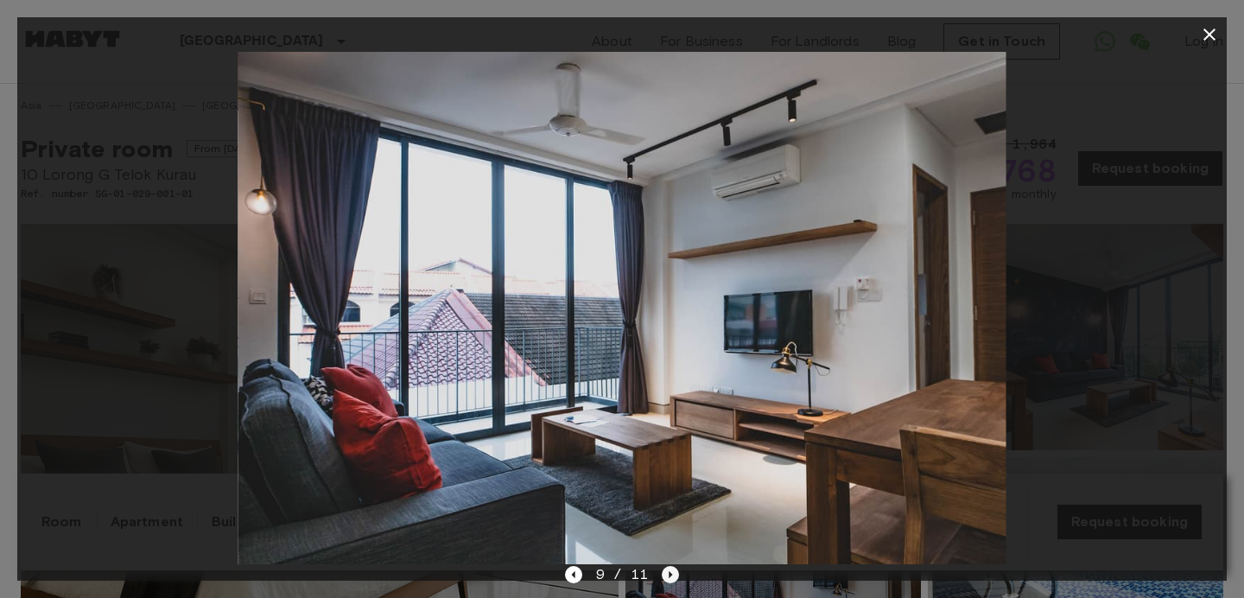
click at [670, 575] on icon "Next image" at bounding box center [671, 574] width 3 height 7
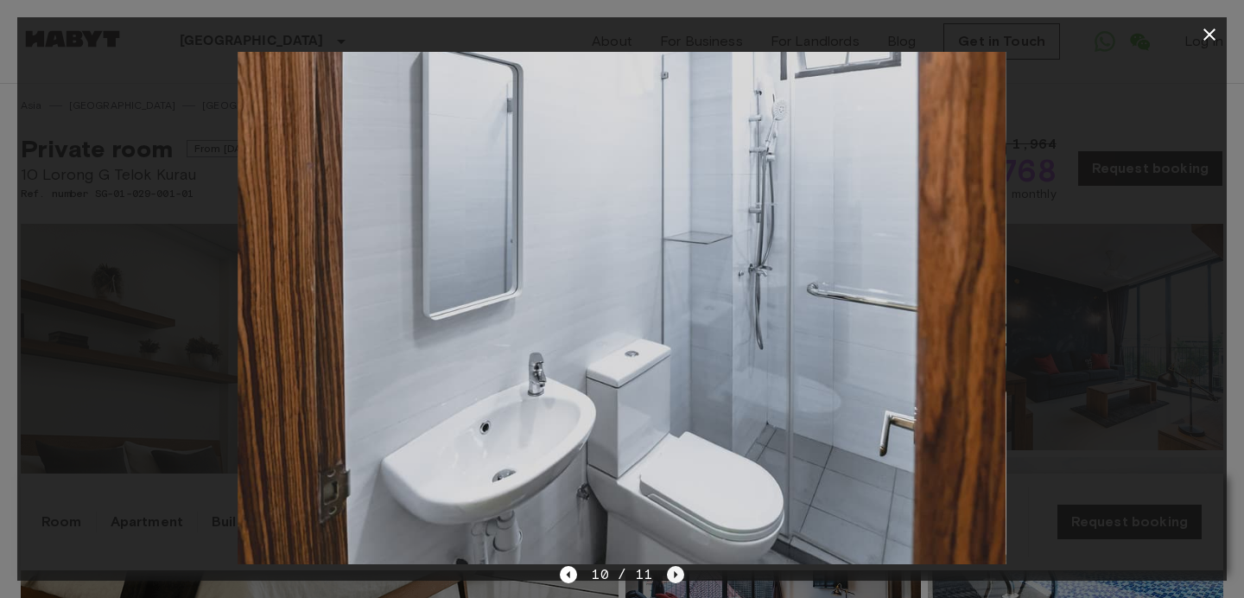
click at [670, 575] on icon "Next image" at bounding box center [675, 574] width 17 height 17
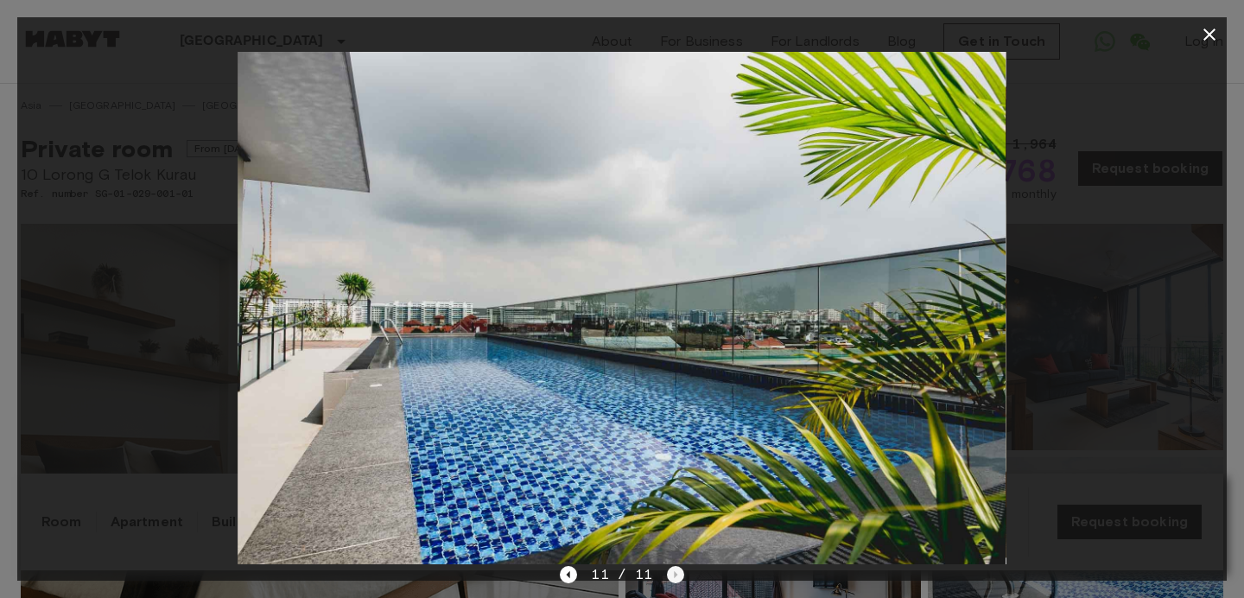
click at [670, 575] on div "11 / 11" at bounding box center [622, 574] width 124 height 21
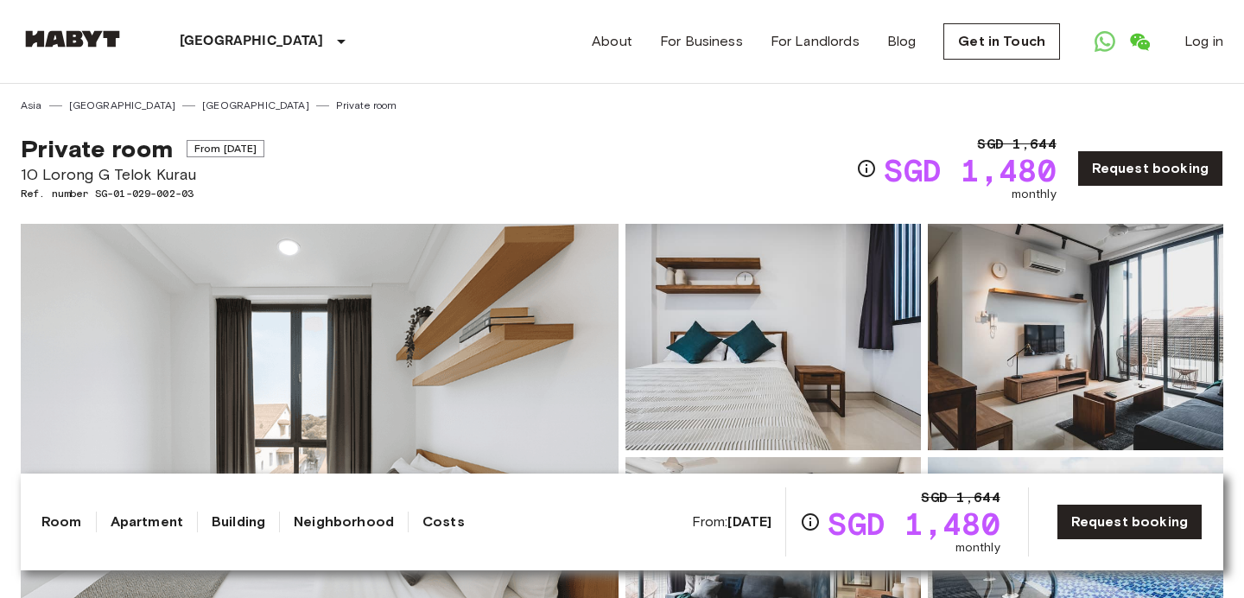
click at [743, 388] on img at bounding box center [772, 337] width 295 height 226
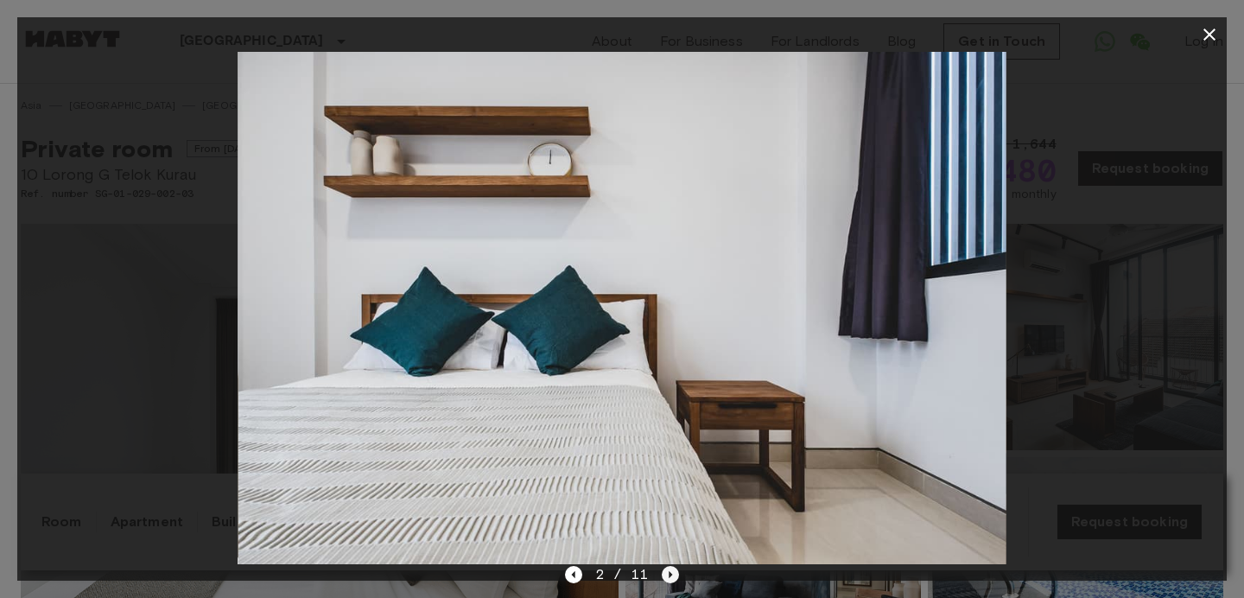
click at [674, 572] on icon "Next image" at bounding box center [670, 574] width 17 height 17
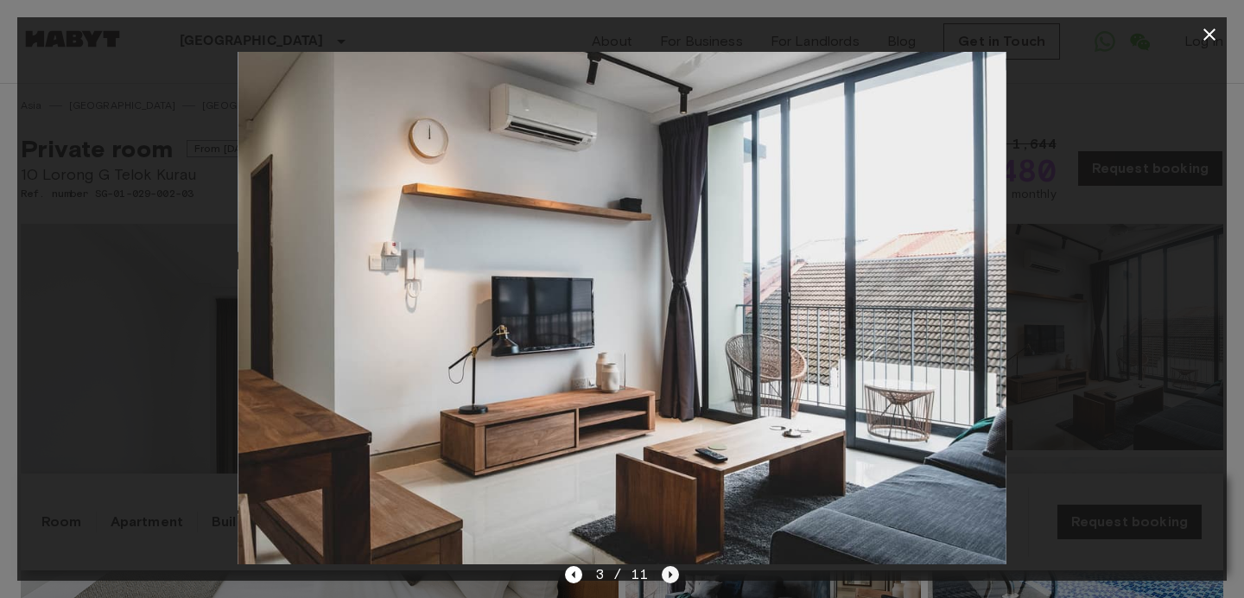
click at [674, 572] on icon "Next image" at bounding box center [670, 574] width 17 height 17
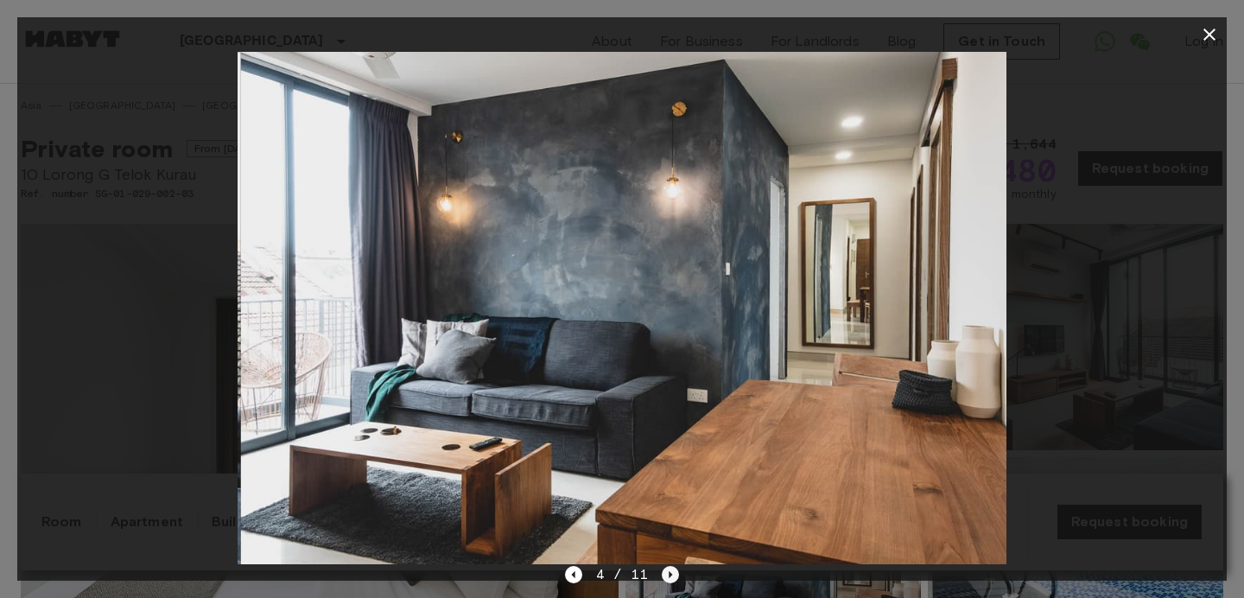
click at [674, 572] on icon "Next image" at bounding box center [670, 574] width 17 height 17
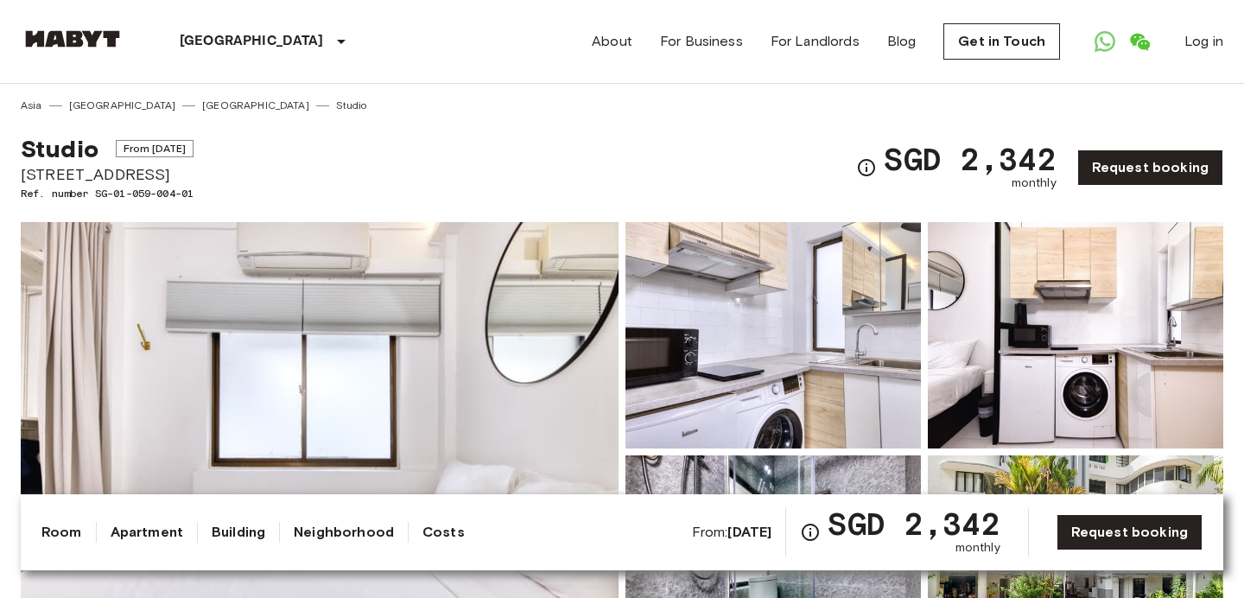
click at [734, 393] on img at bounding box center [772, 335] width 295 height 226
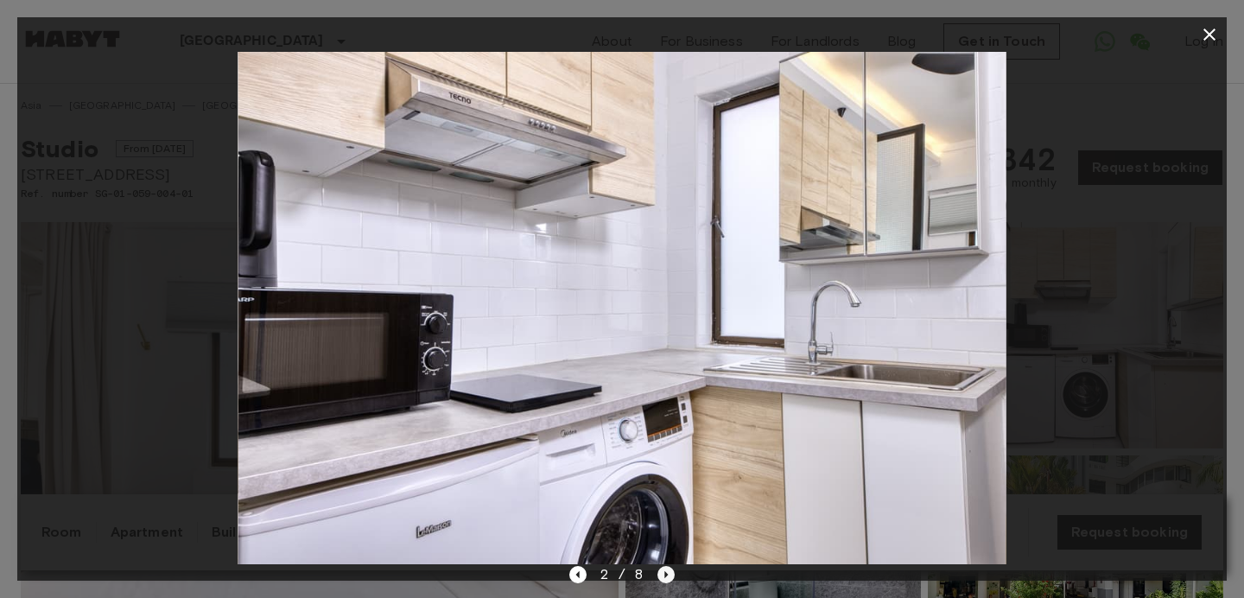
click at [667, 575] on icon "Next image" at bounding box center [665, 574] width 17 height 17
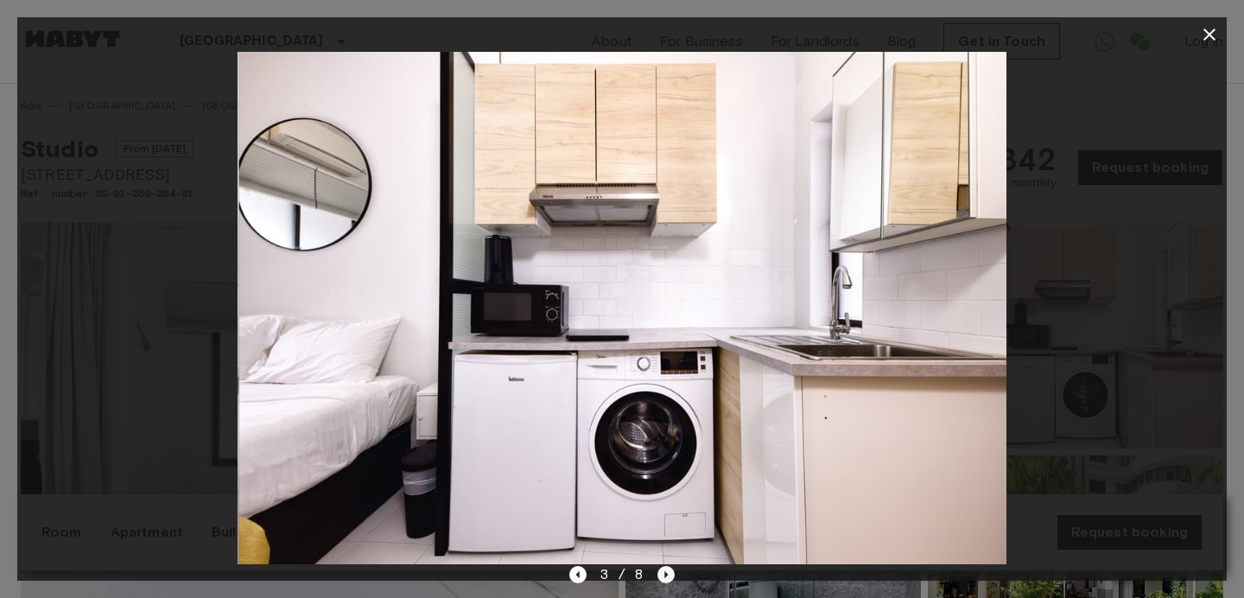
click at [667, 575] on icon "Next image" at bounding box center [665, 574] width 17 height 17
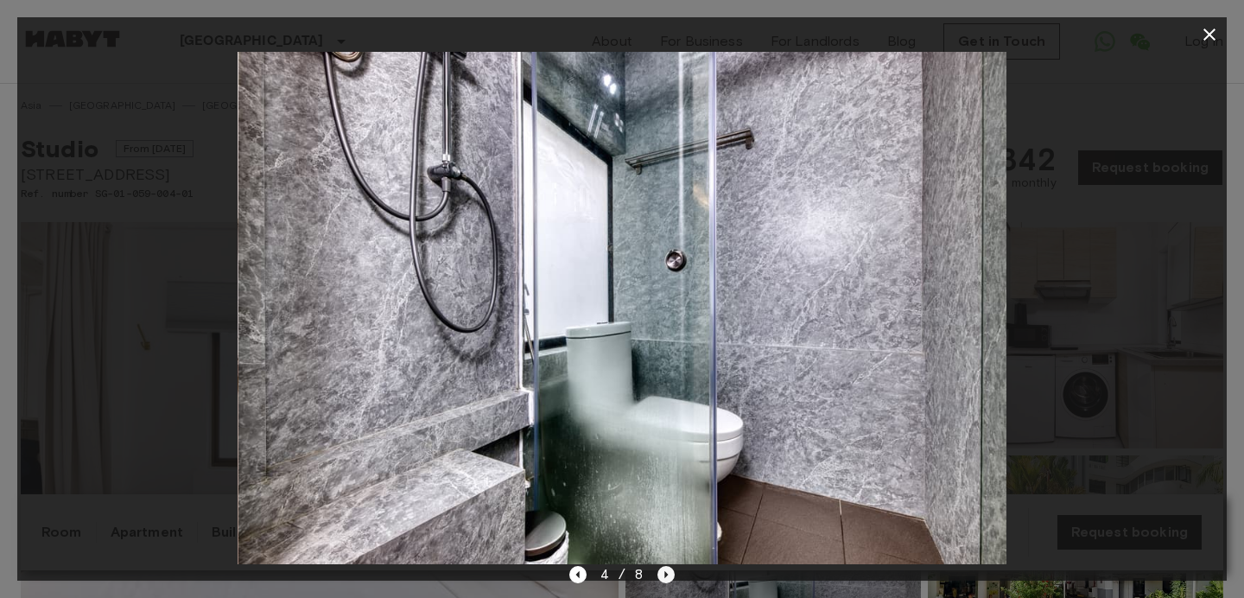
click at [667, 575] on icon "Next image" at bounding box center [665, 574] width 17 height 17
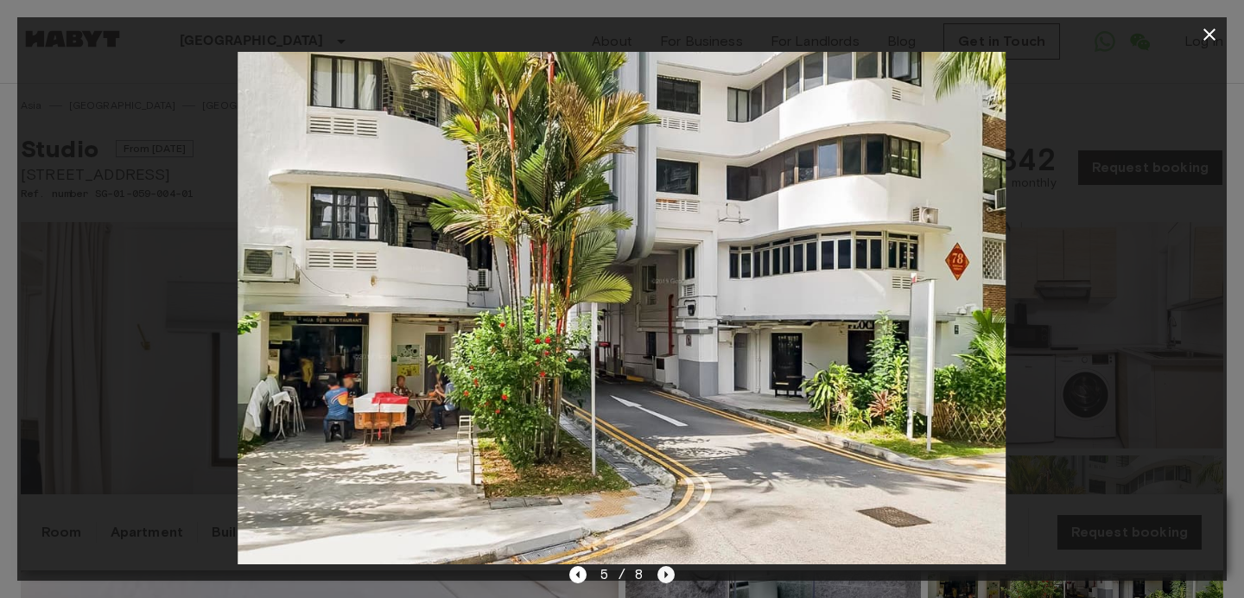
click at [667, 575] on icon "Next image" at bounding box center [665, 574] width 17 height 17
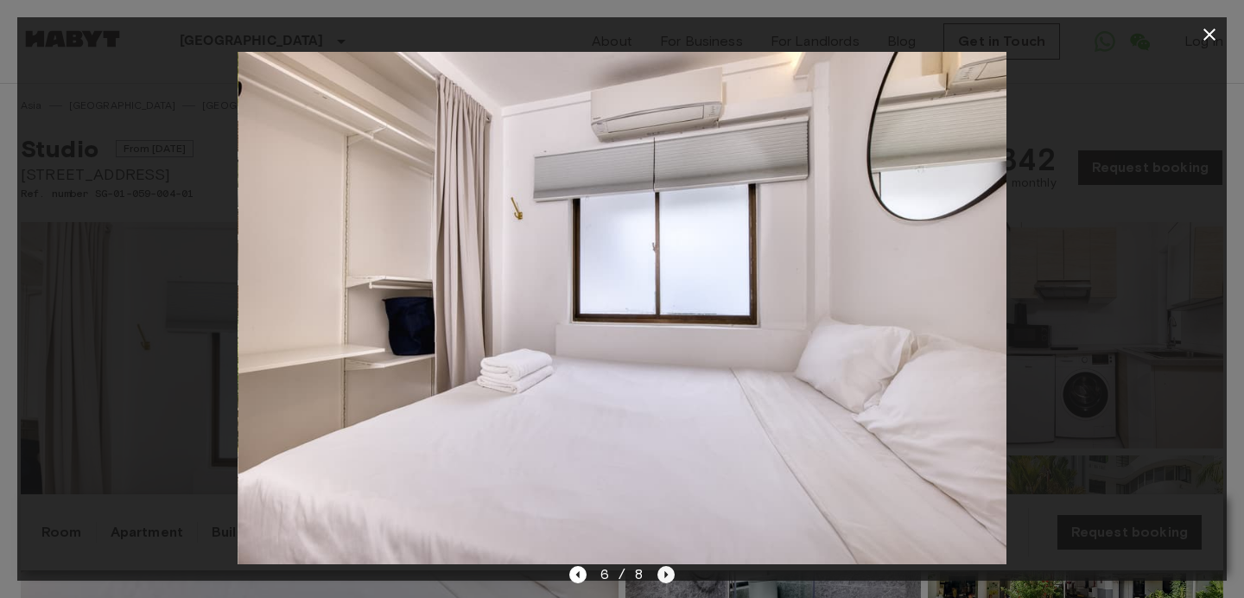
click at [667, 575] on icon "Next image" at bounding box center [665, 574] width 17 height 17
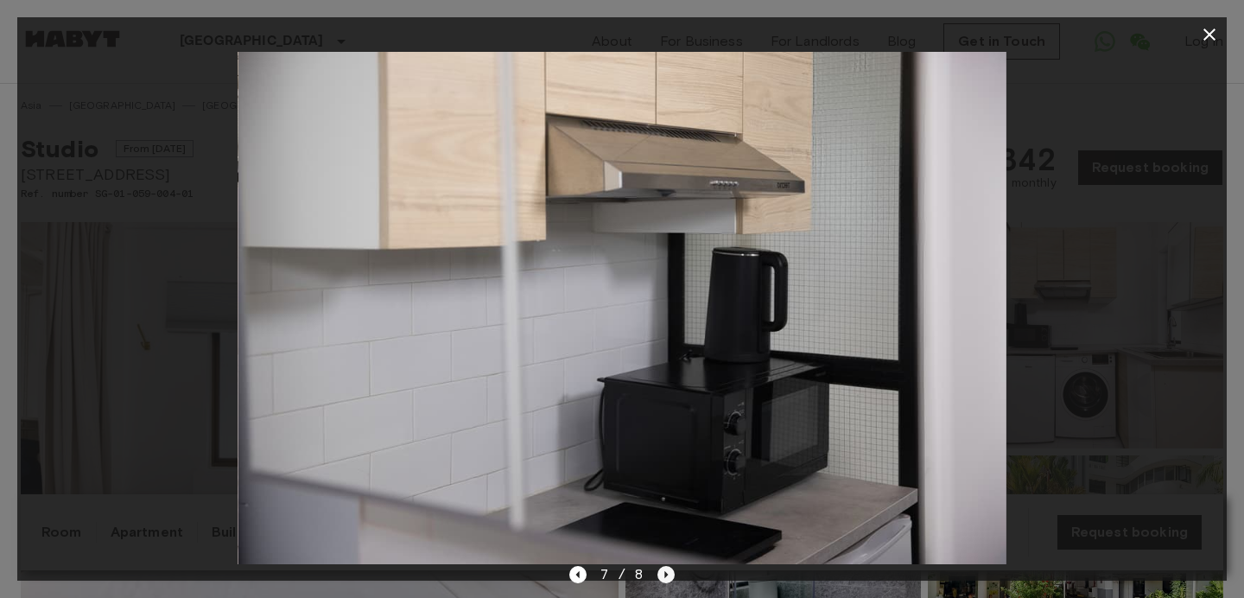
click at [667, 575] on icon "Next image" at bounding box center [665, 574] width 17 height 17
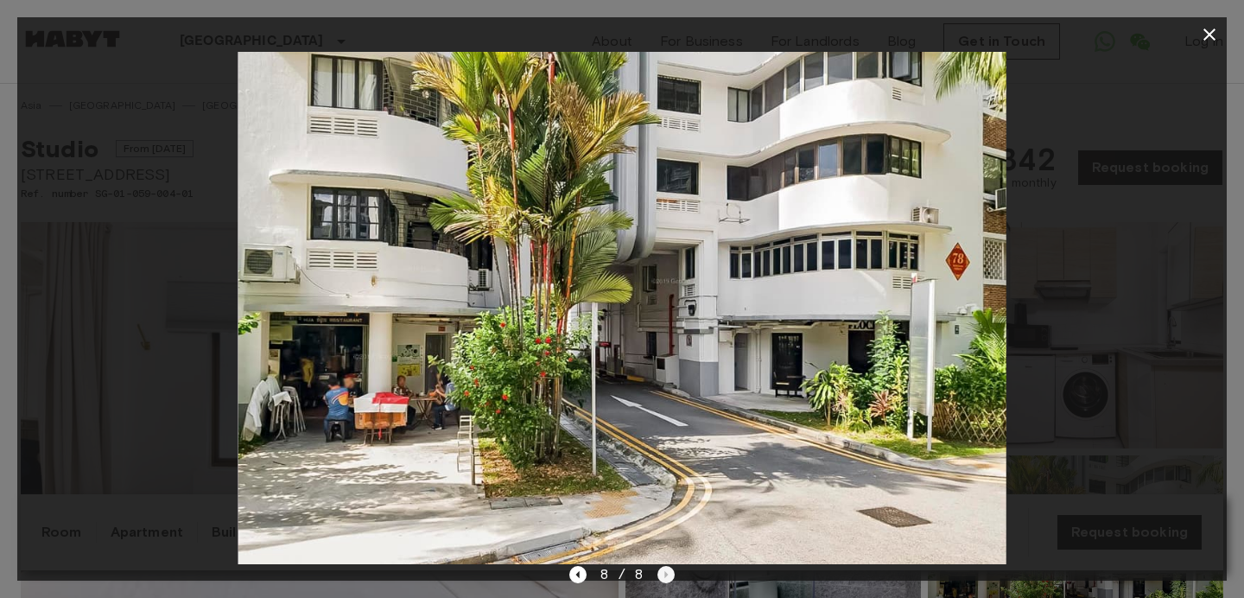
click at [667, 575] on div "8 / 8" at bounding box center [622, 574] width 106 height 21
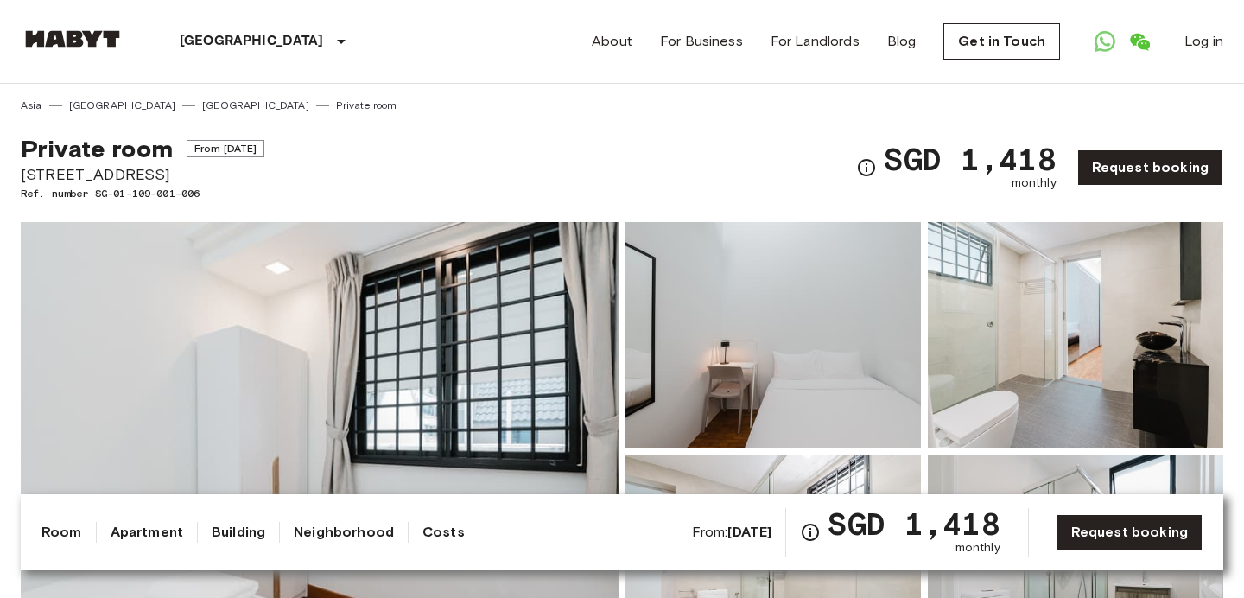
click at [744, 351] on img at bounding box center [772, 335] width 295 height 226
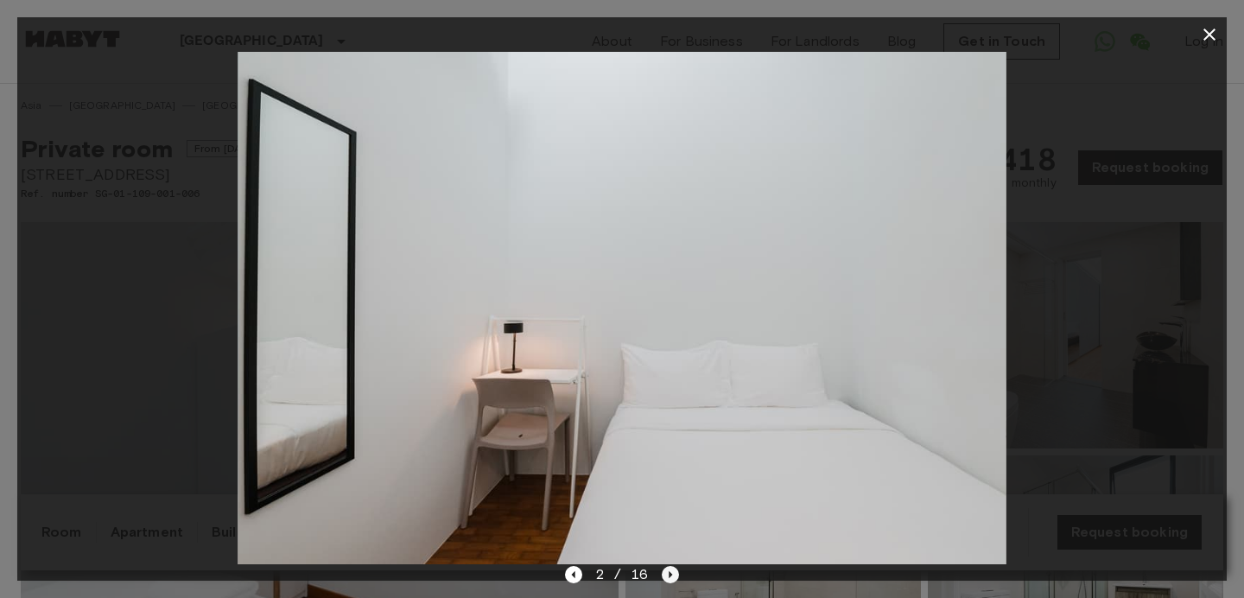
click at [674, 576] on icon "Next image" at bounding box center [670, 574] width 17 height 17
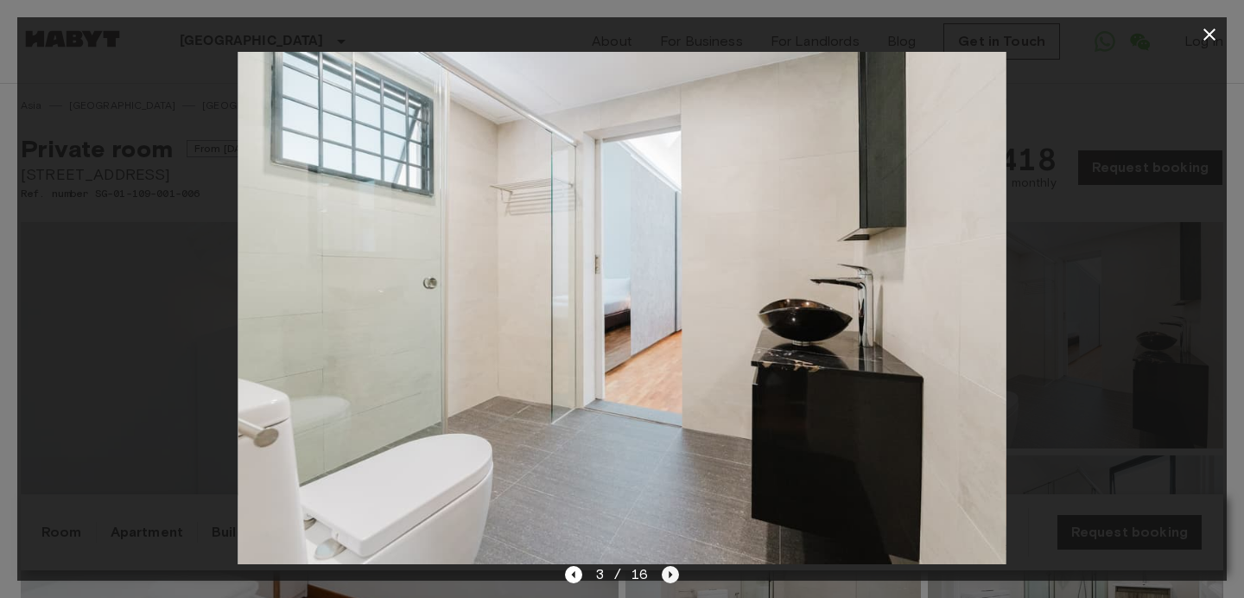
click at [674, 576] on icon "Next image" at bounding box center [670, 574] width 17 height 17
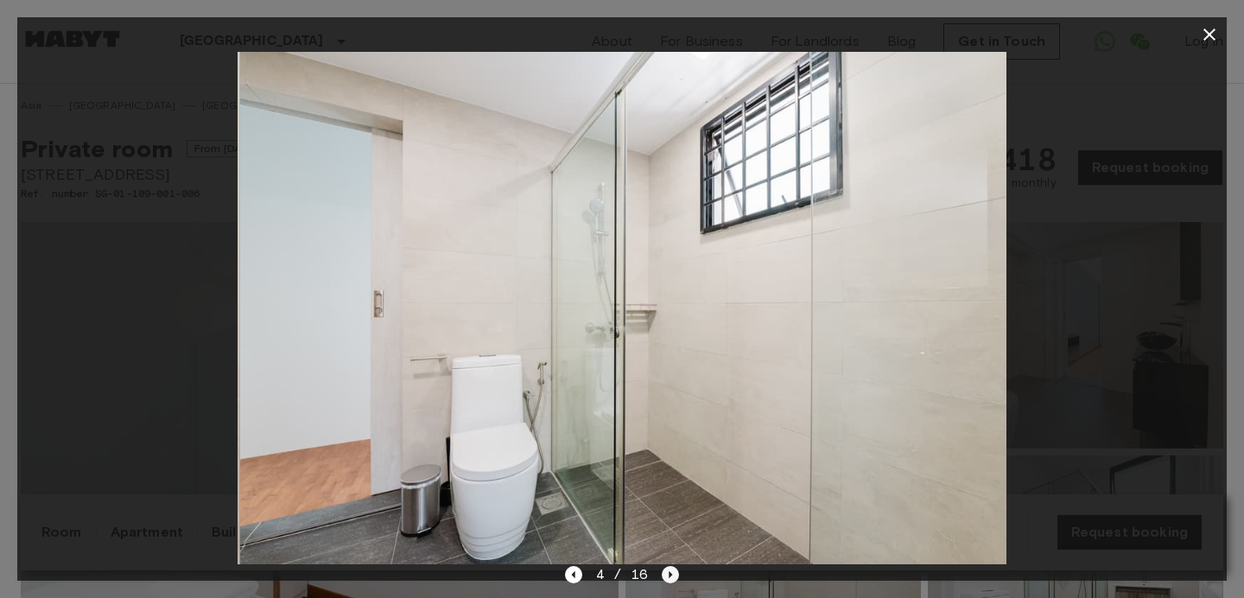
click at [674, 576] on icon "Next image" at bounding box center [670, 574] width 17 height 17
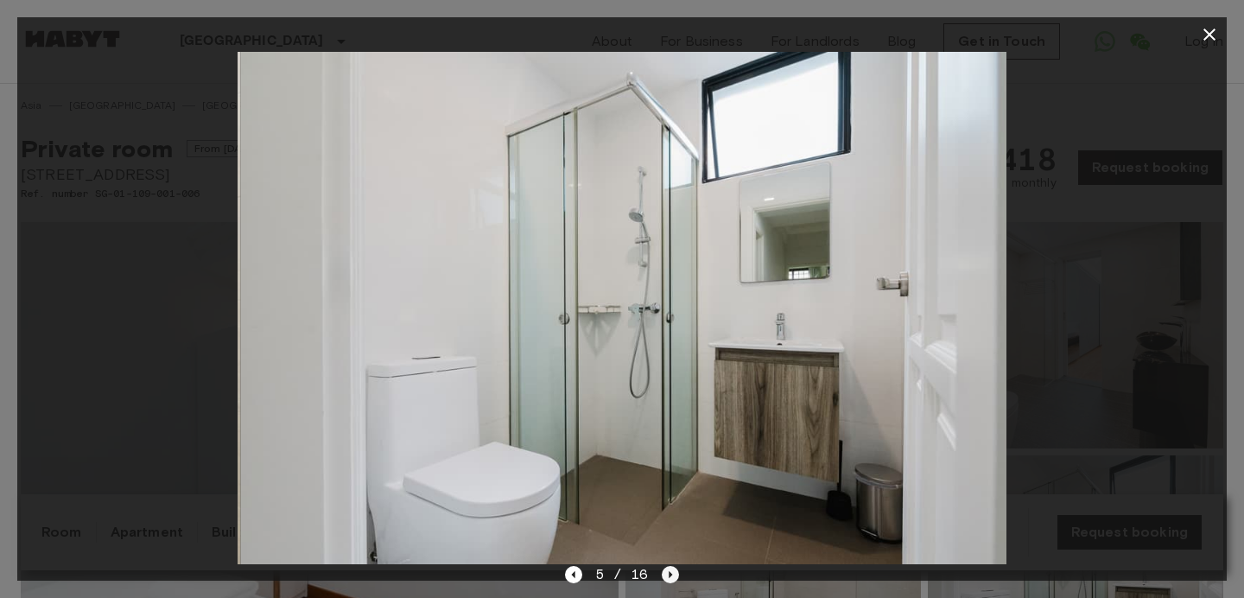
click at [674, 576] on icon "Next image" at bounding box center [670, 574] width 17 height 17
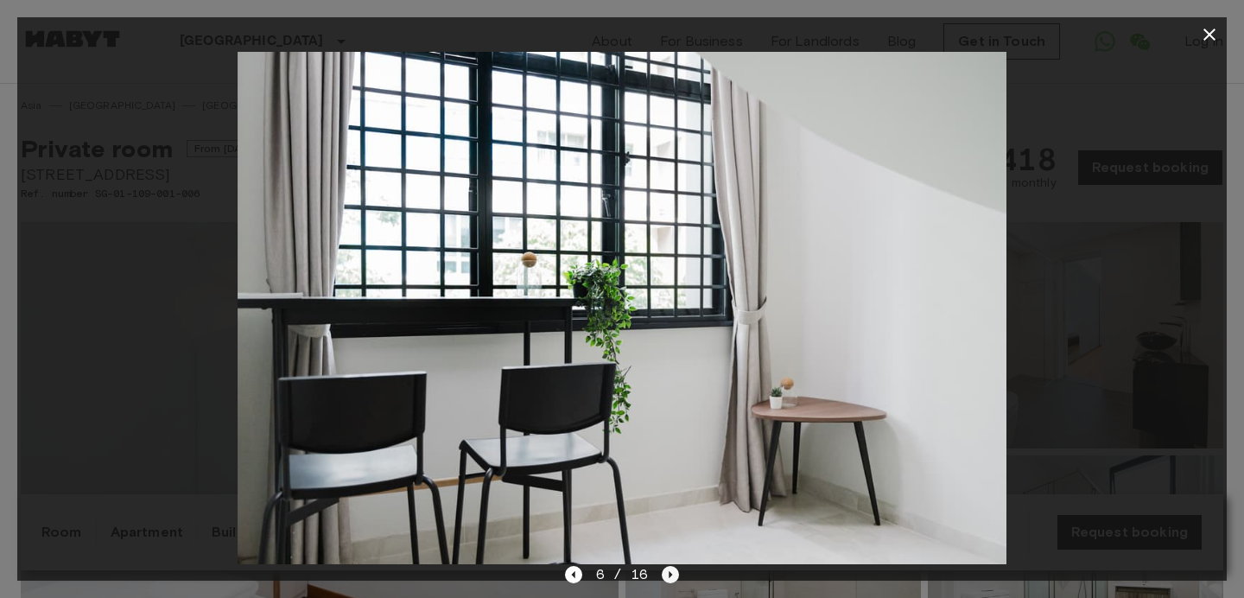
click at [676, 573] on icon "Next image" at bounding box center [670, 574] width 17 height 17
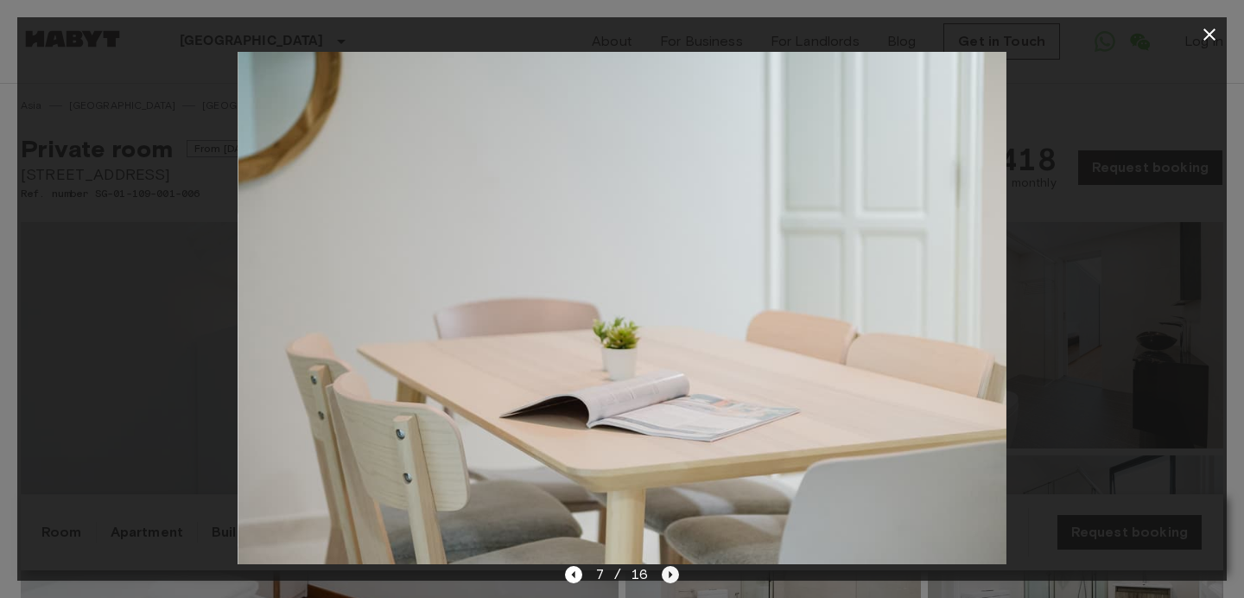
click at [676, 573] on icon "Next image" at bounding box center [670, 574] width 17 height 17
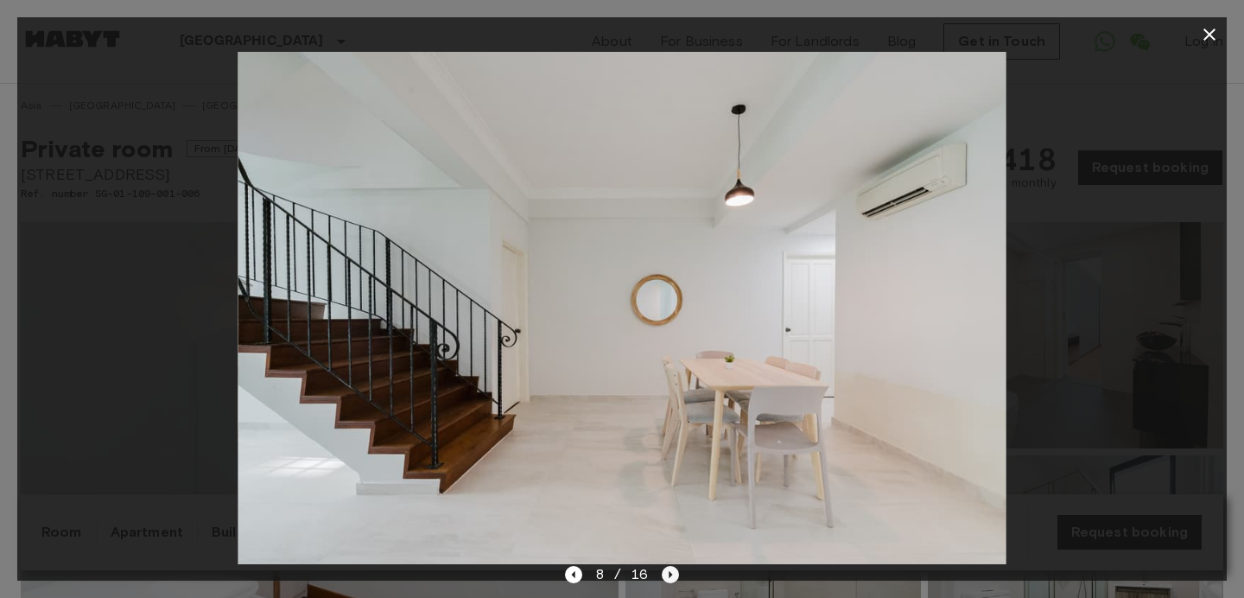
click at [676, 573] on icon "Next image" at bounding box center [670, 574] width 17 height 17
